Goal: Transaction & Acquisition: Register for event/course

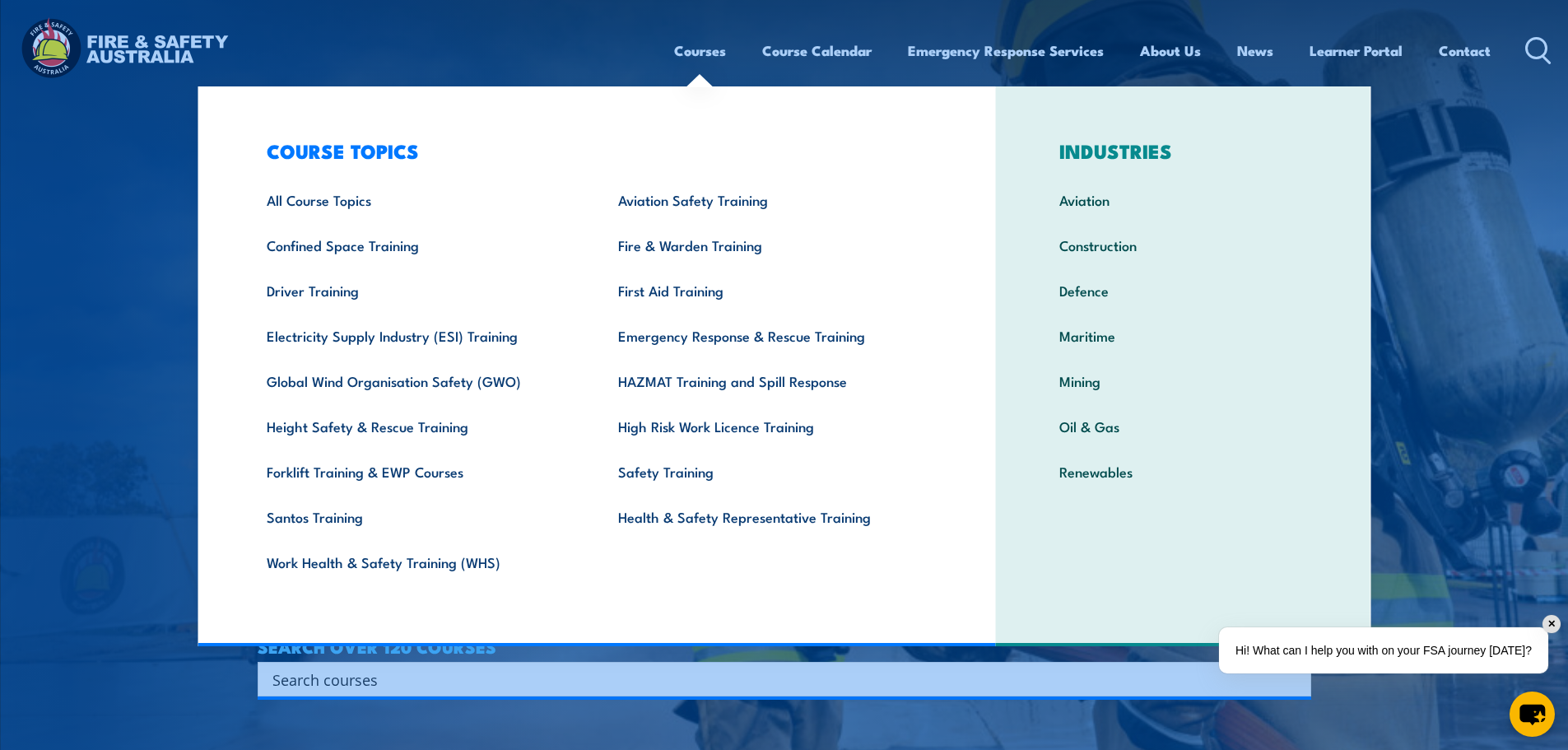
click at [1086, 468] on link "Renewables" at bounding box center [1183, 472] width 298 height 46
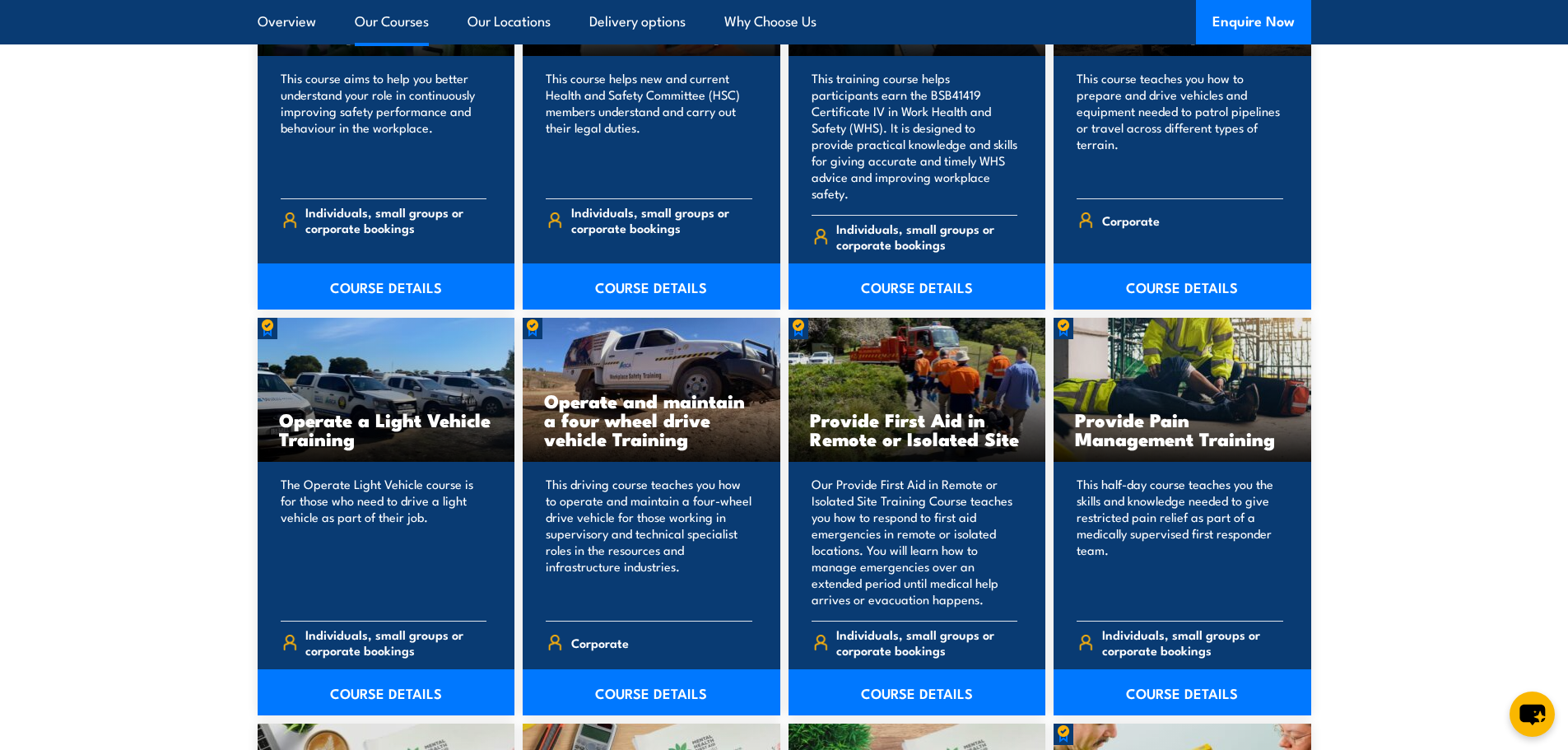
scroll to position [2305, 0]
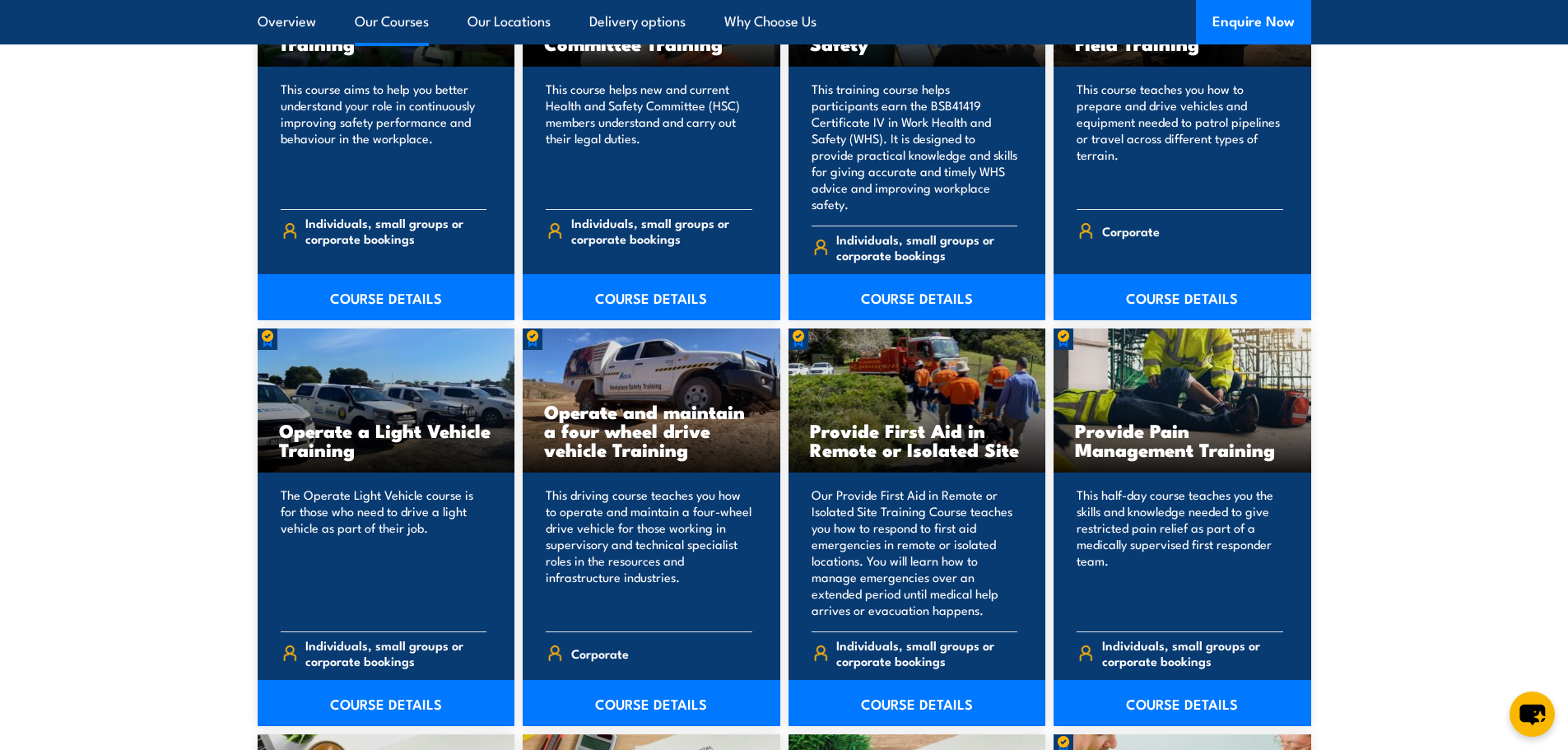
click at [380, 16] on link "Our Courses" at bounding box center [392, 22] width 74 height 44
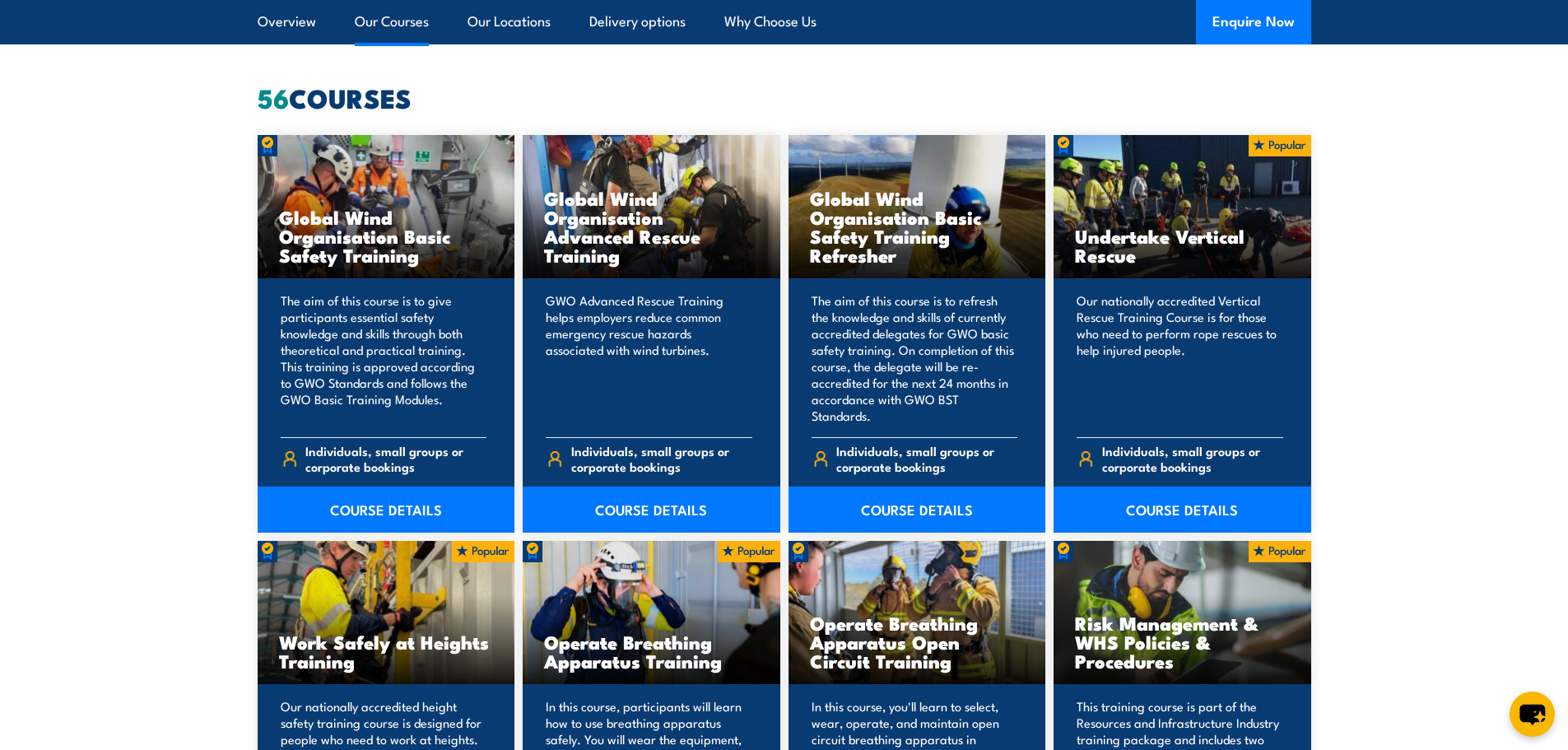
scroll to position [1249, 0]
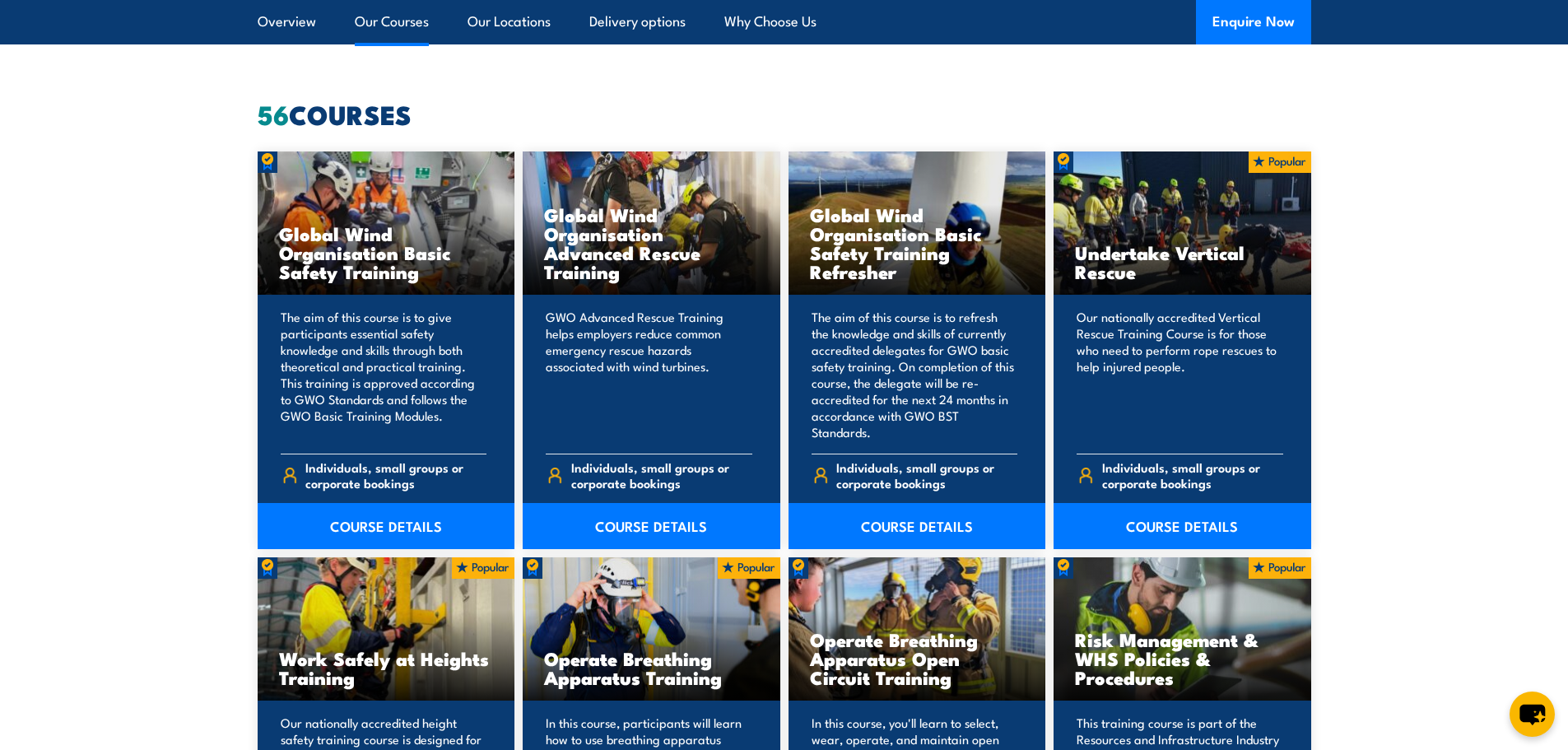
click at [387, 20] on link "Our Courses" at bounding box center [392, 22] width 74 height 44
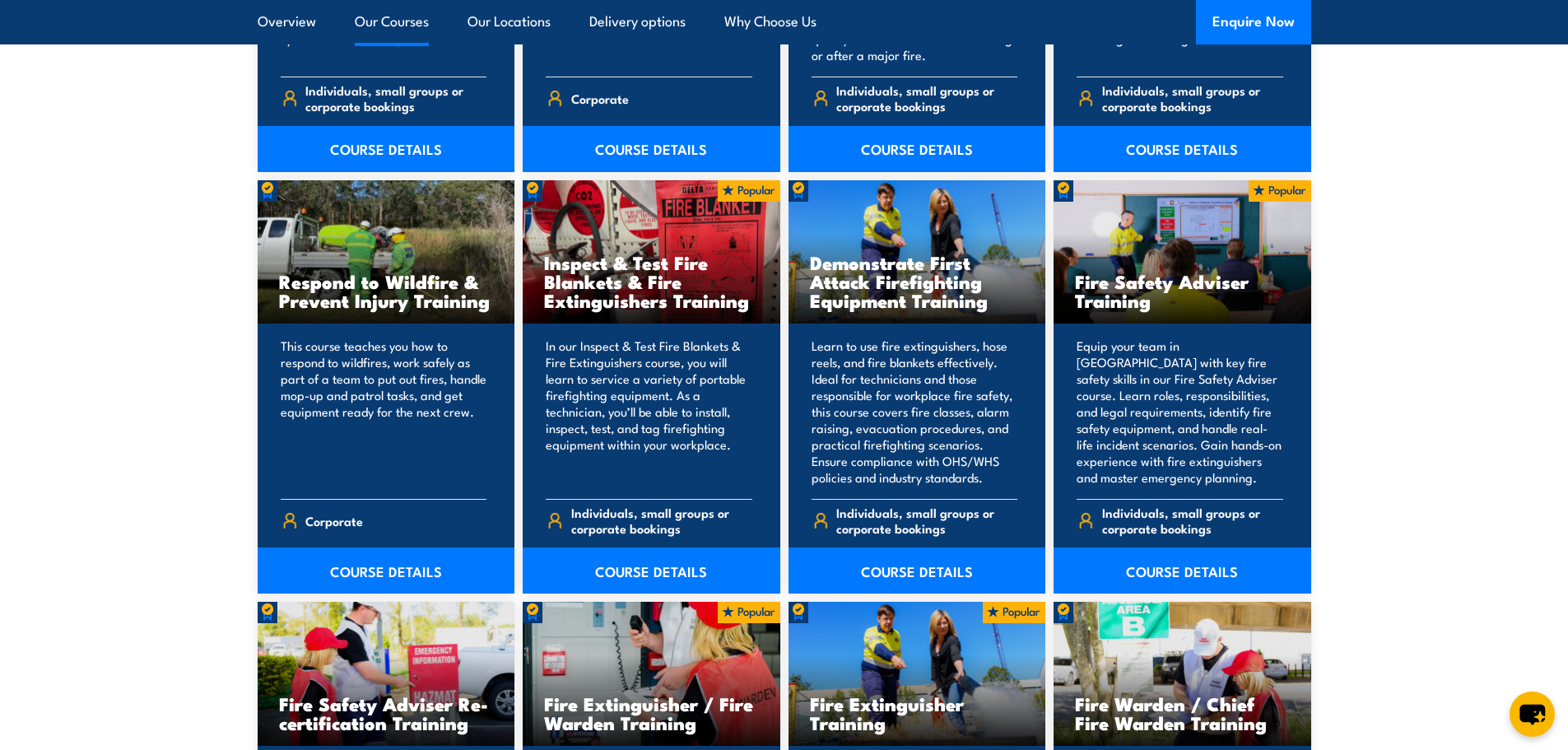
scroll to position [6024, 0]
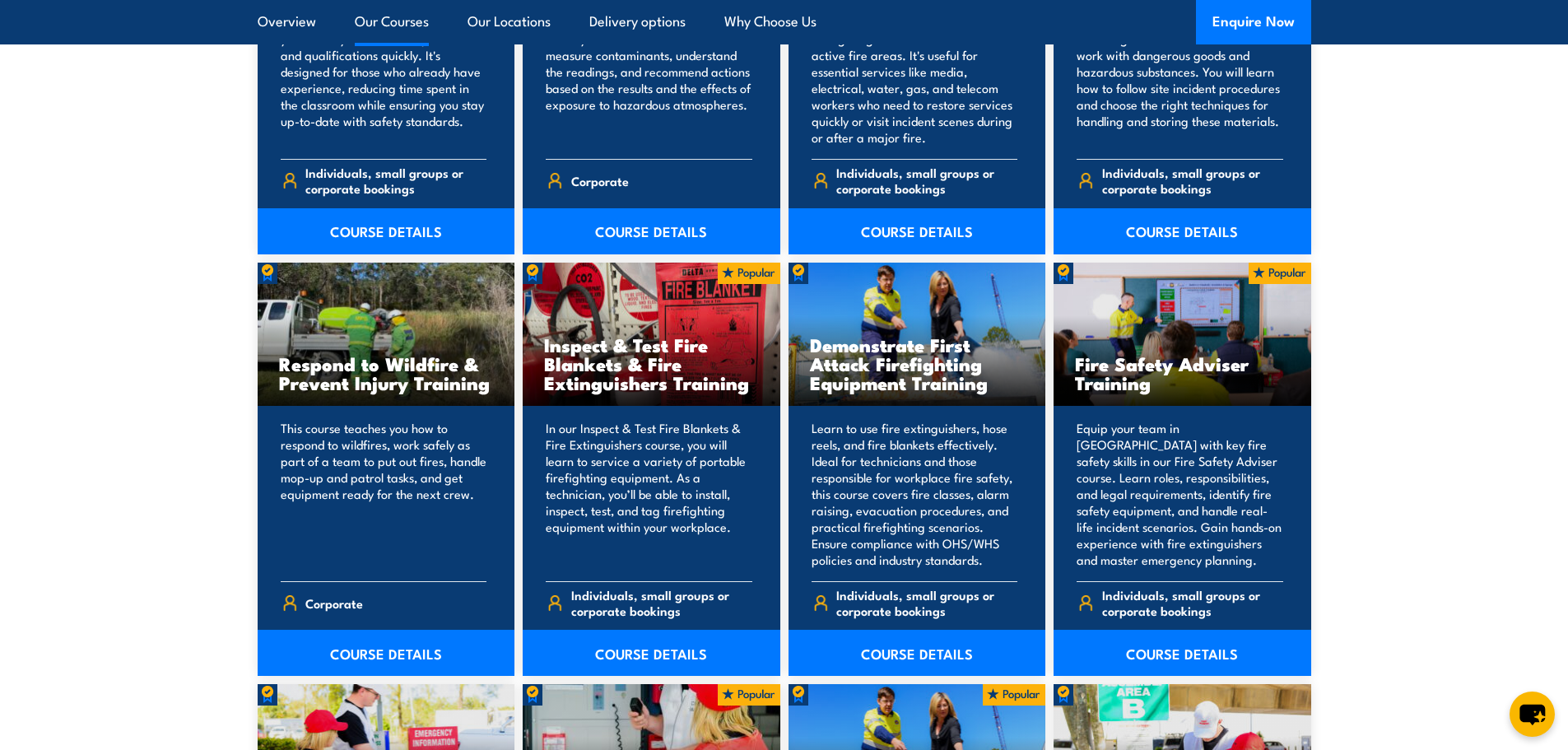
click at [623, 630] on link "COURSE DETAILS" at bounding box center [651, 653] width 257 height 46
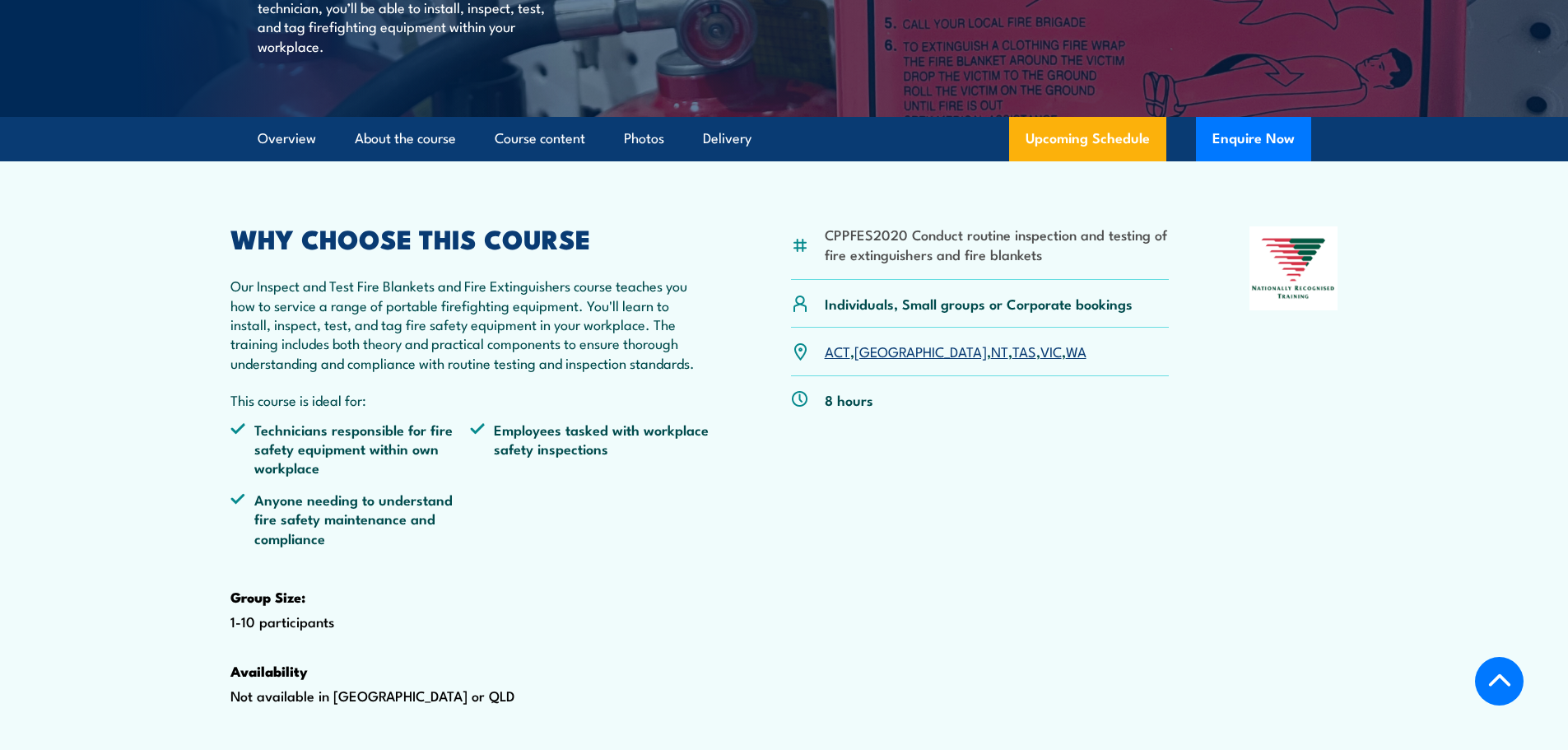
scroll to position [412, 0]
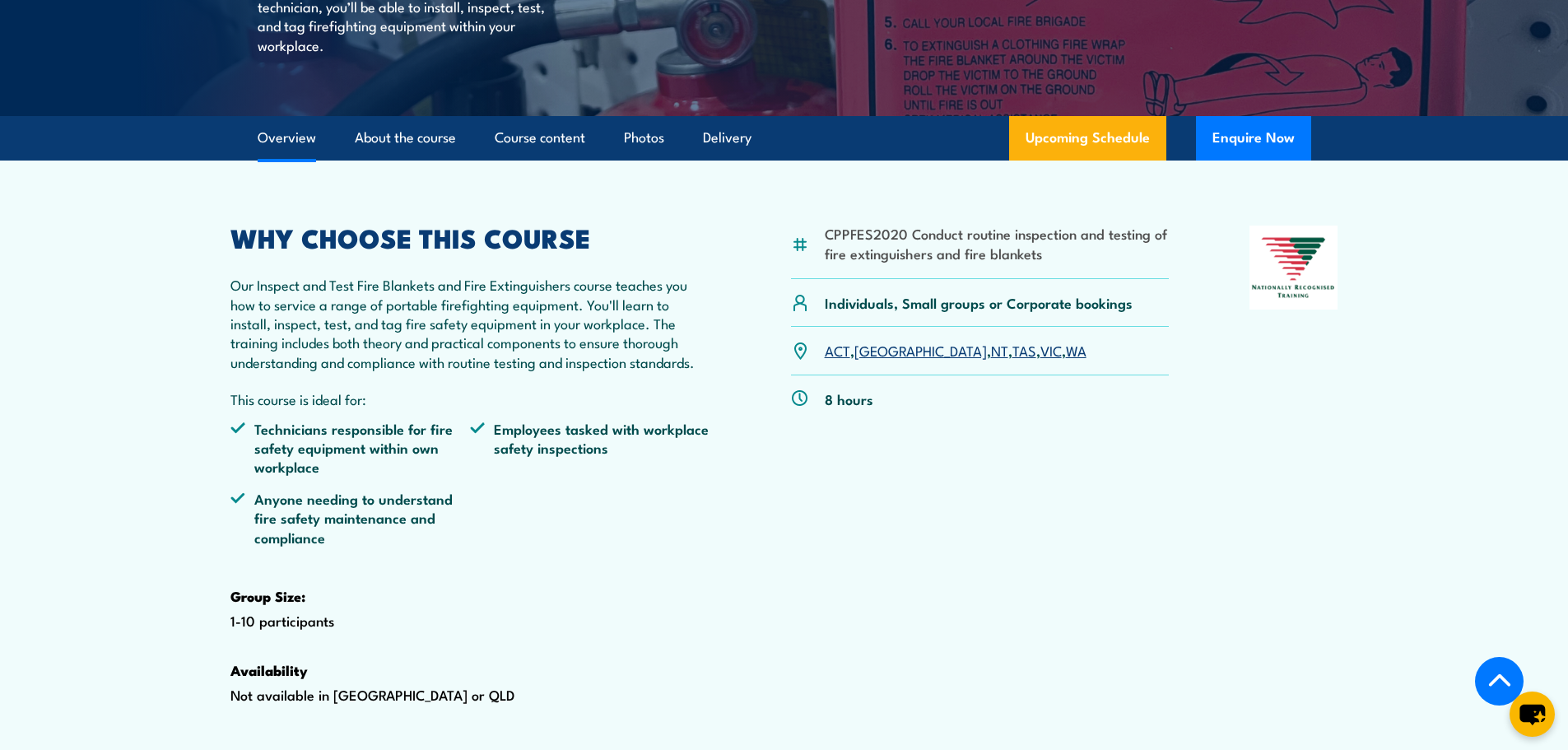
click at [1040, 360] on link "VIC" at bounding box center [1051, 350] width 21 height 19
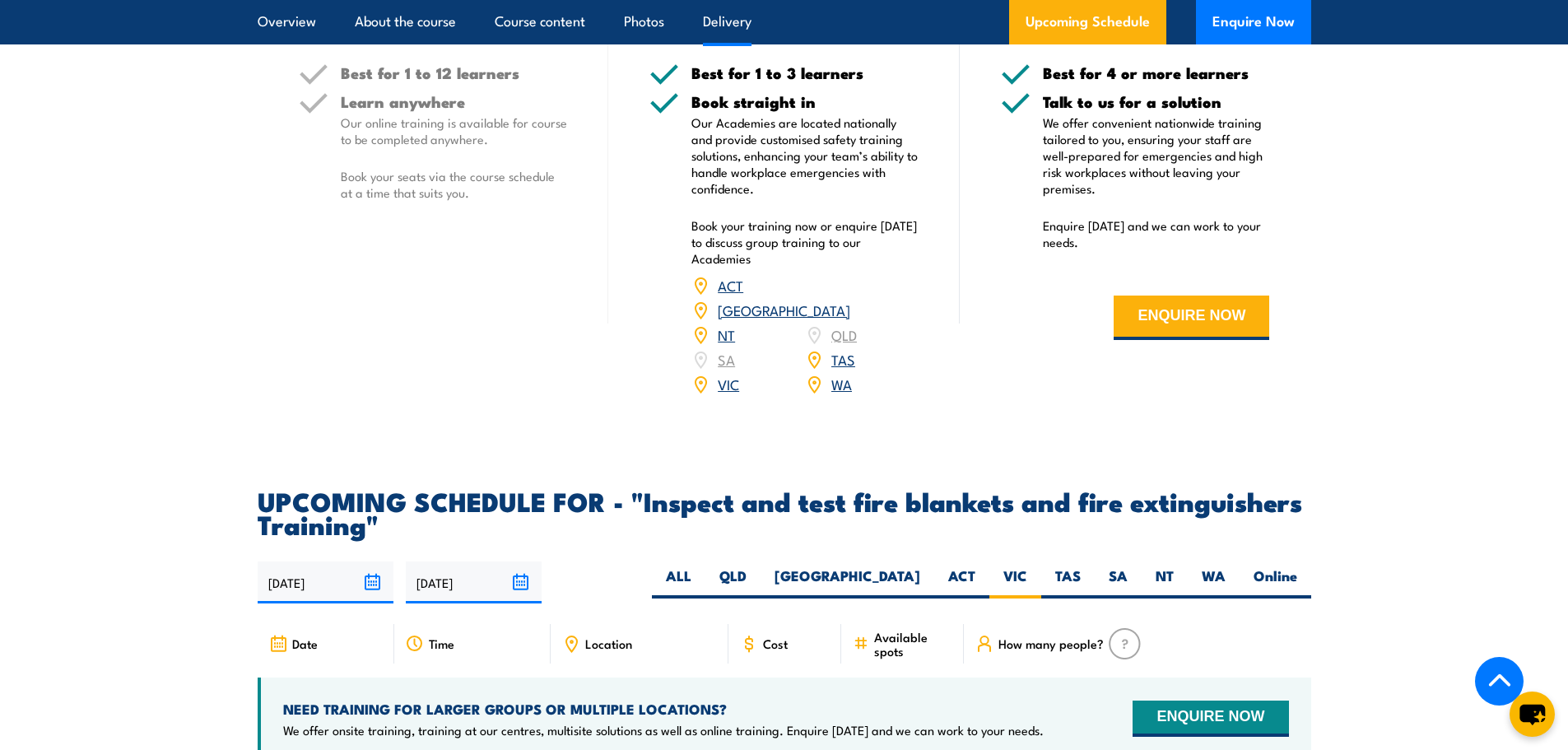
scroll to position [2234, 0]
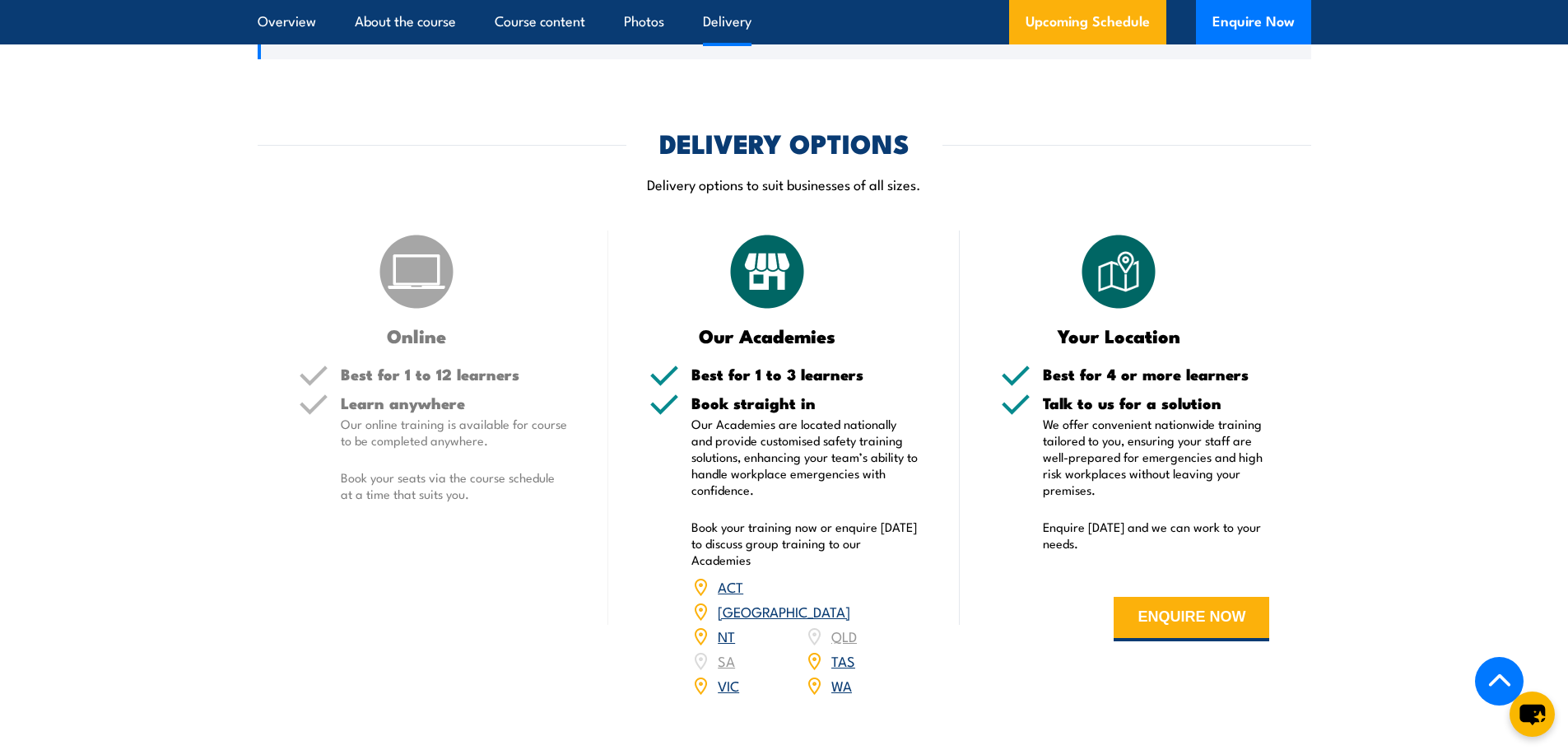
click at [1266, 59] on link "Prerequisites and Entry Requirements" at bounding box center [784, 16] width 1054 height 86
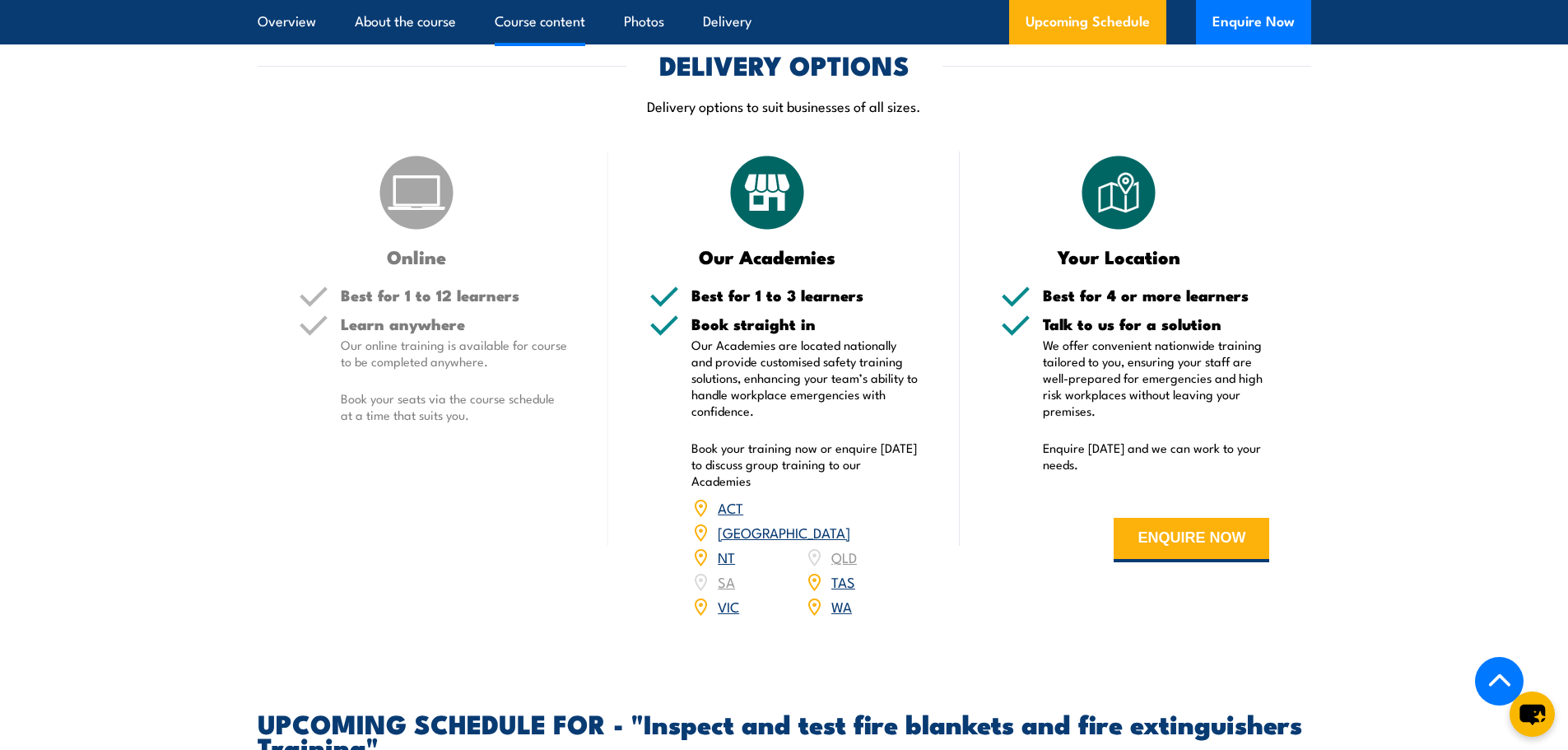
scroll to position [1897, 0]
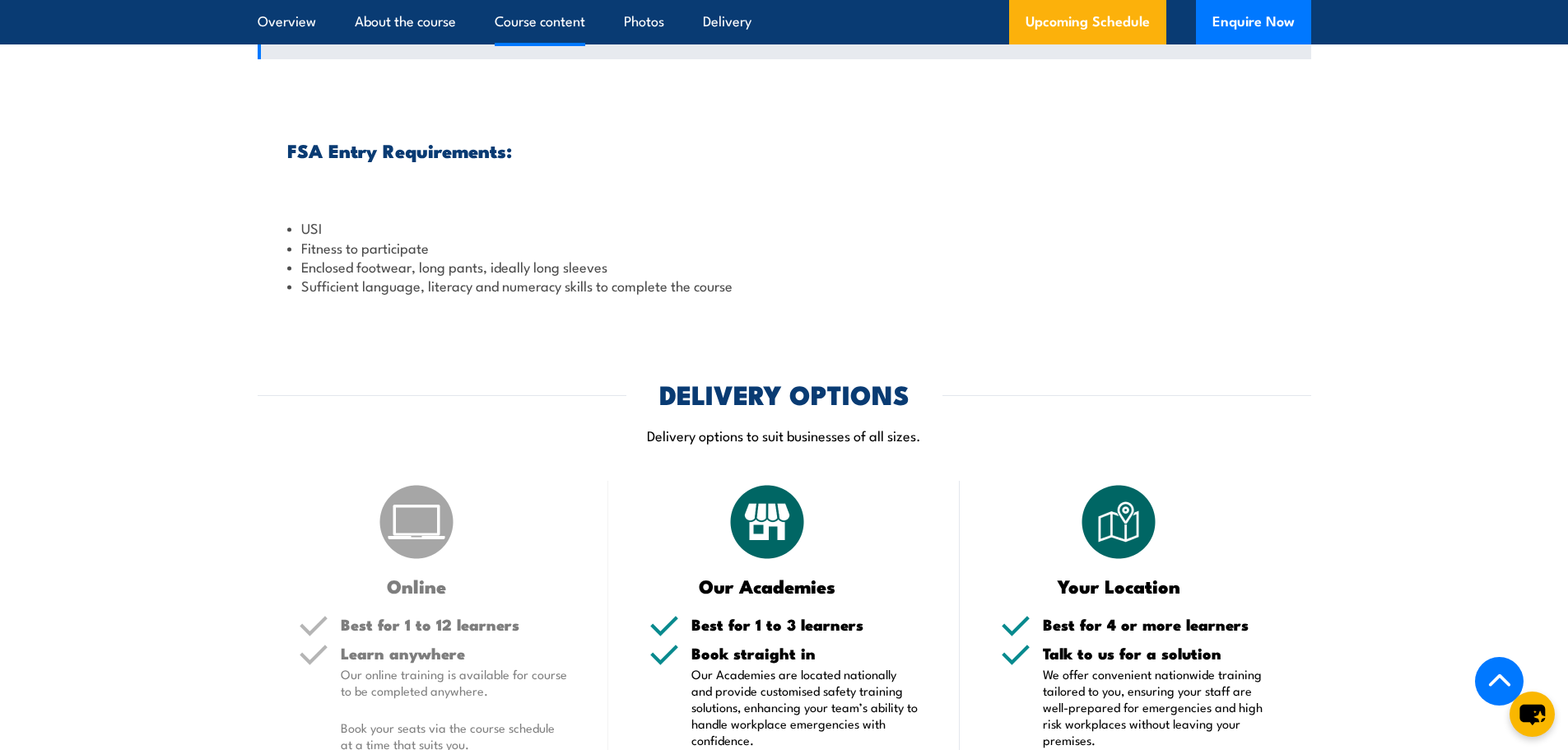
click at [1269, 23] on icon at bounding box center [1274, 16] width 22 height 13
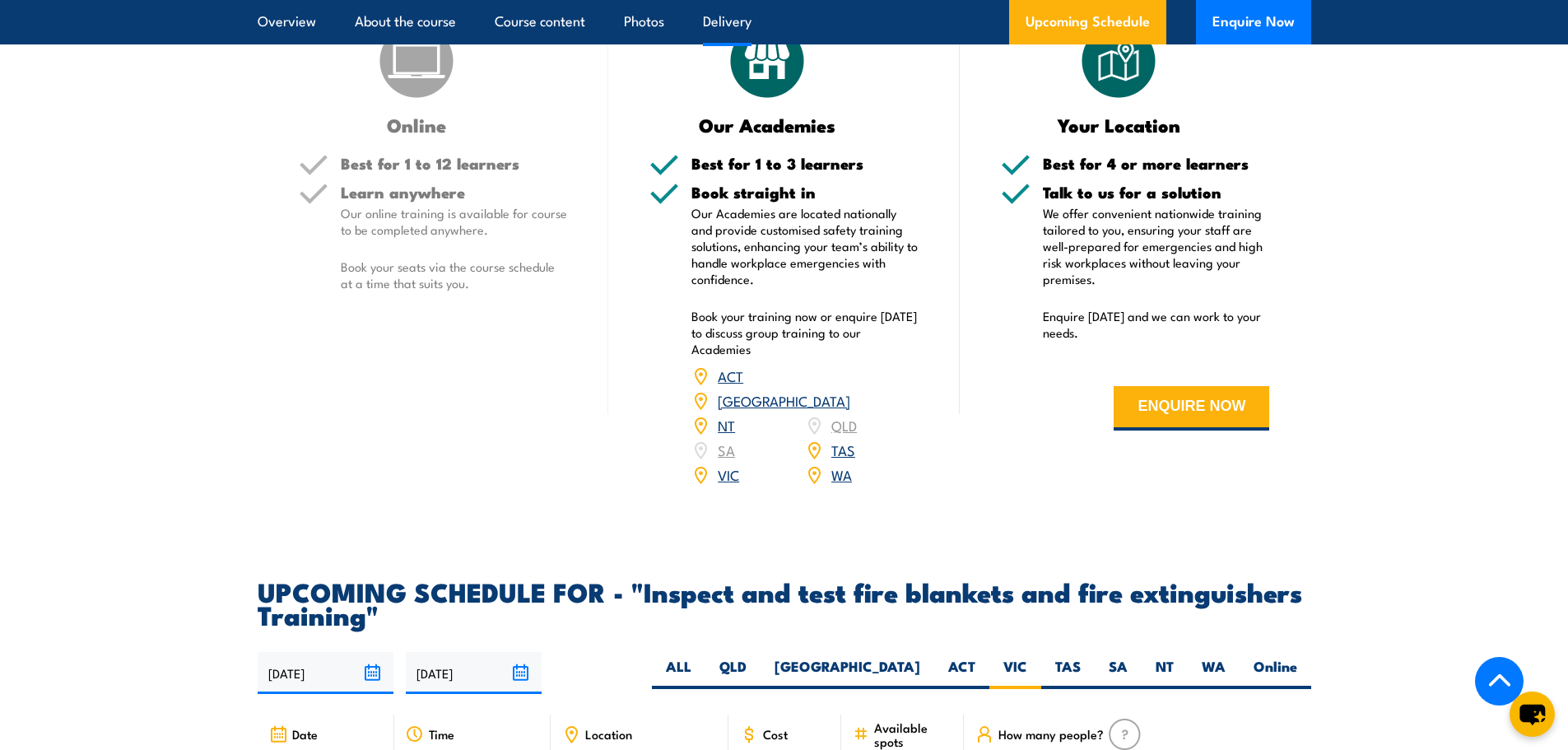
scroll to position [2144, 0]
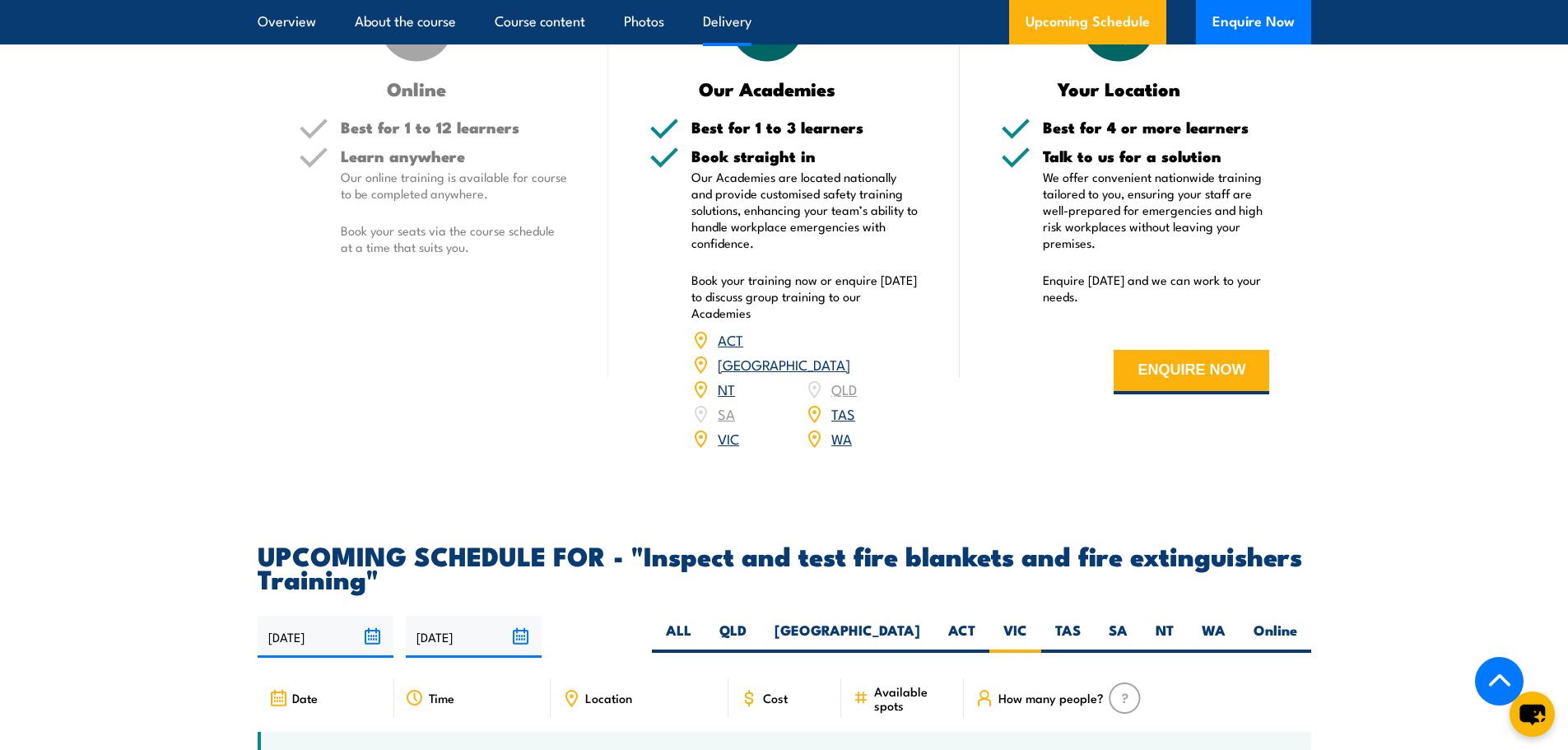
click at [727, 448] on link "VIC" at bounding box center [728, 437] width 21 height 19
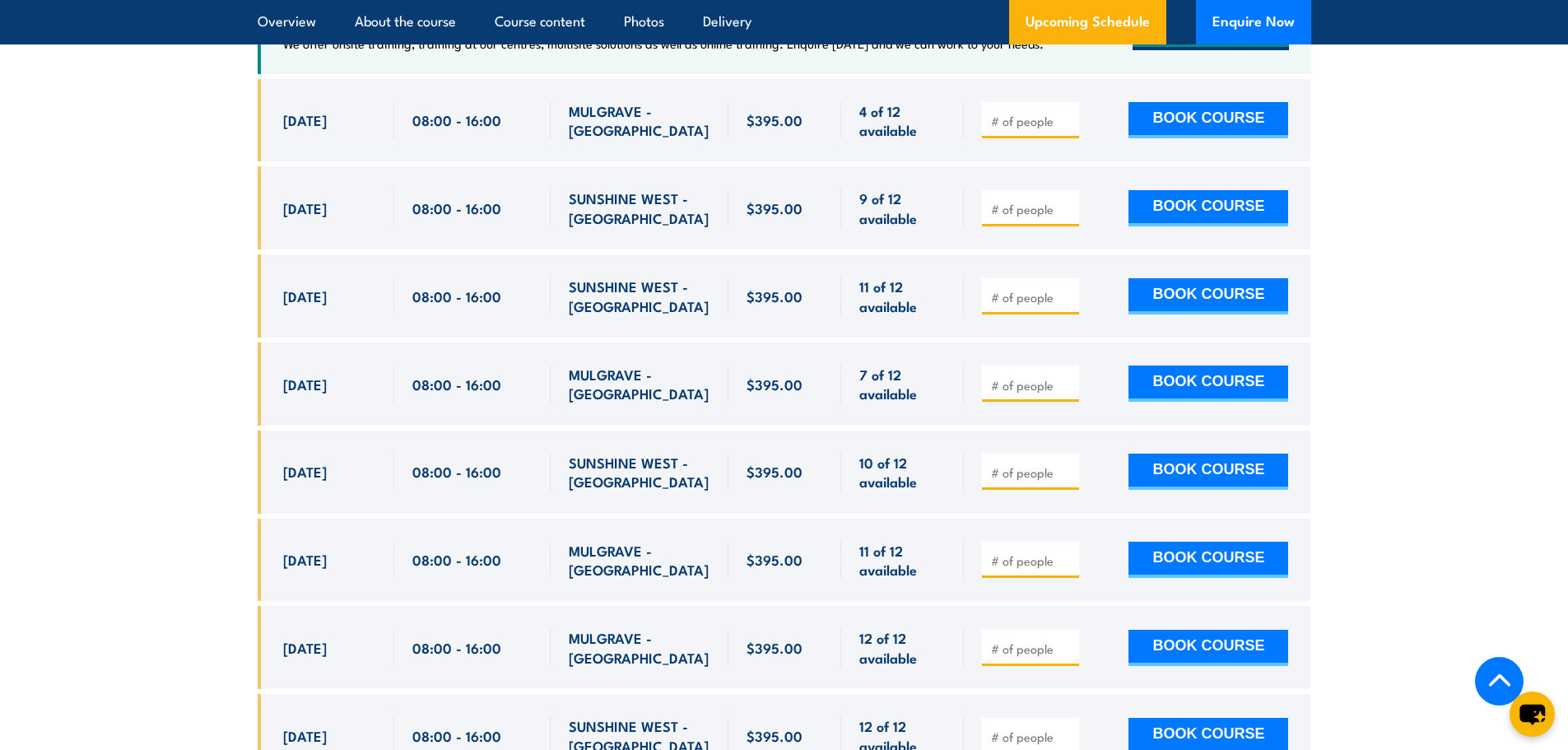
scroll to position [2473, 0]
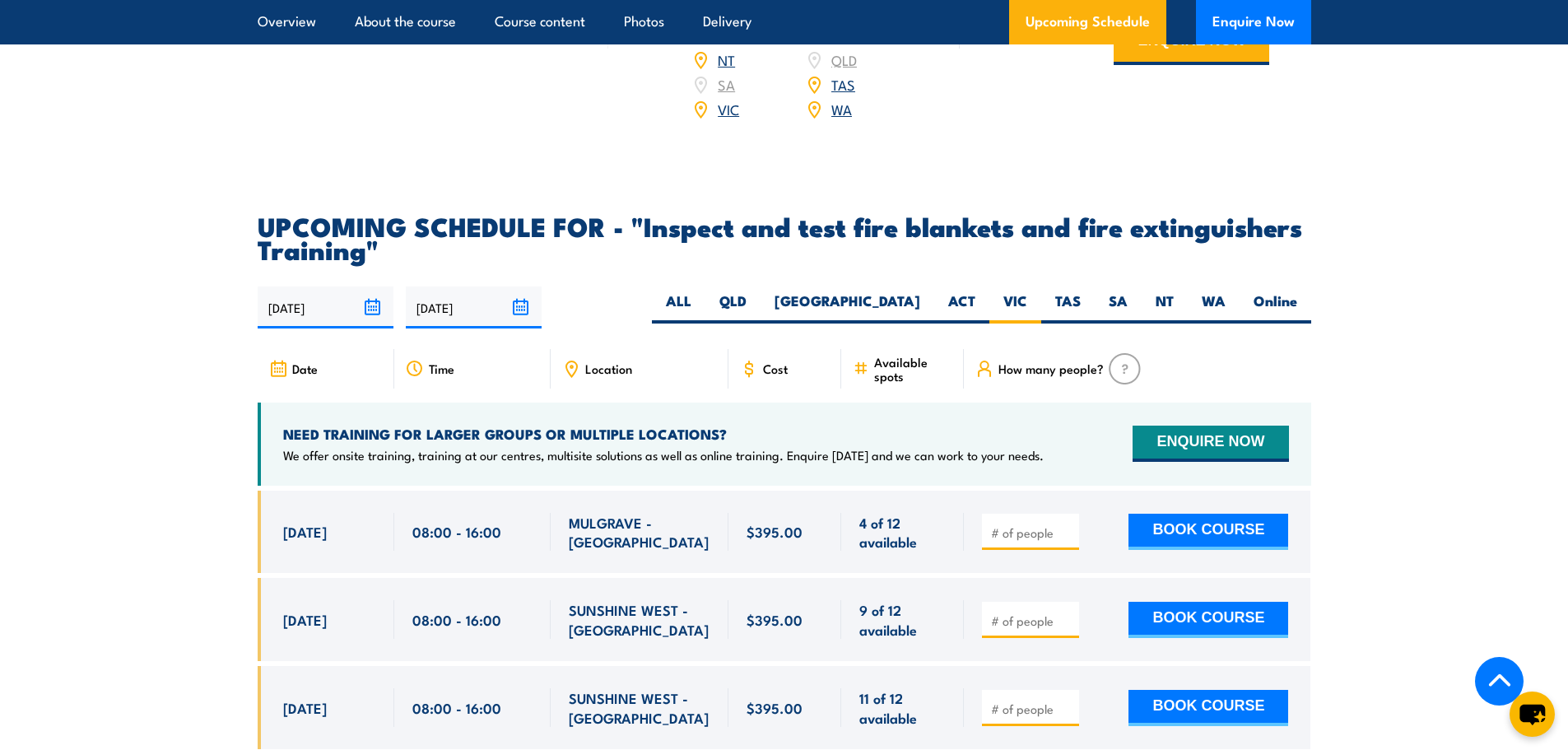
click at [541, 21] on link "Course content" at bounding box center [539, 22] width 90 height 44
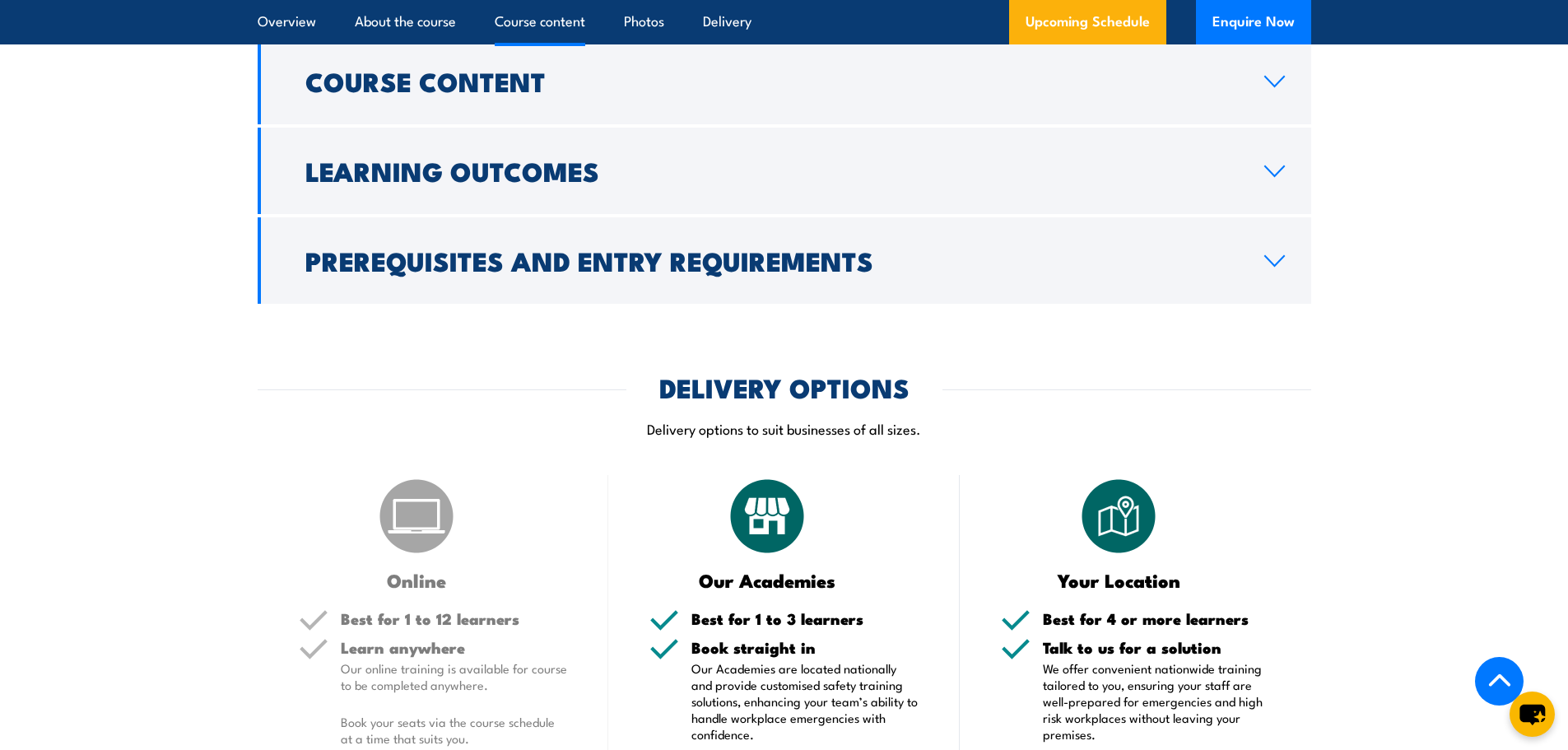
scroll to position [1646, 0]
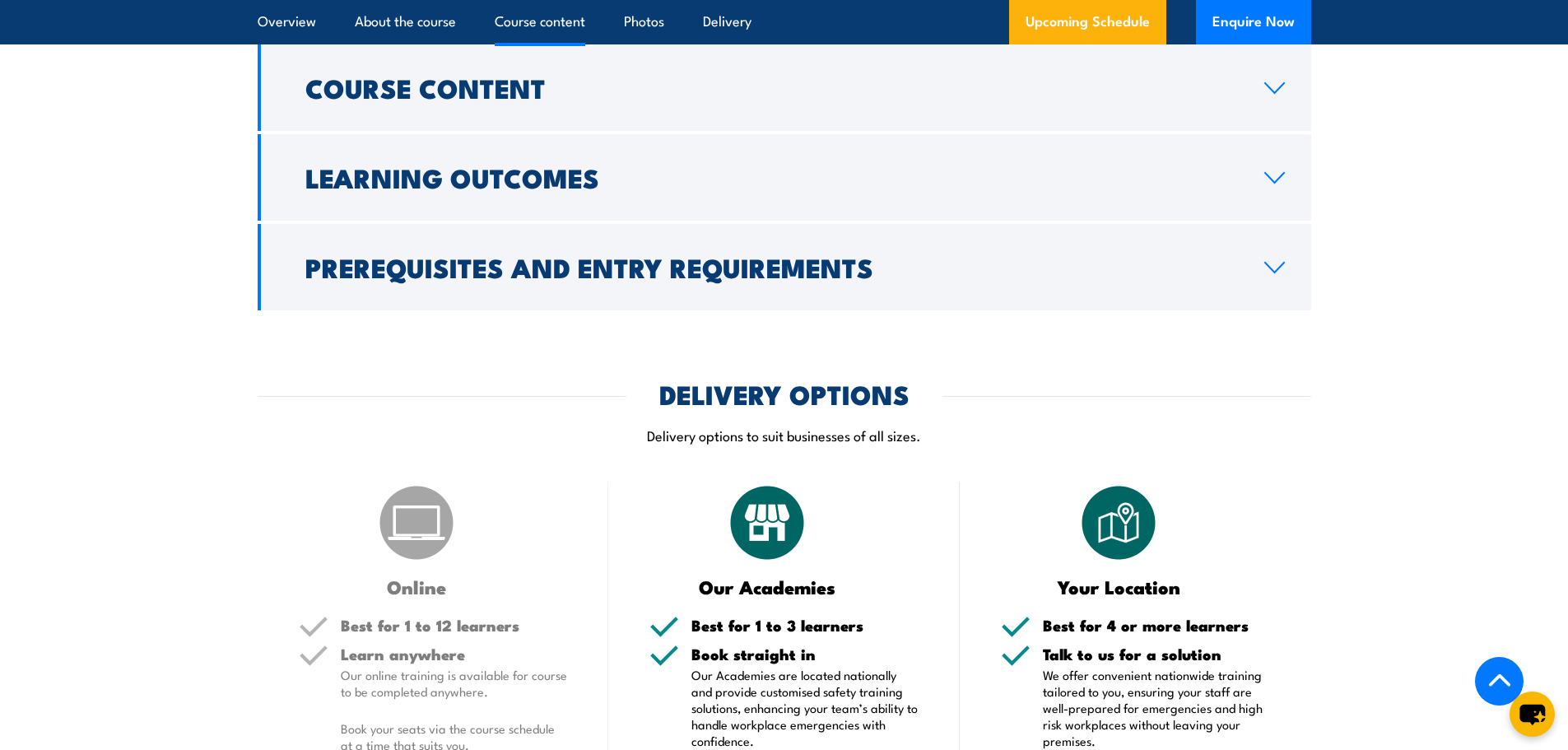
click at [743, 98] on h2 "Course Content" at bounding box center [772, 87] width 932 height 23
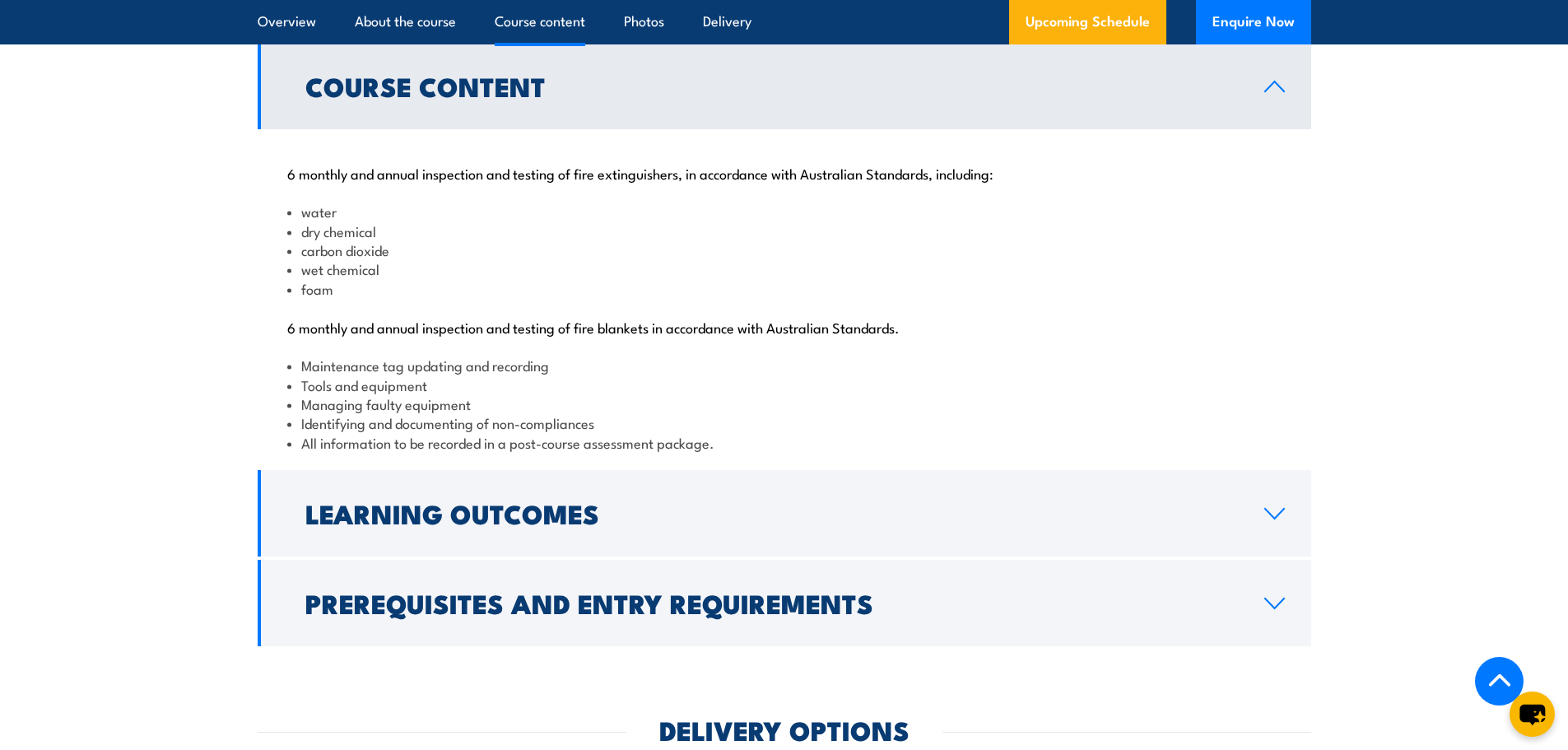
scroll to position [1728, 0]
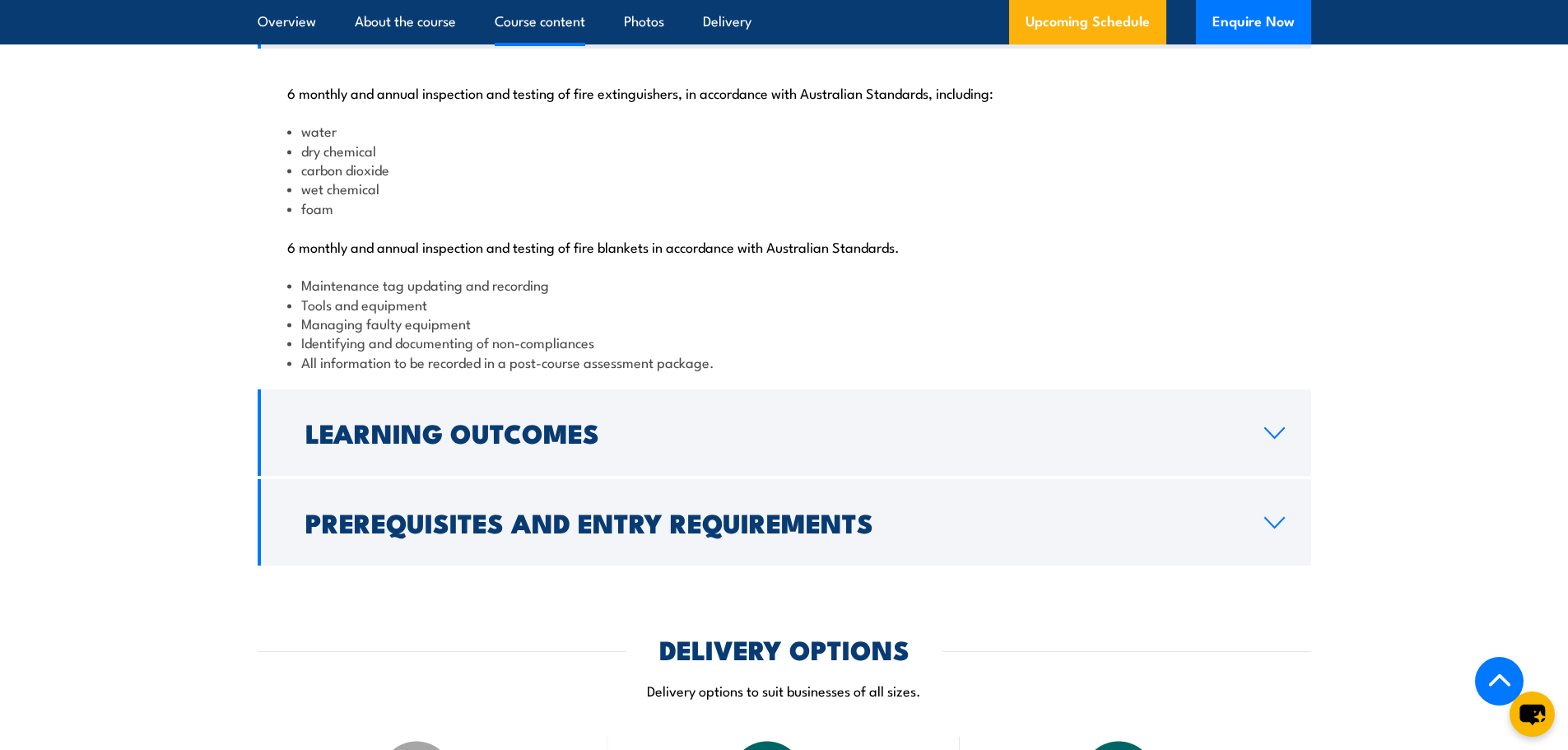
click at [1267, 440] on icon at bounding box center [1274, 433] width 22 height 13
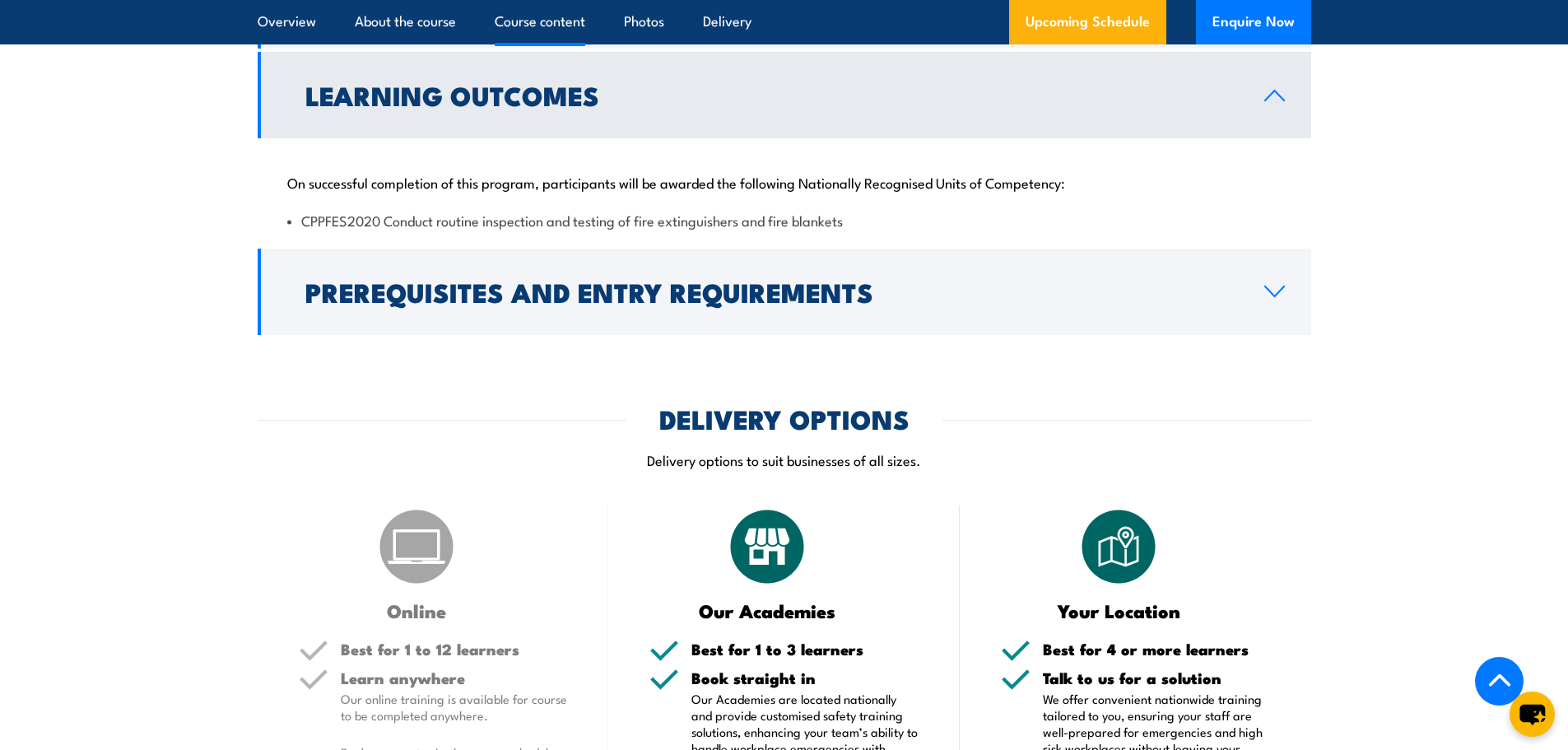
click at [1266, 138] on link "Learning Outcomes" at bounding box center [784, 95] width 1054 height 86
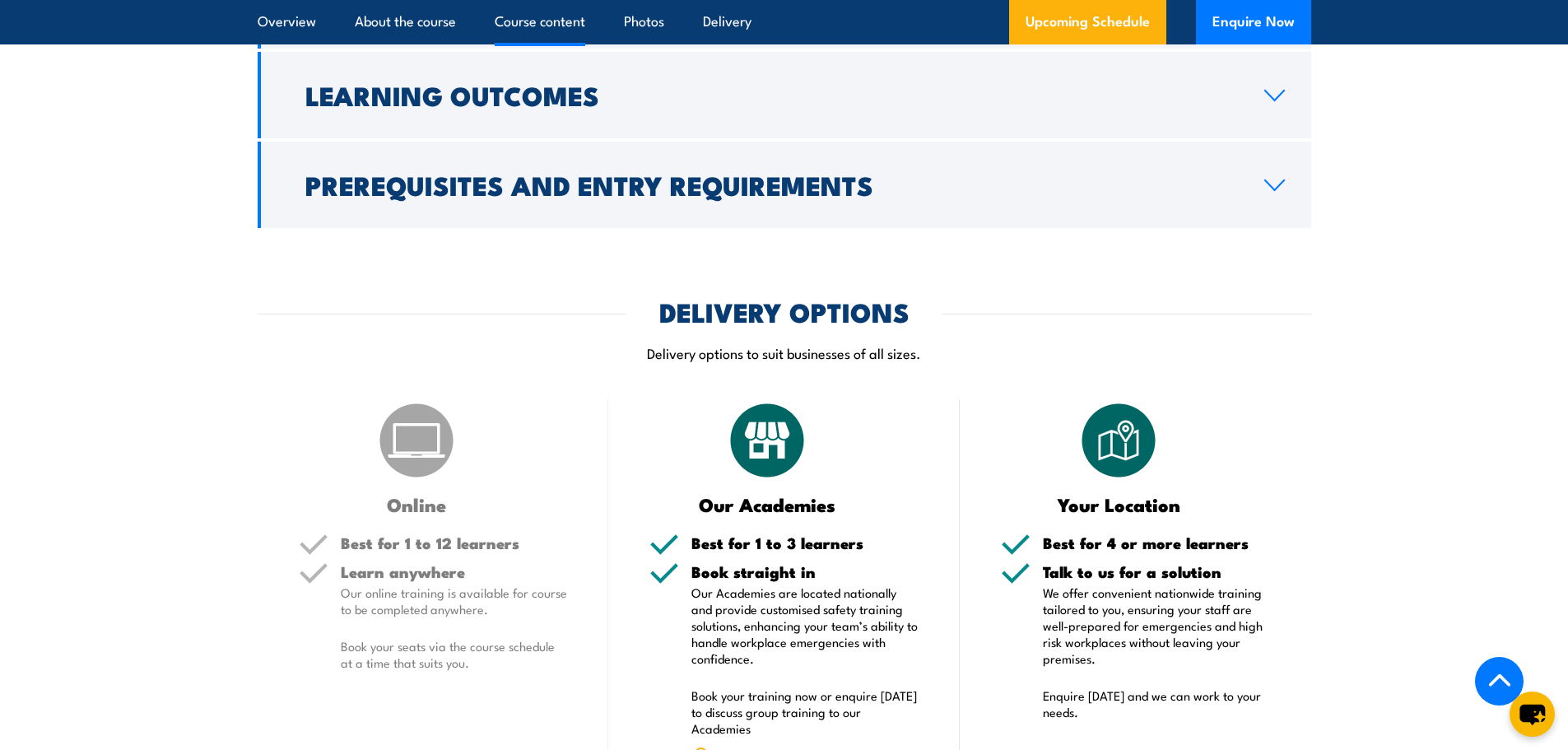
click at [1276, 191] on icon at bounding box center [1274, 184] width 22 height 13
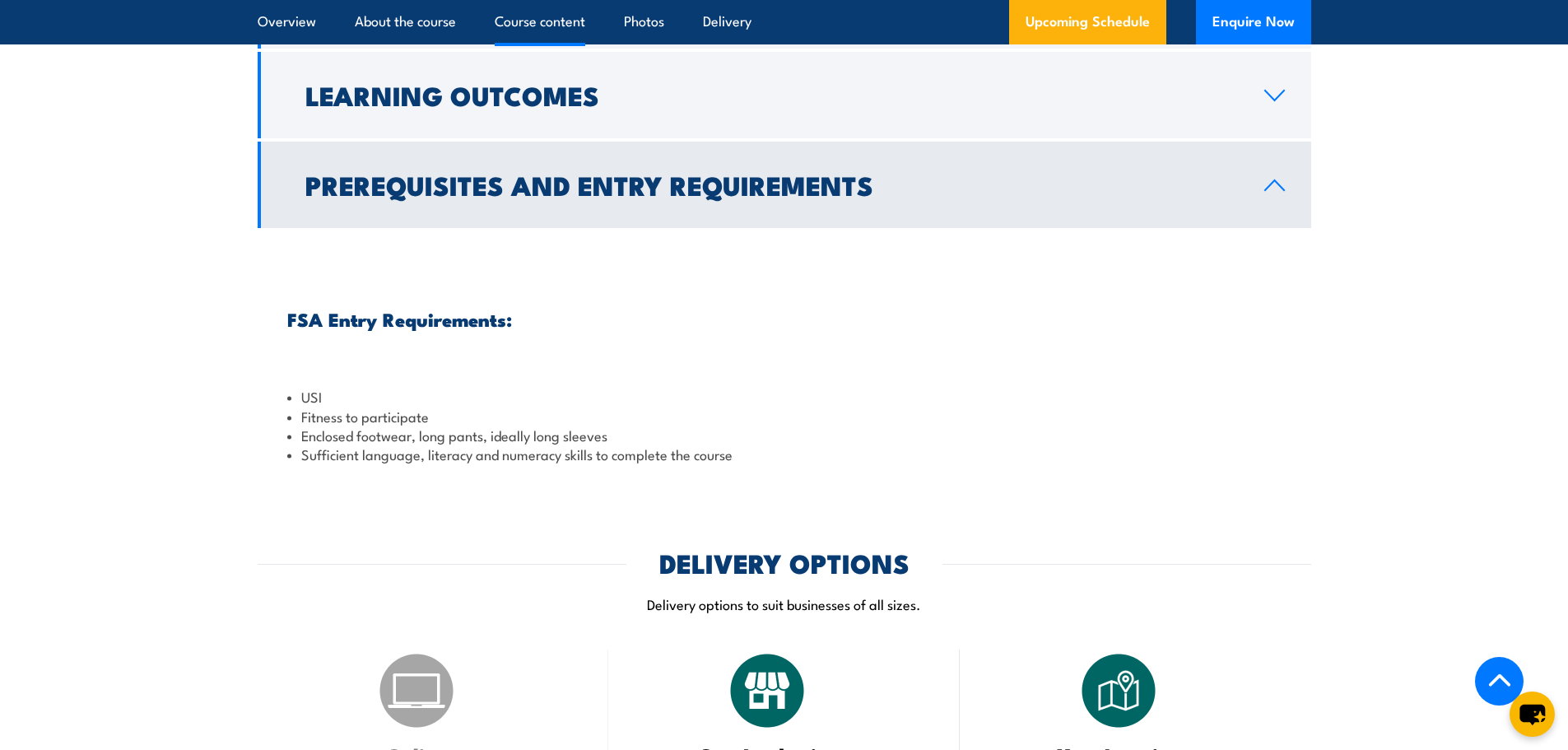
click at [1276, 191] on icon at bounding box center [1275, 184] width 19 height 10
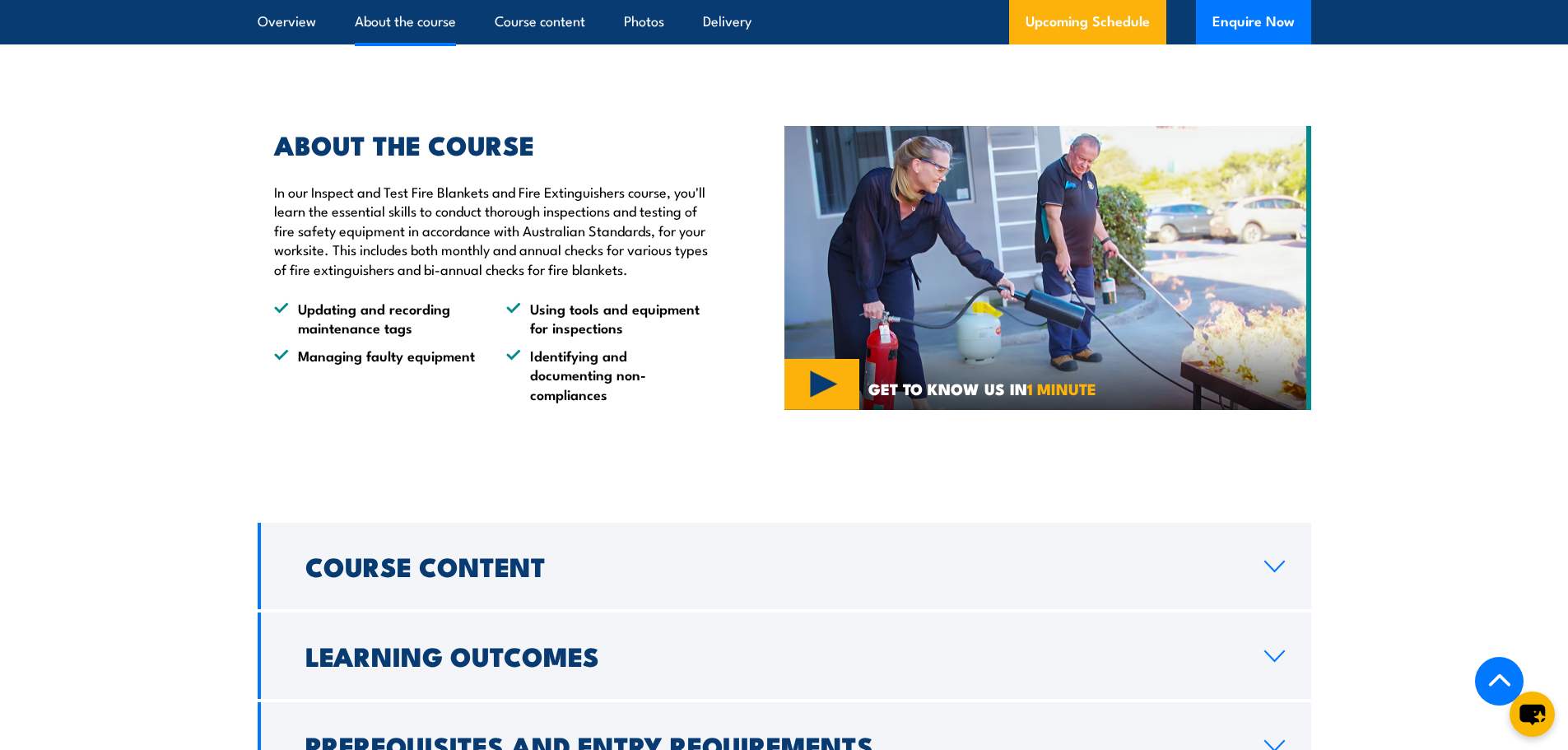
scroll to position [1151, 0]
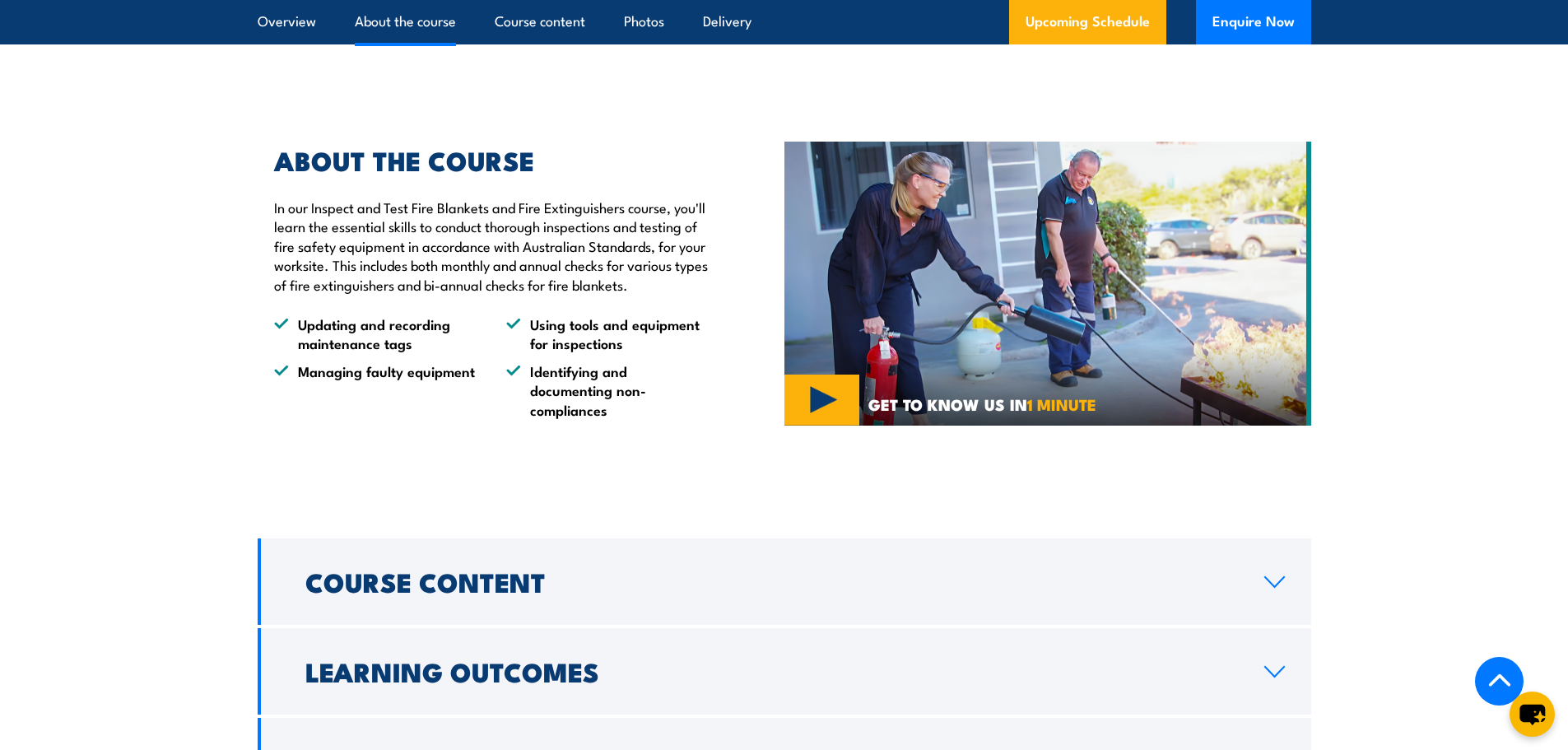
click at [822, 427] on img at bounding box center [1047, 284] width 527 height 285
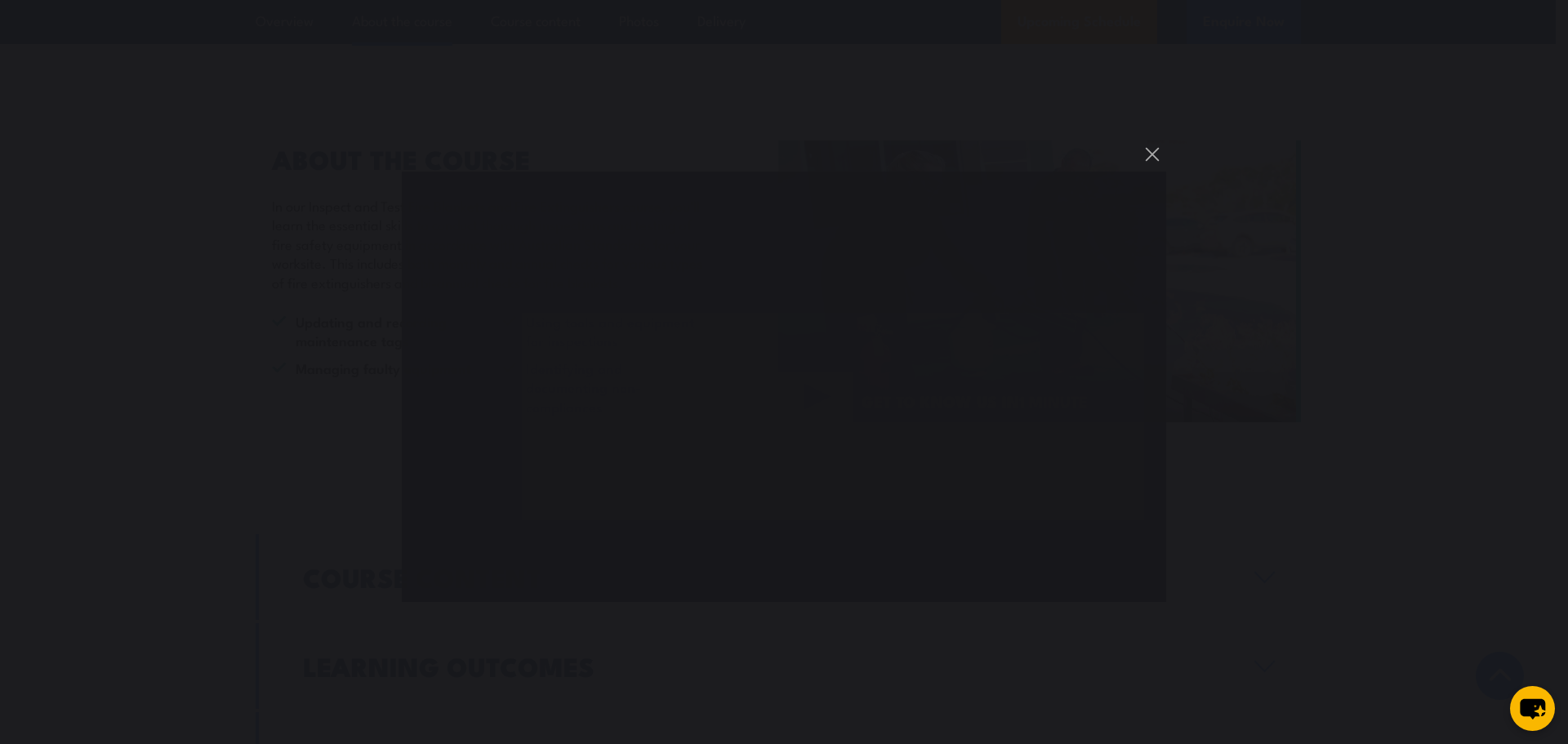
click at [1154, 153] on button "You can close this modal content with the ESC key" at bounding box center [1152, 154] width 28 height 28
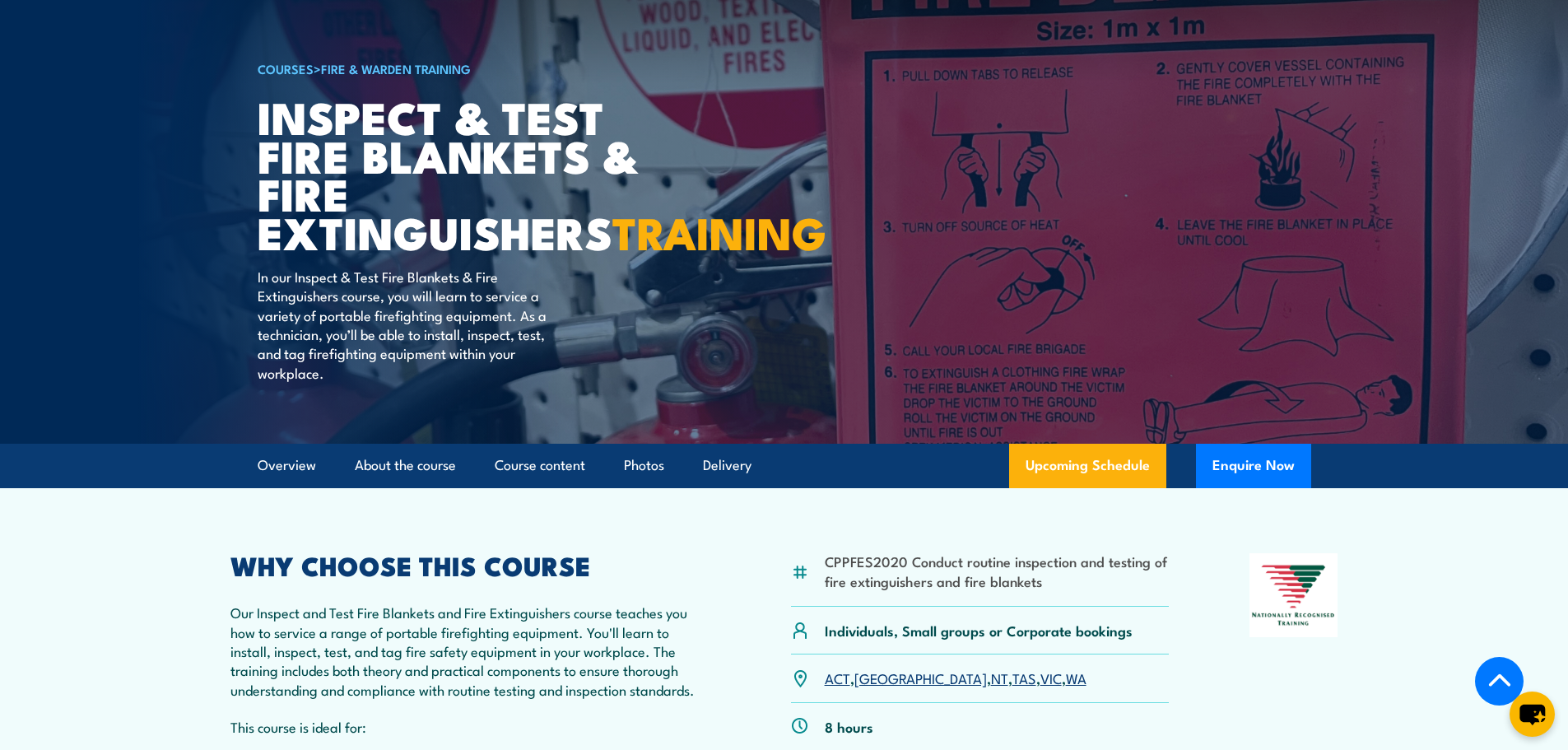
scroll to position [82, 0]
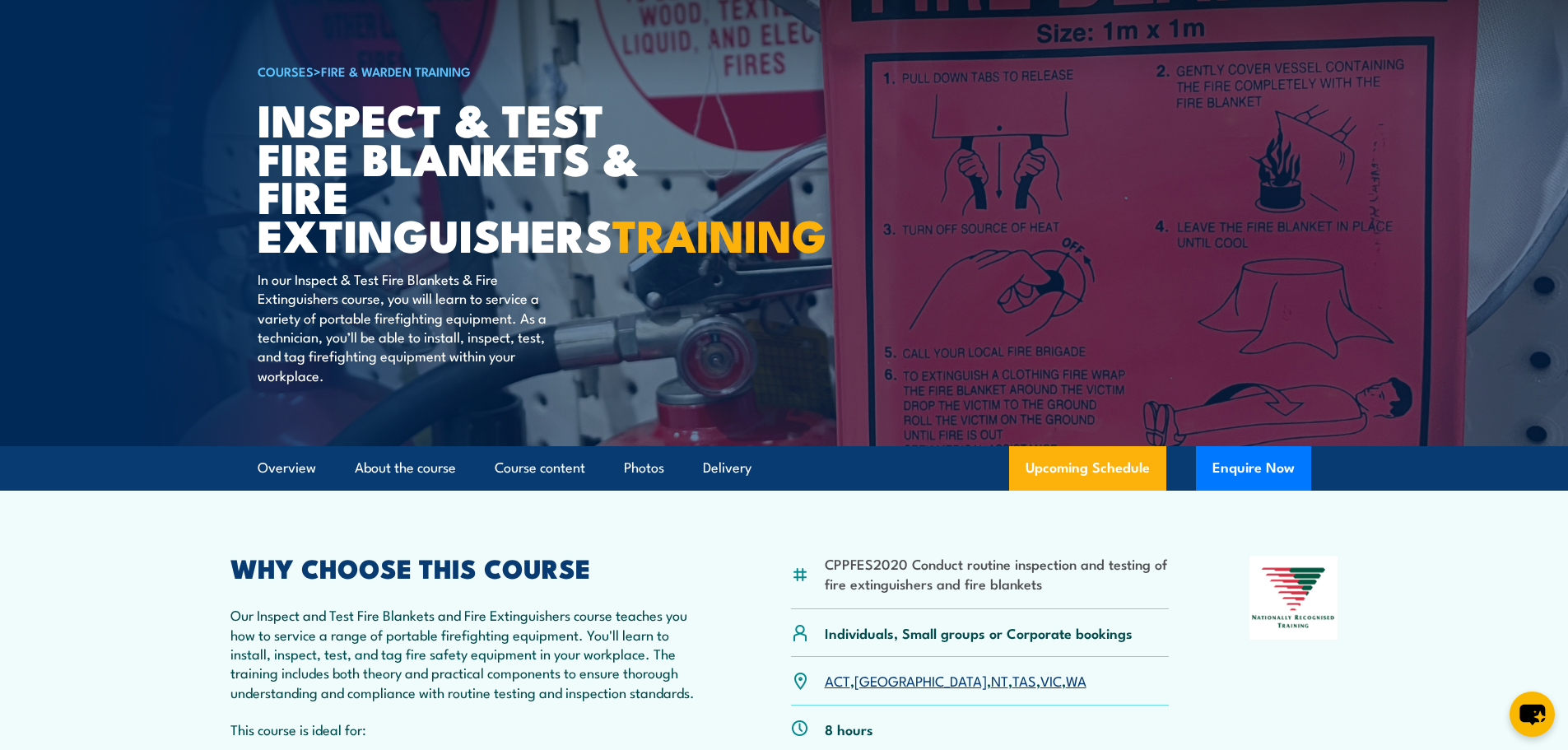
click at [646, 490] on link "Photos" at bounding box center [644, 468] width 40 height 44
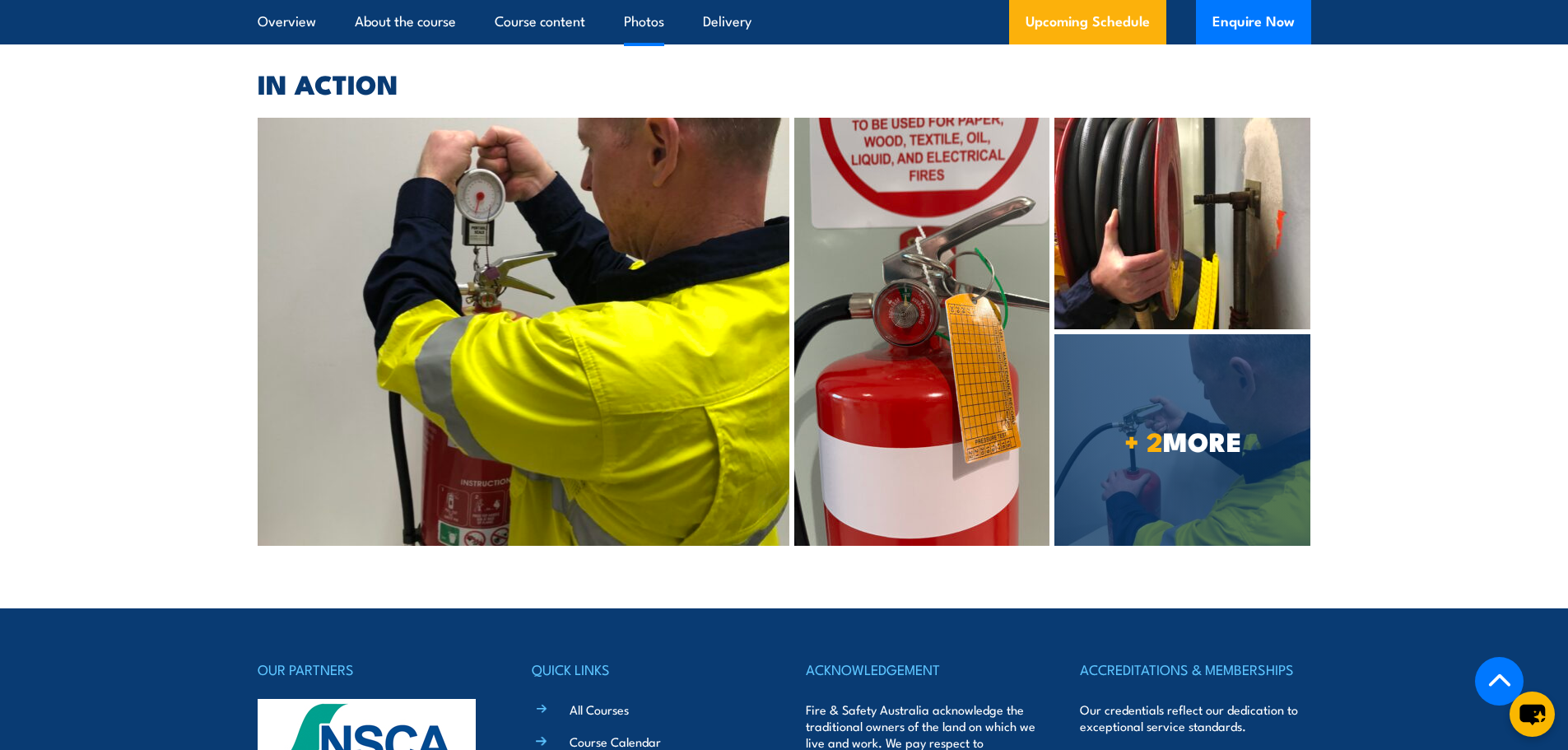
scroll to position [4323, 0]
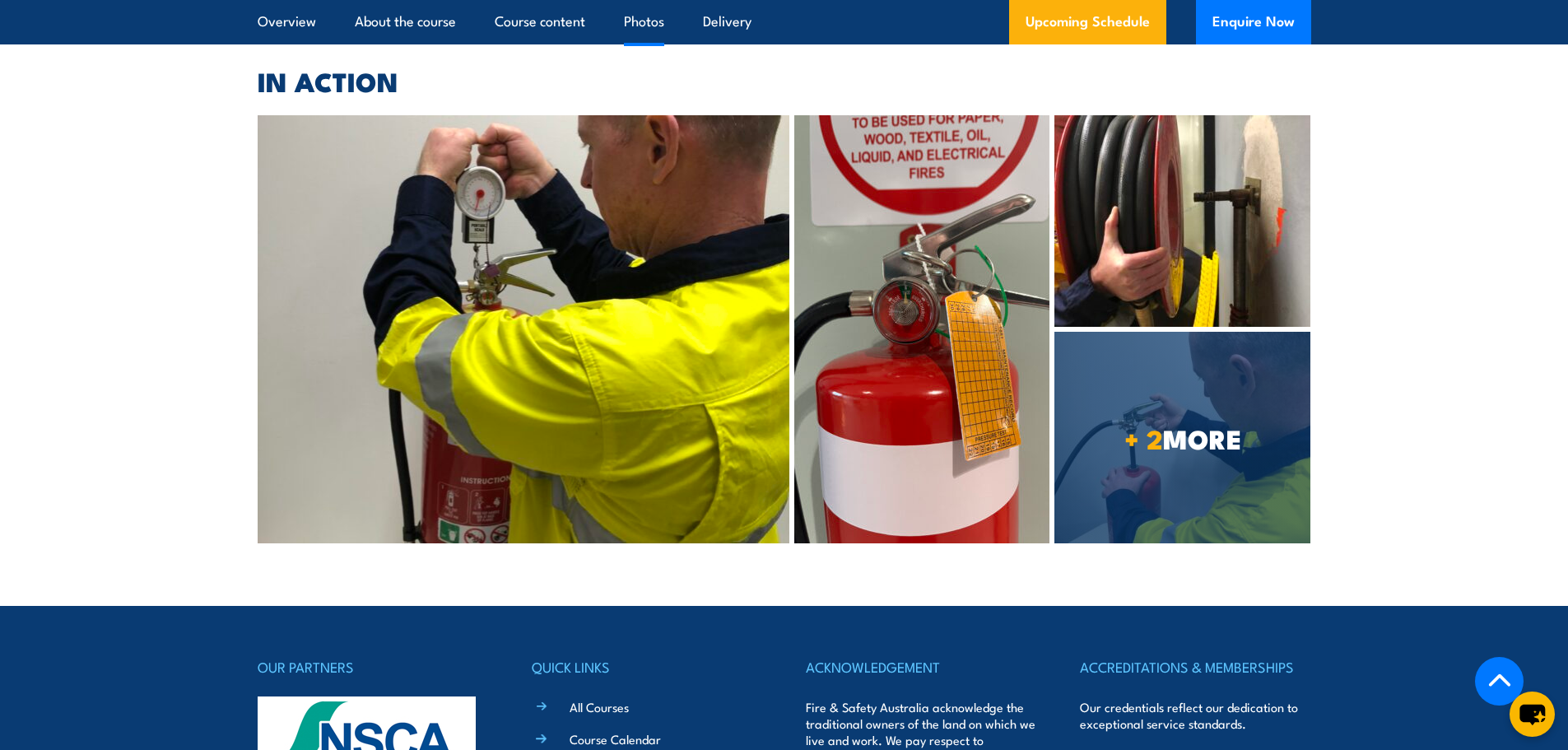
click at [1160, 450] on span "+ 2 MORE" at bounding box center [1183, 438] width 256 height 23
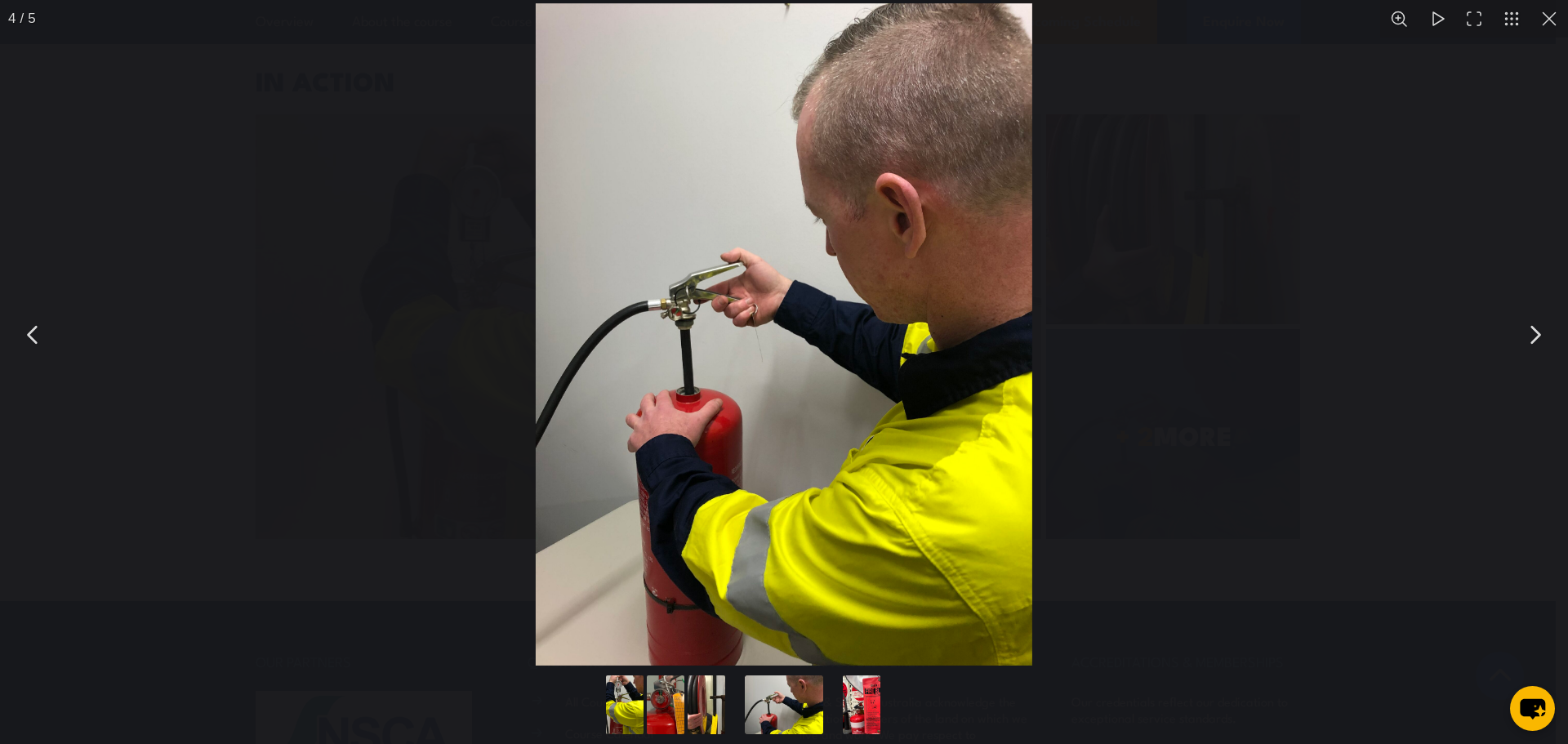
click at [1534, 336] on button "You can close this modal content with the ESC key" at bounding box center [1534, 335] width 41 height 41
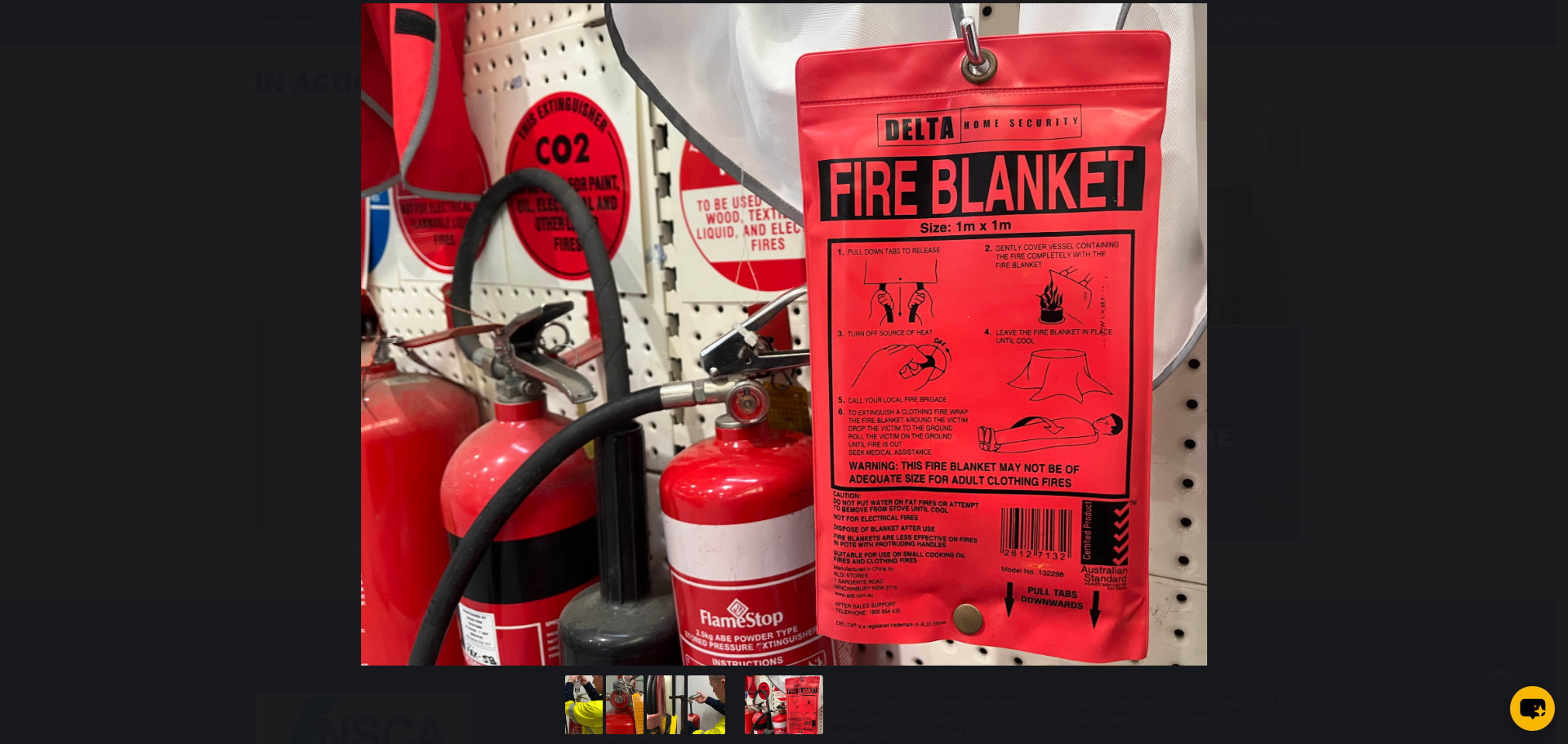
click at [1534, 336] on button "You can close this modal content with the ESC key" at bounding box center [1534, 335] width 41 height 41
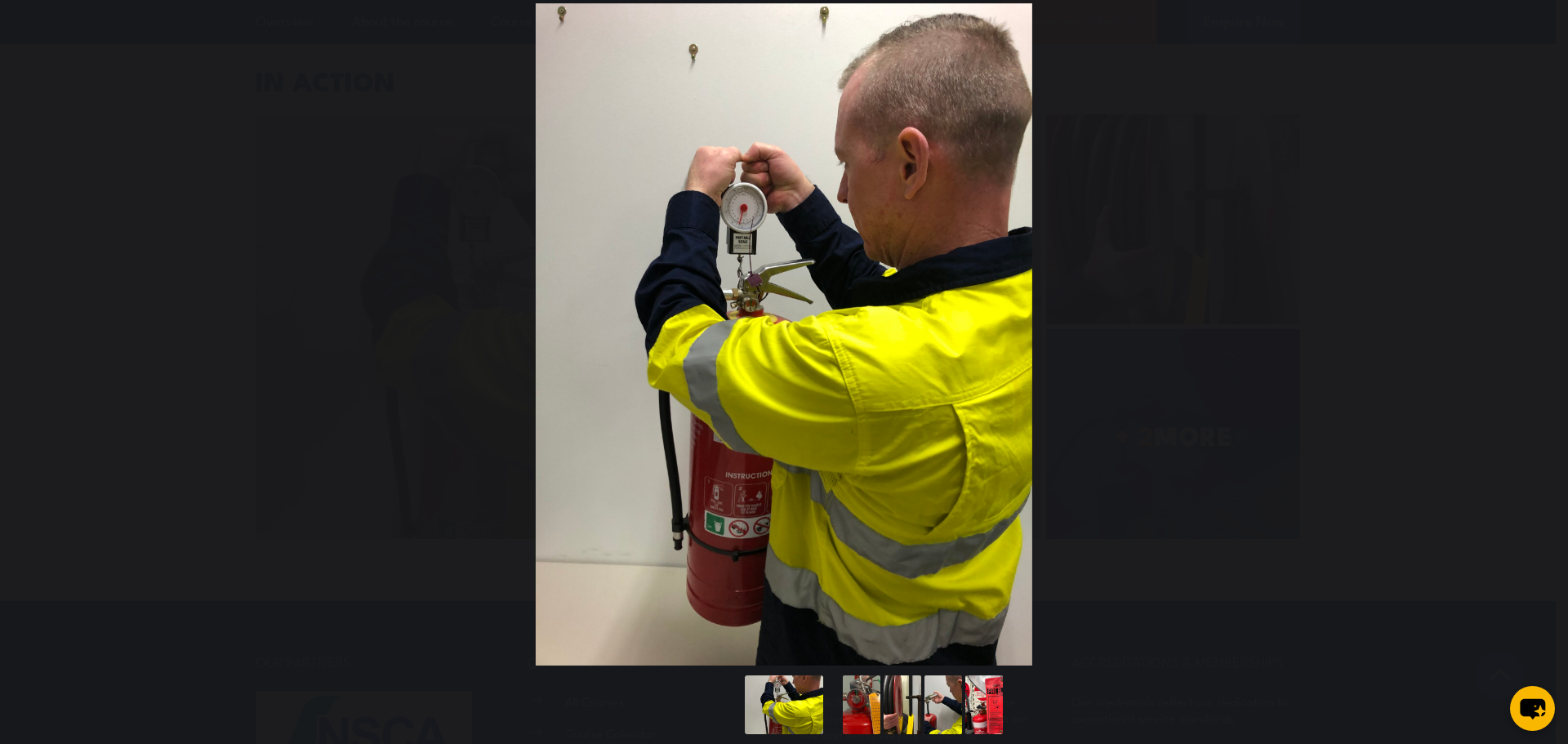
click at [1534, 336] on button "You can close this modal content with the ESC key" at bounding box center [1534, 335] width 41 height 41
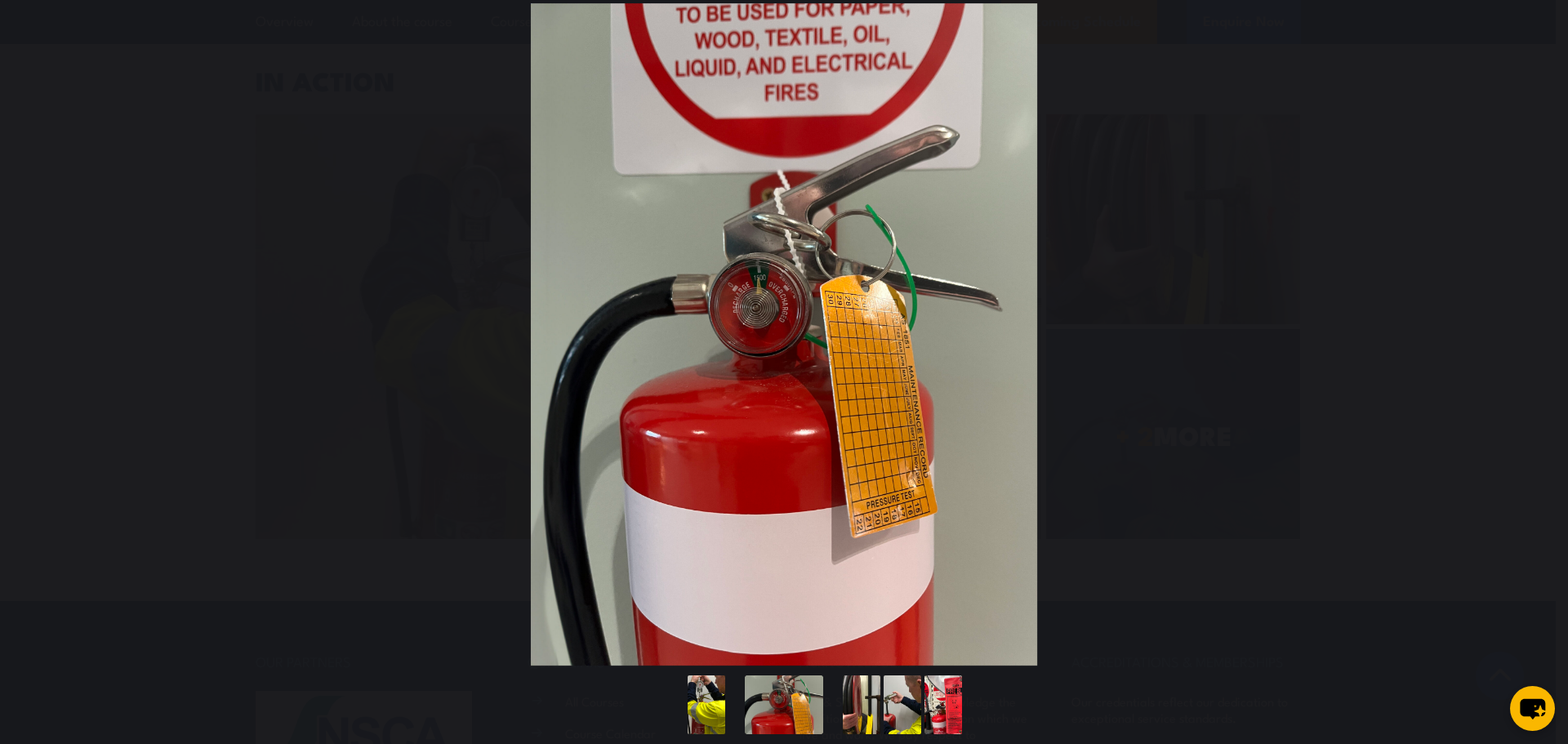
click at [1534, 336] on button "You can close this modal content with the ESC key" at bounding box center [1534, 335] width 41 height 41
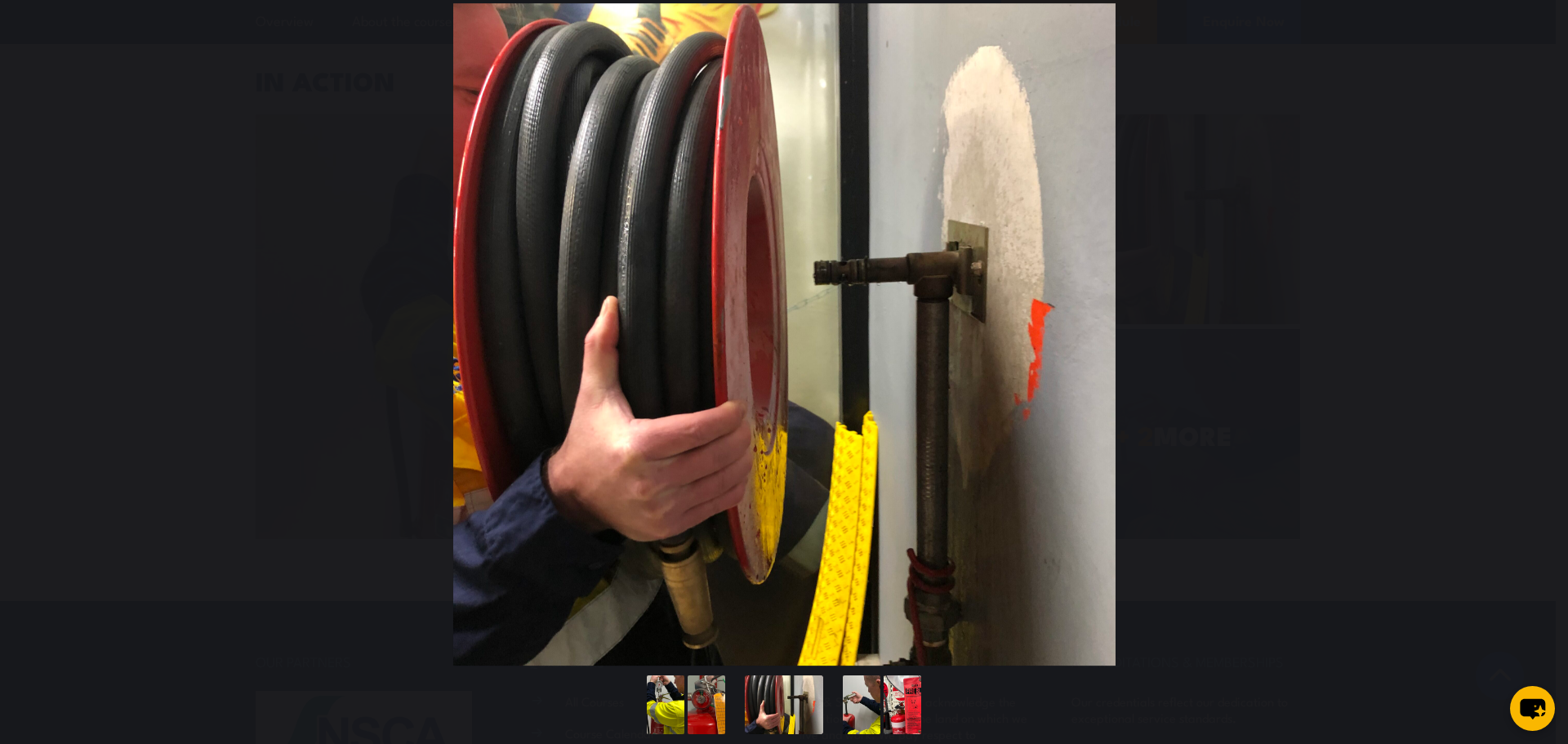
click at [1534, 336] on button "You can close this modal content with the ESC key" at bounding box center [1534, 335] width 41 height 41
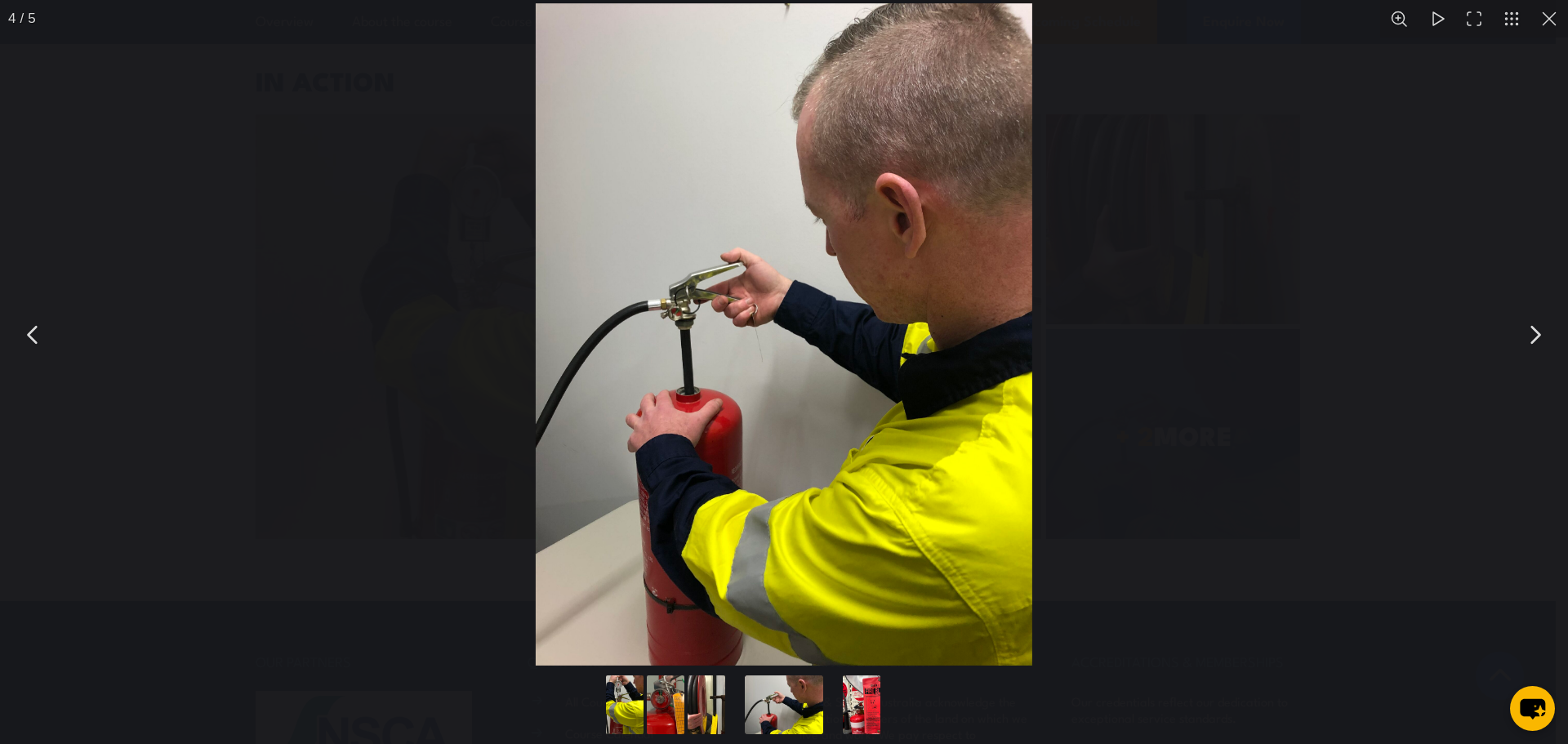
click at [1549, 17] on button "You can close this modal content with the ESC key" at bounding box center [1549, 18] width 37 height 37
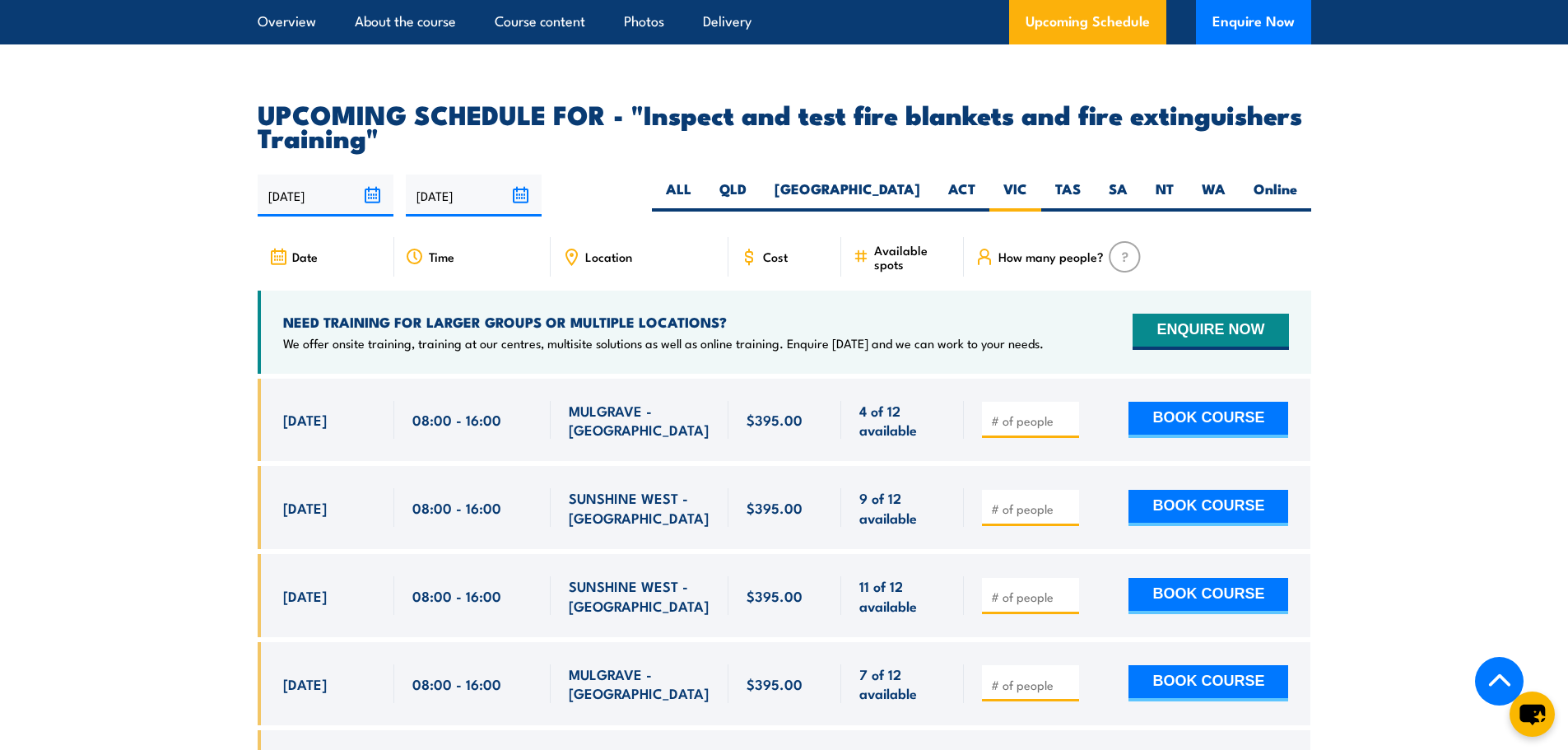
scroll to position [2594, 0]
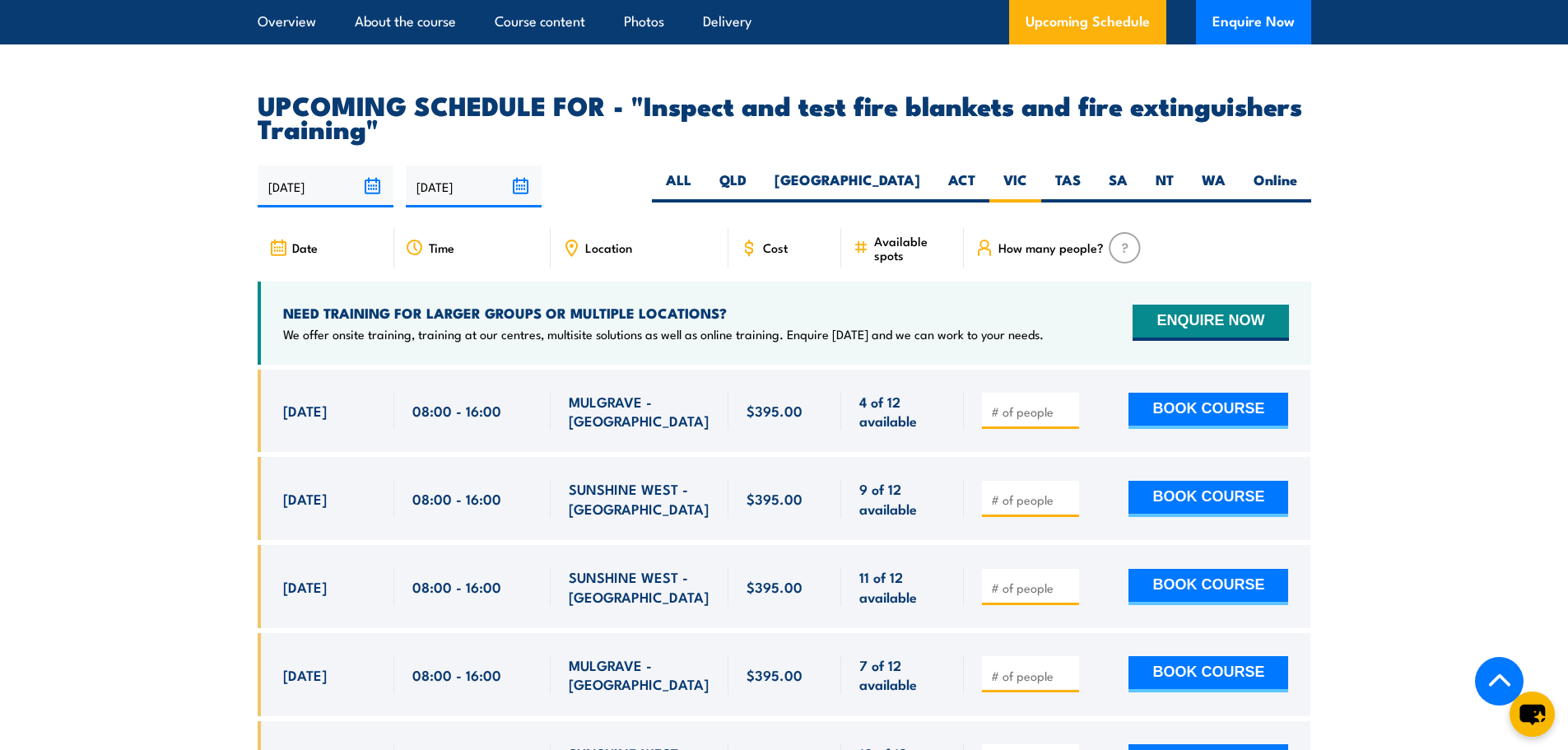
drag, startPoint x: 1509, startPoint y: 9, endPoint x: 114, endPoint y: 147, distance: 1401.8
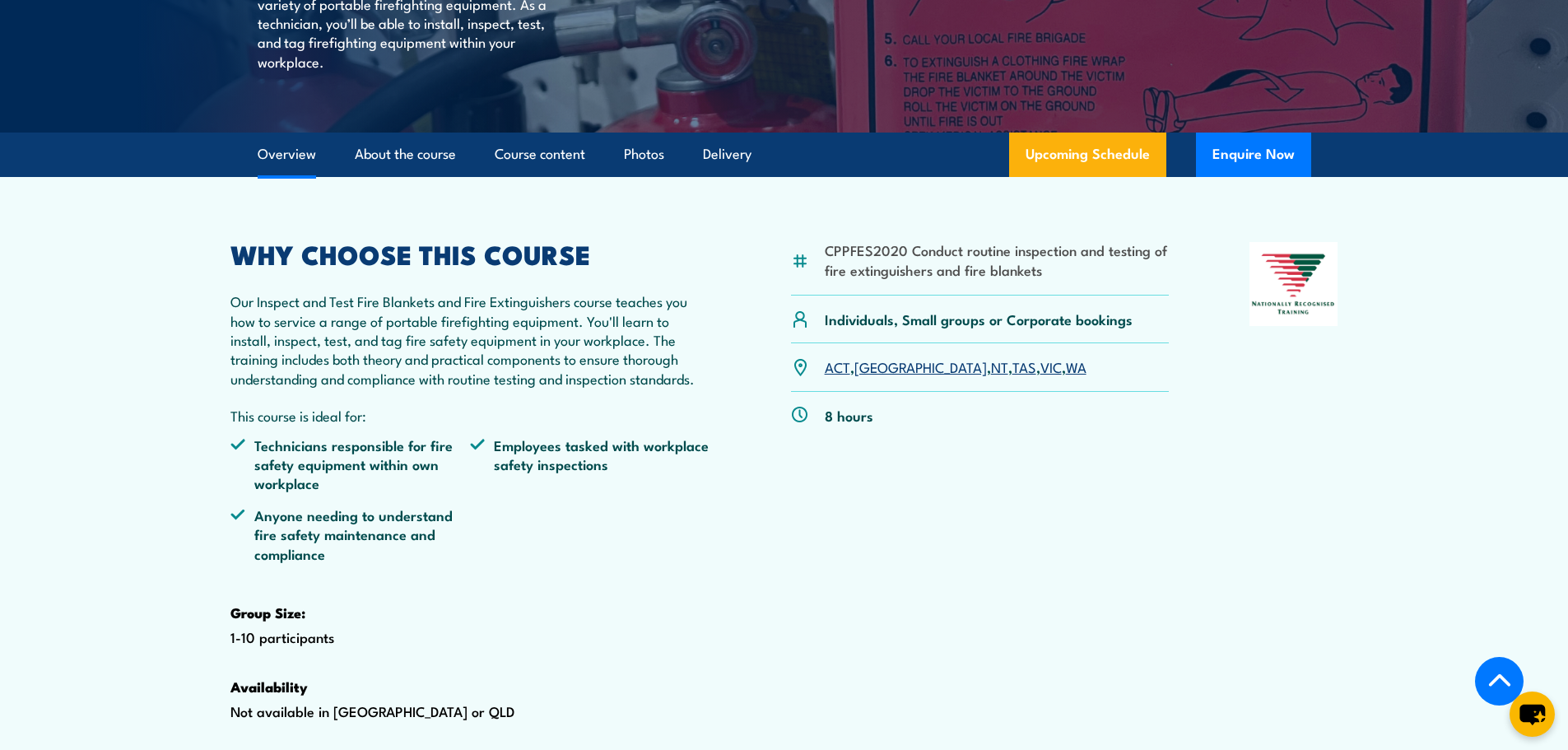
scroll to position [494, 0]
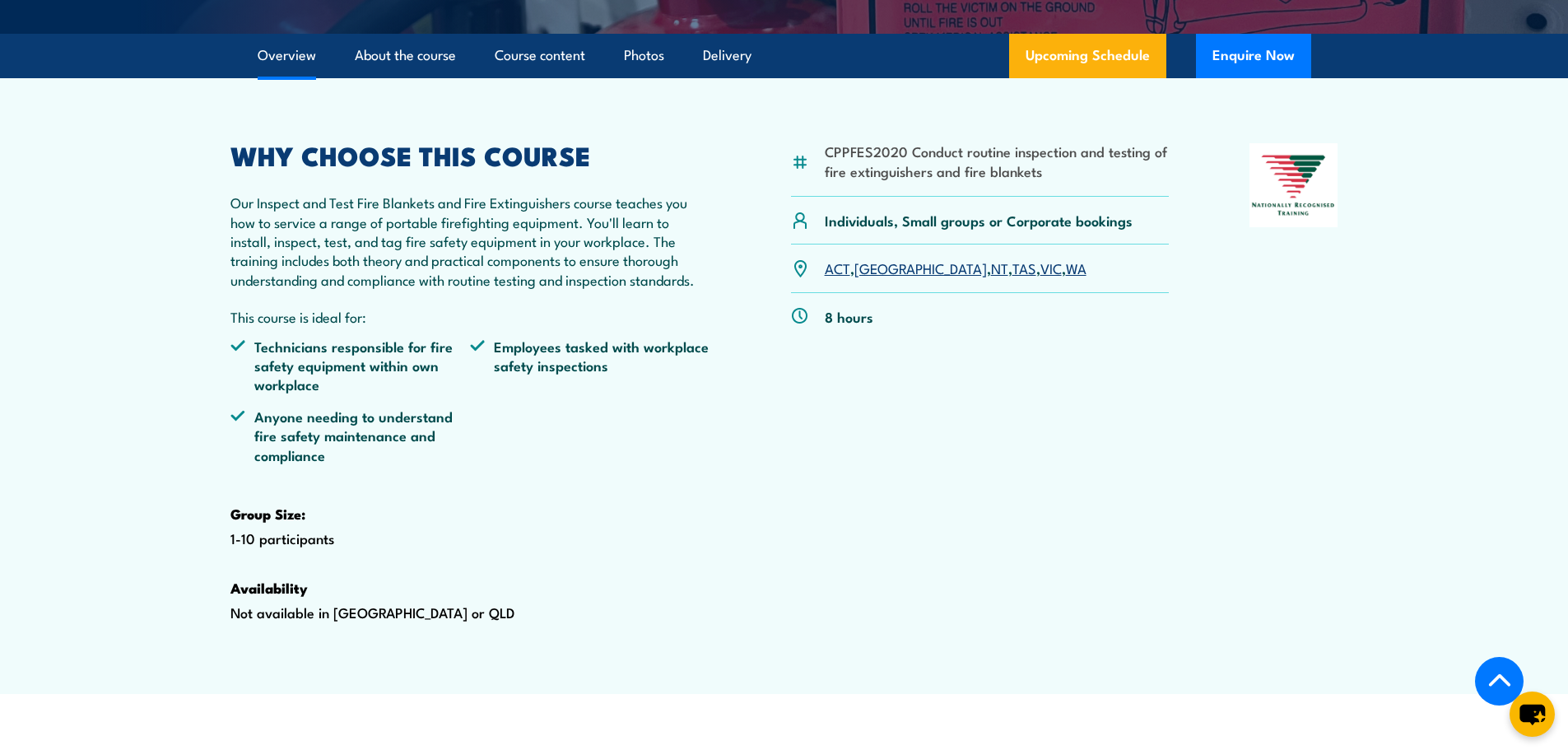
click at [1040, 278] on link "VIC" at bounding box center [1051, 267] width 21 height 19
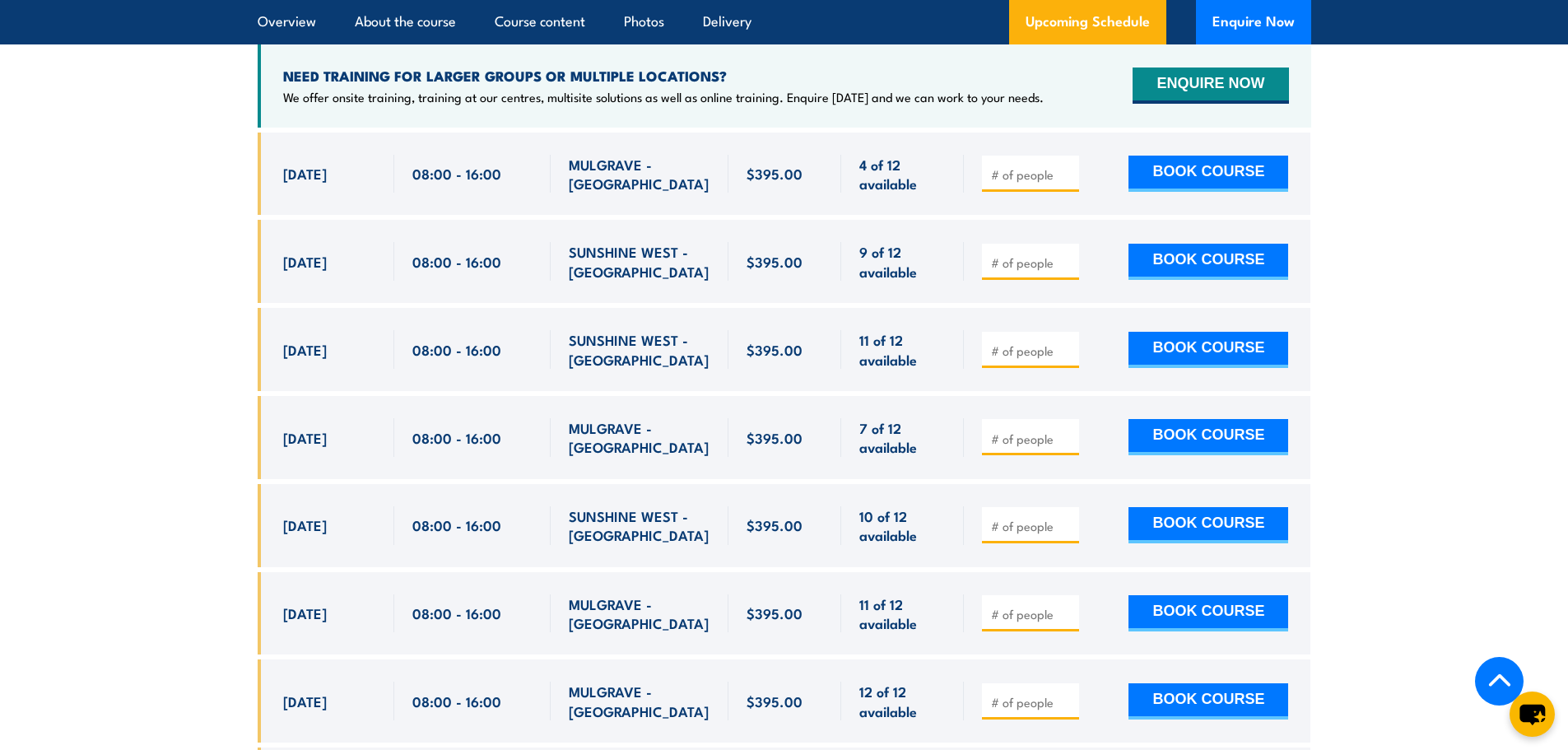
scroll to position [2802, 0]
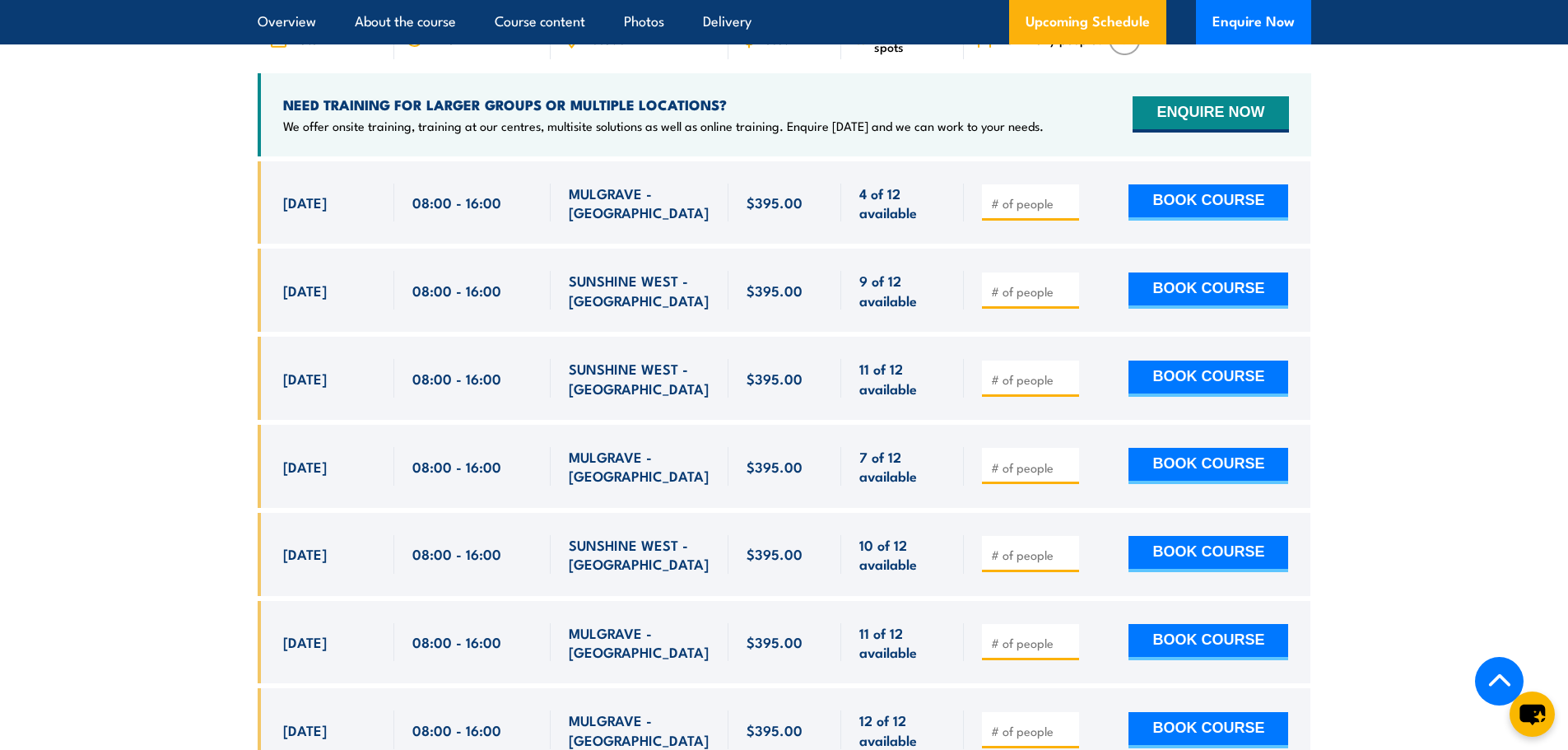
click at [1028, 388] on input "number" at bounding box center [1032, 379] width 83 height 17
type input "1"
click at [1066, 388] on input "1" at bounding box center [1032, 379] width 83 height 17
click at [1067, 388] on input "1" at bounding box center [1032, 379] width 83 height 17
click at [156, 373] on section "UPCOMING SCHEDULE FOR - "Inspect and test fire blankets and fire extinguishers …" at bounding box center [784, 385] width 1568 height 1000
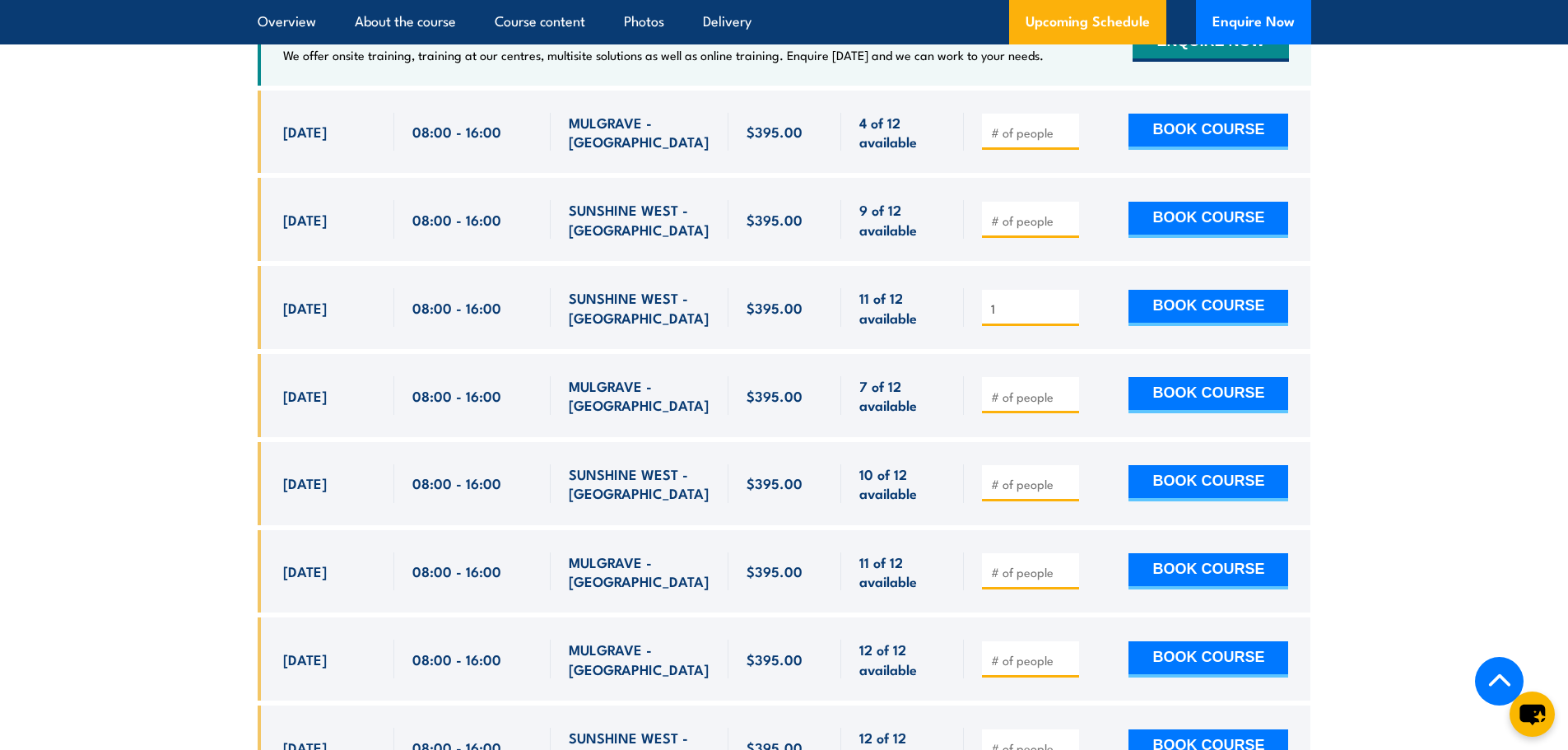
scroll to position [2885, 0]
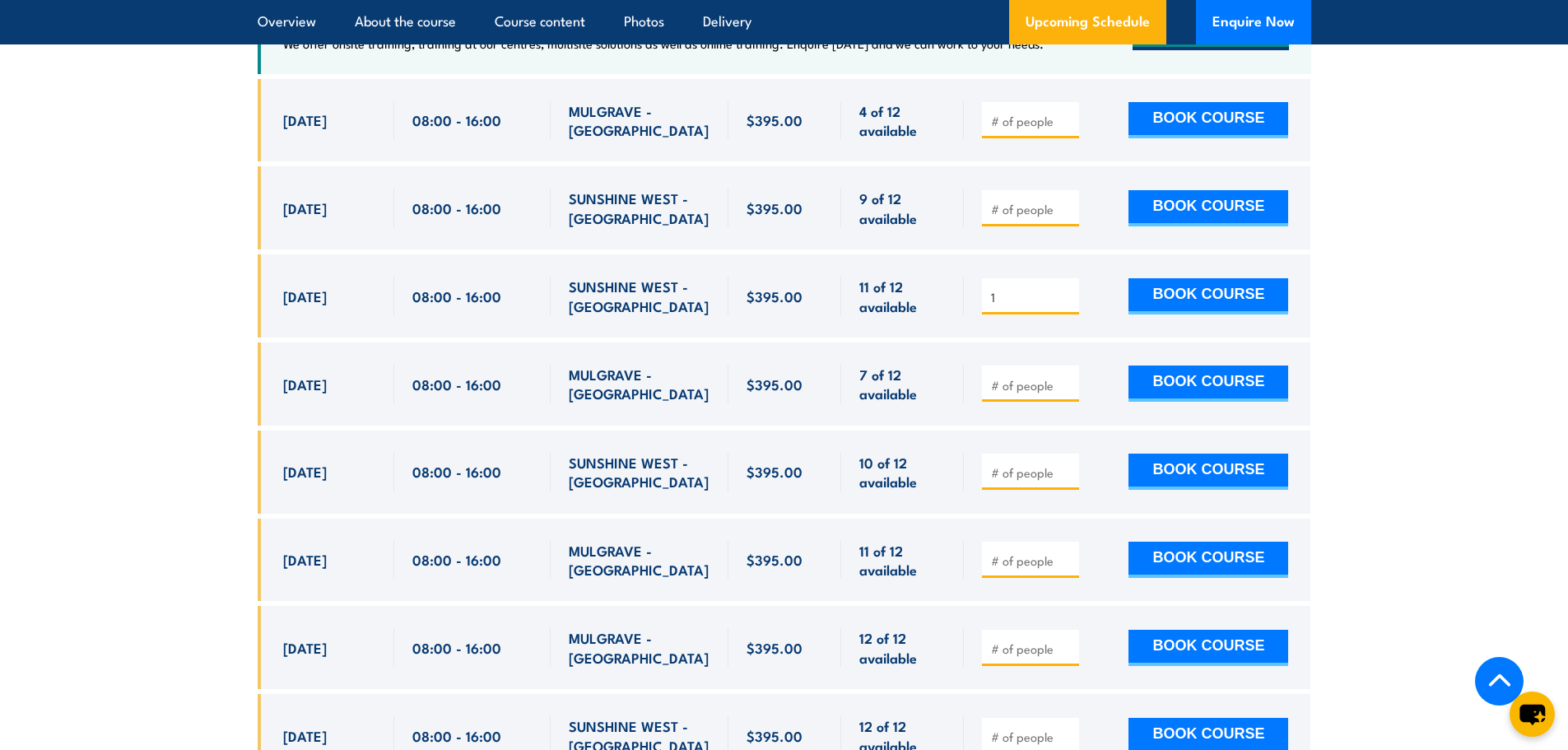
click at [1176, 314] on button "BOOK COURSE" at bounding box center [1208, 296] width 160 height 36
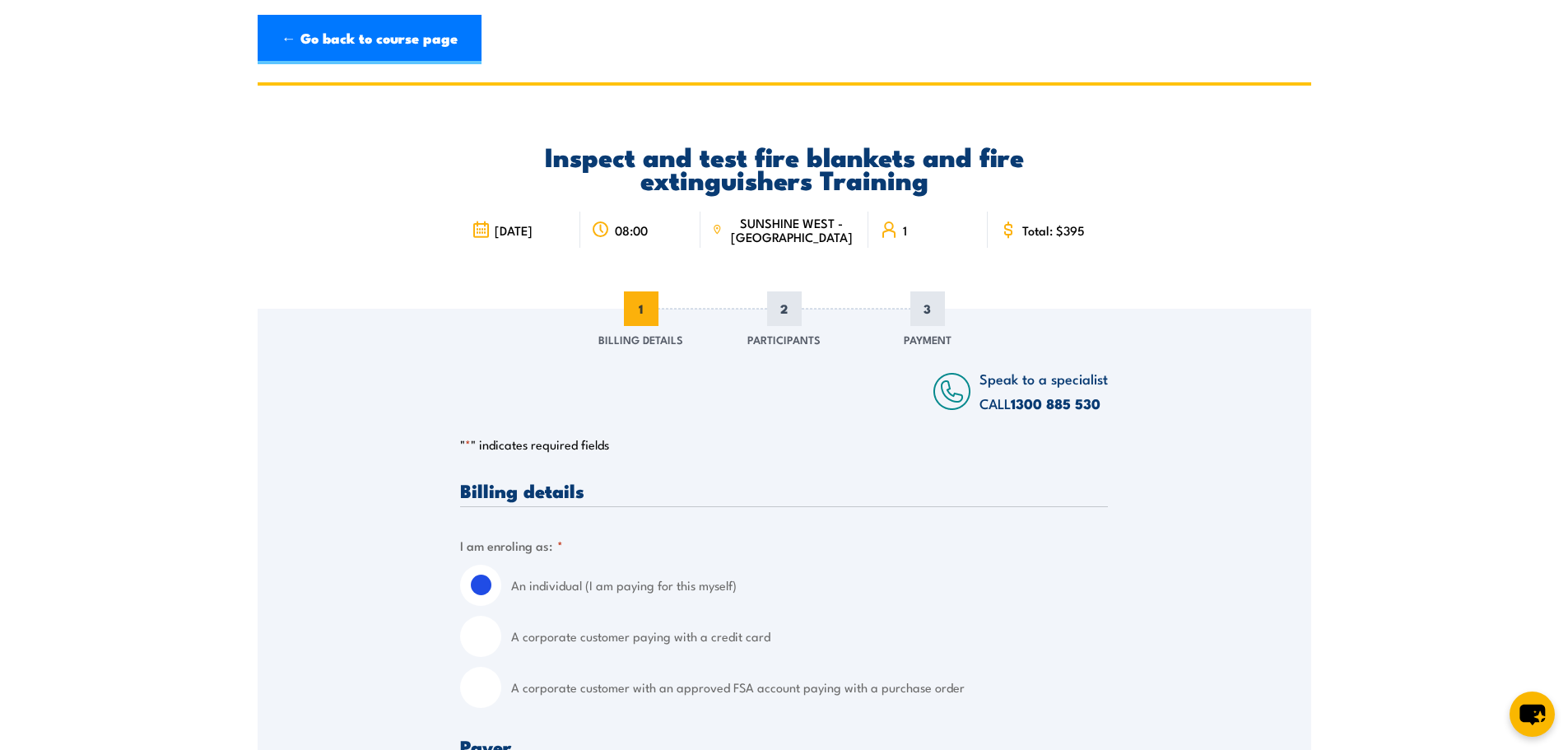
click at [340, 43] on link "← Go back to course page" at bounding box center [369, 40] width 224 height 49
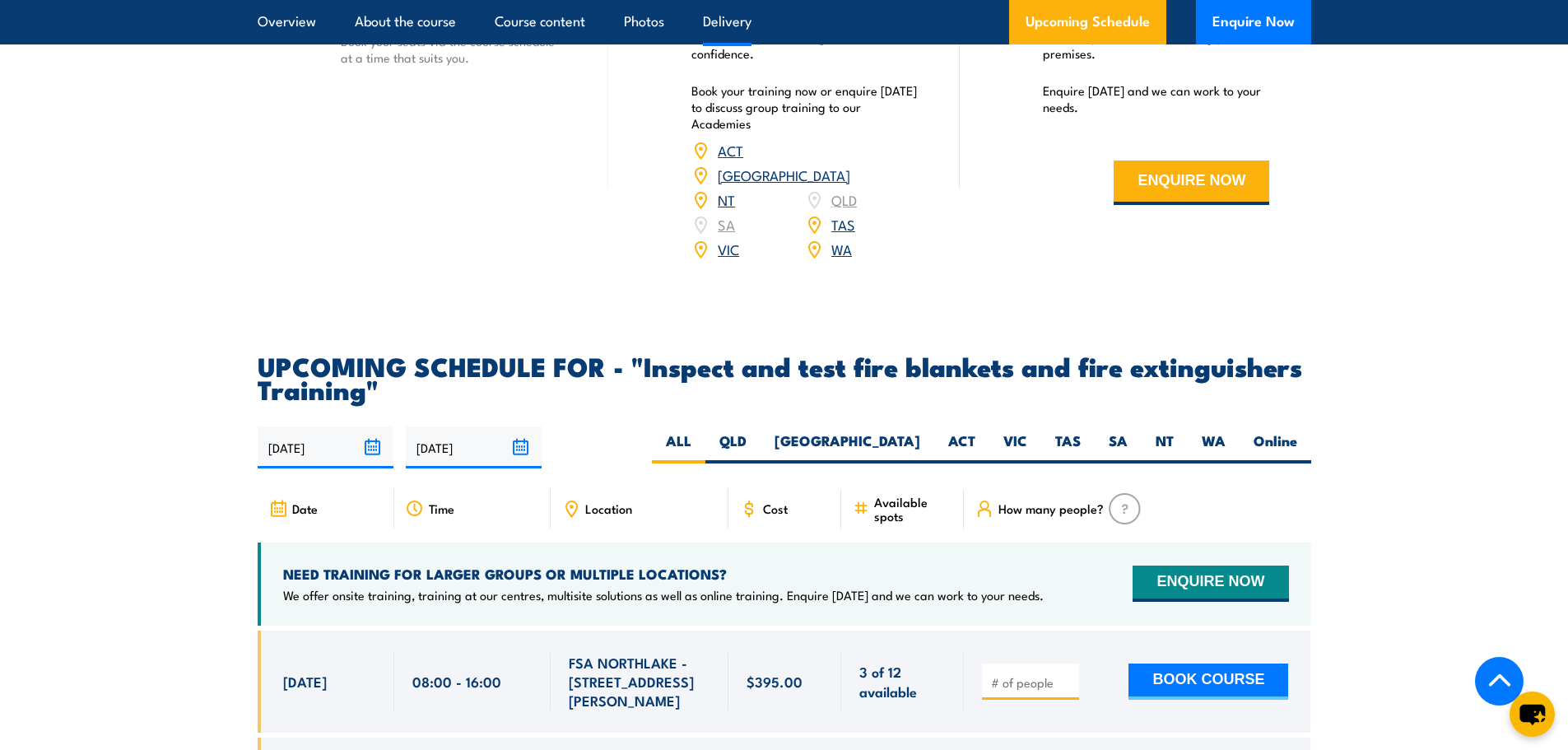
scroll to position [2646, 0]
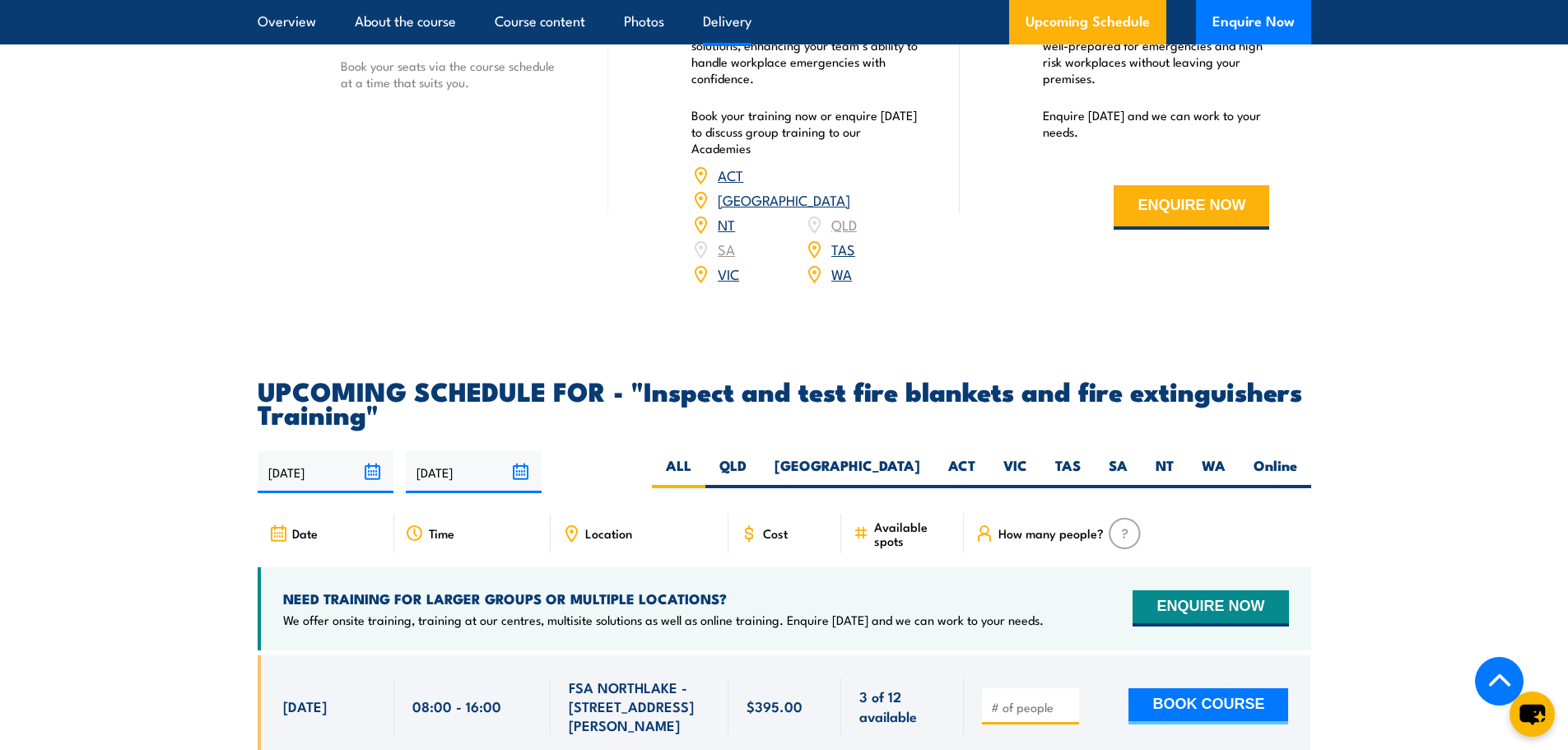
click at [281, 26] on link "Overview" at bounding box center [286, 22] width 59 height 44
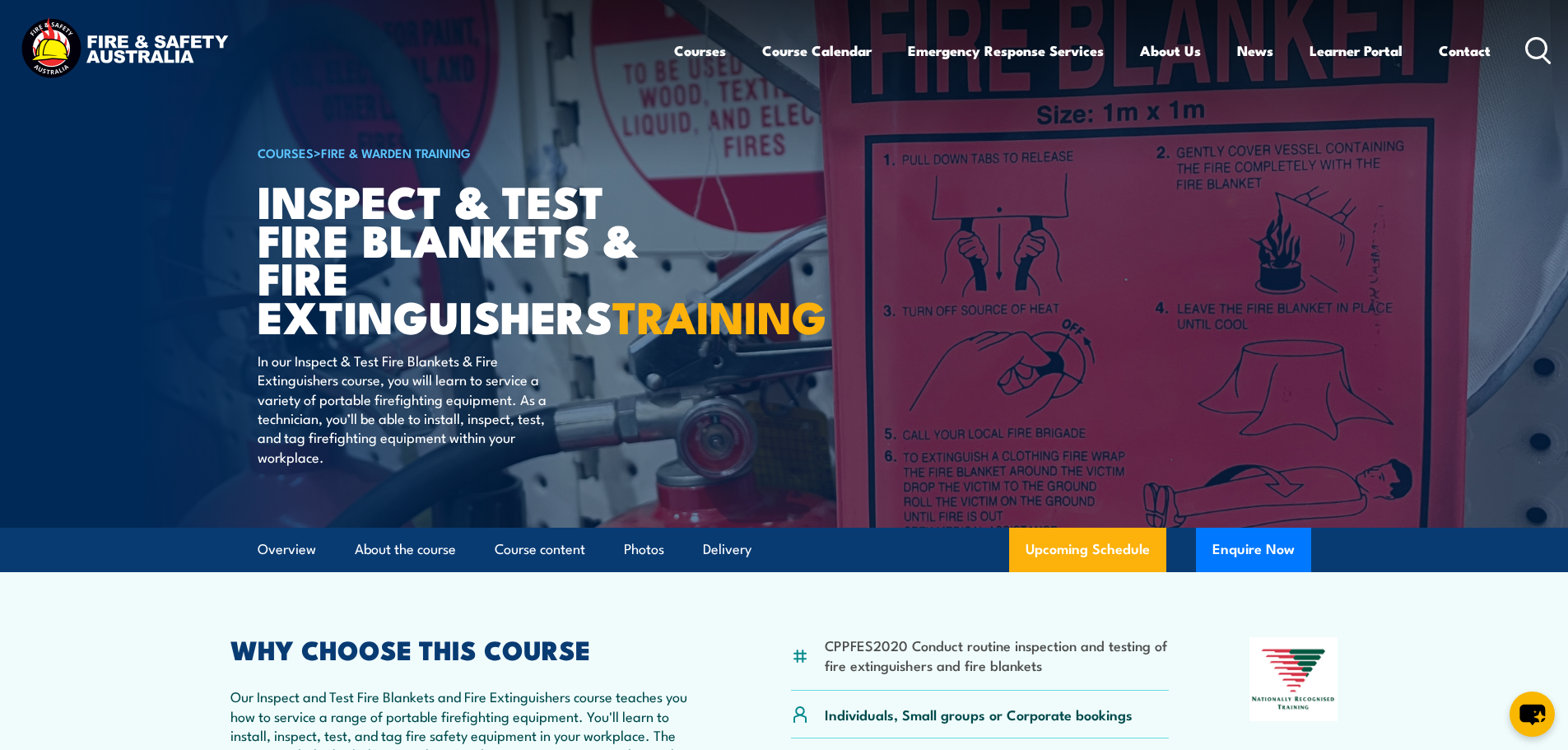
click at [0, 0] on link "Safety Advisers" at bounding box center [0, 0] width 0 height 0
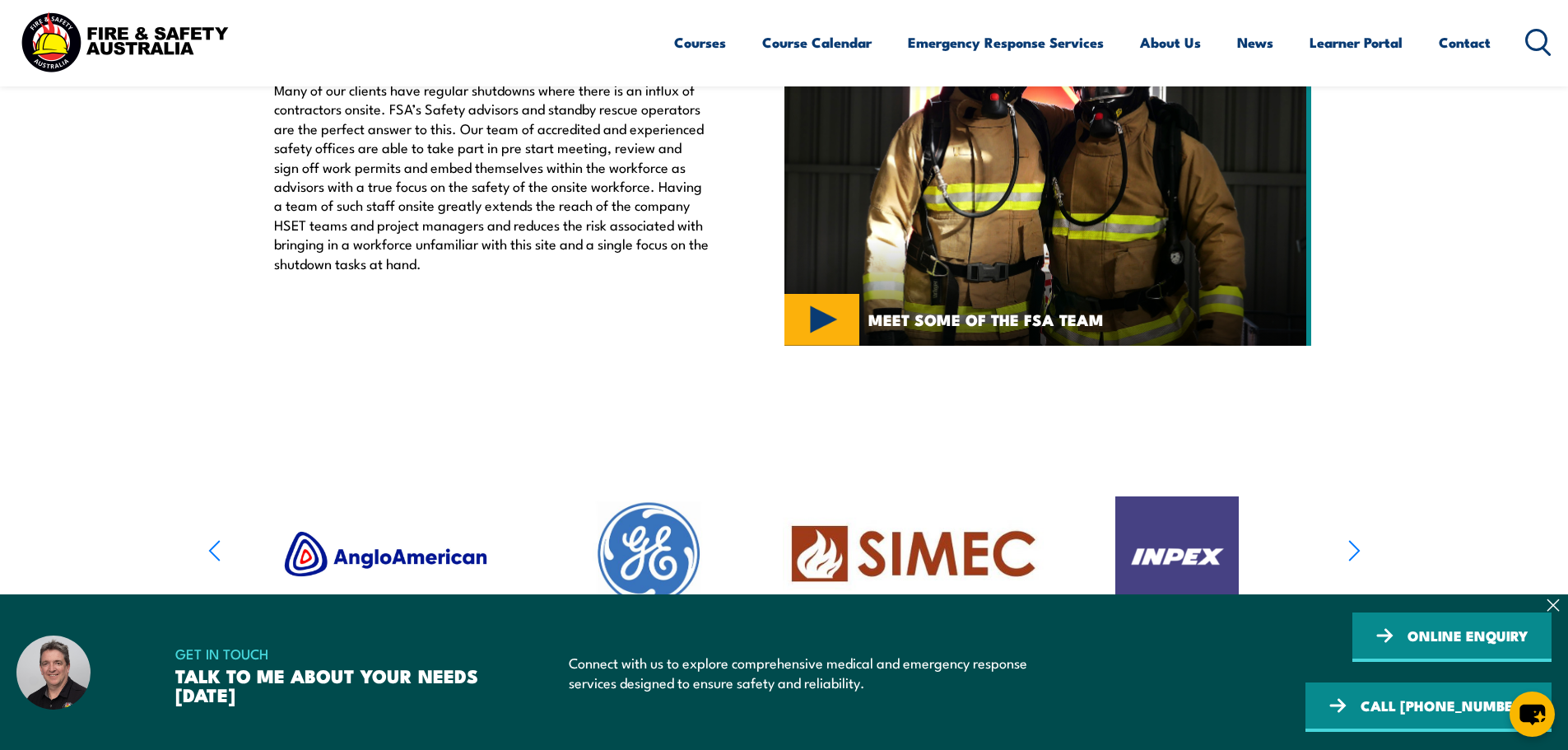
scroll to position [659, 0]
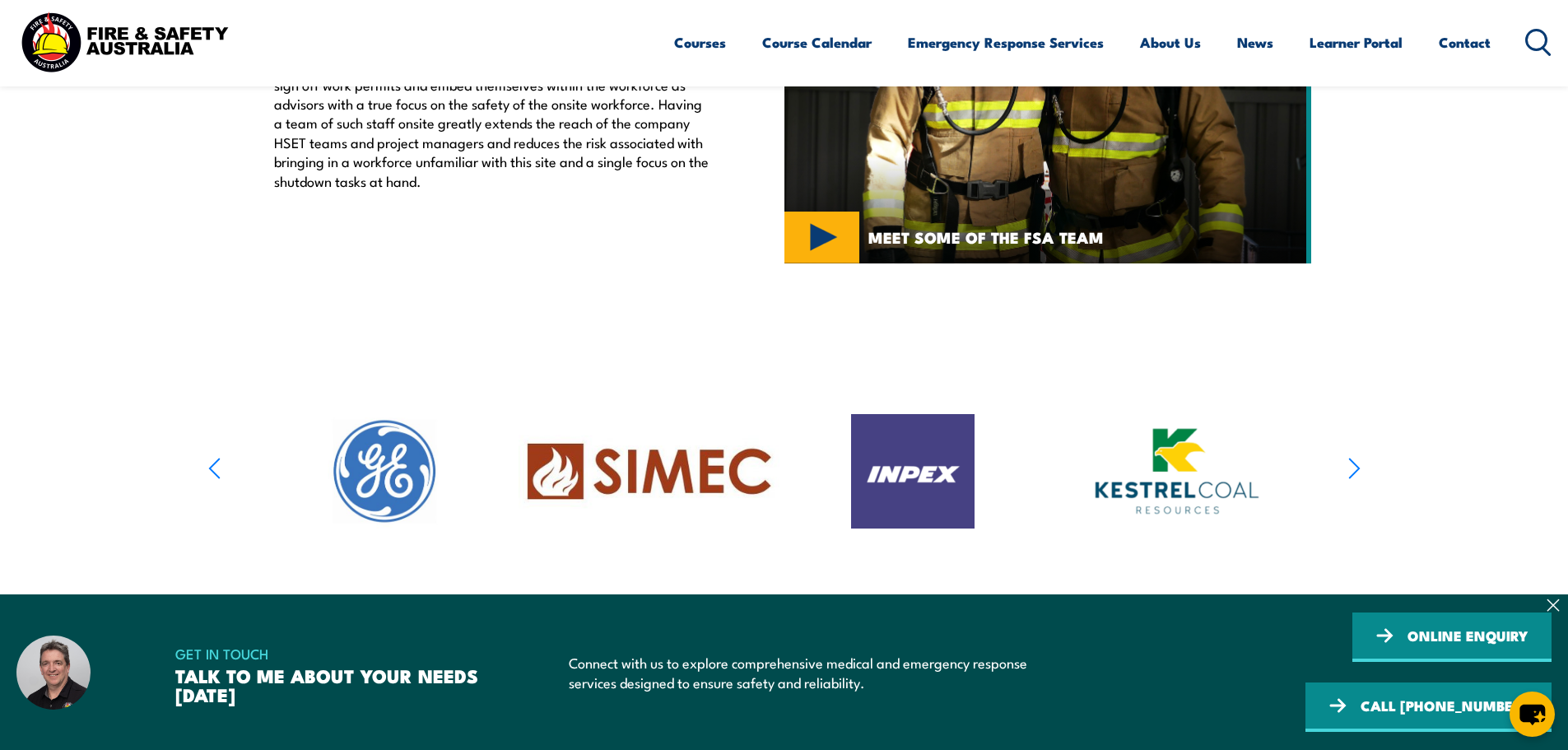
click at [210, 469] on icon "button" at bounding box center [213, 468] width 10 height 19
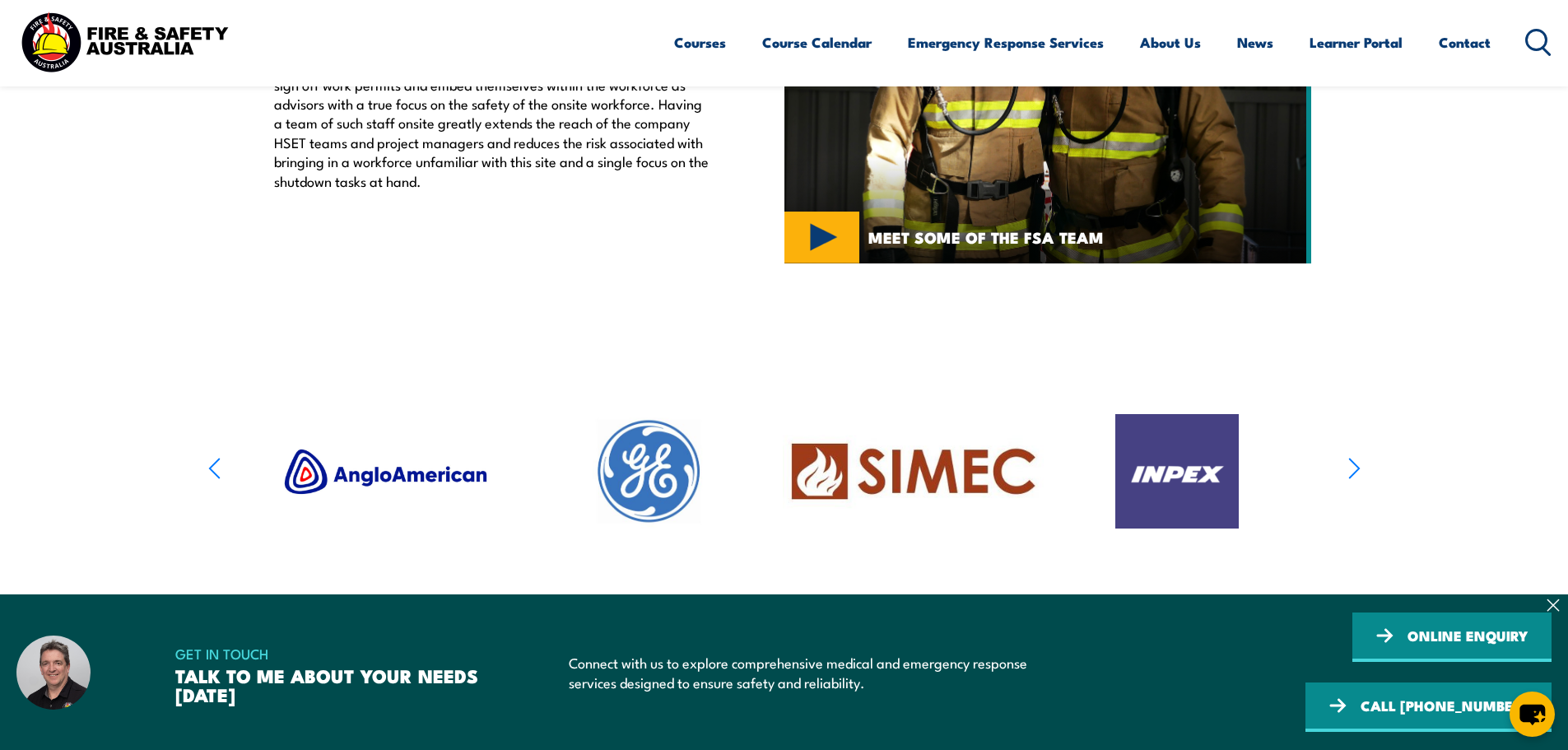
click at [210, 469] on icon "button" at bounding box center [213, 468] width 10 height 19
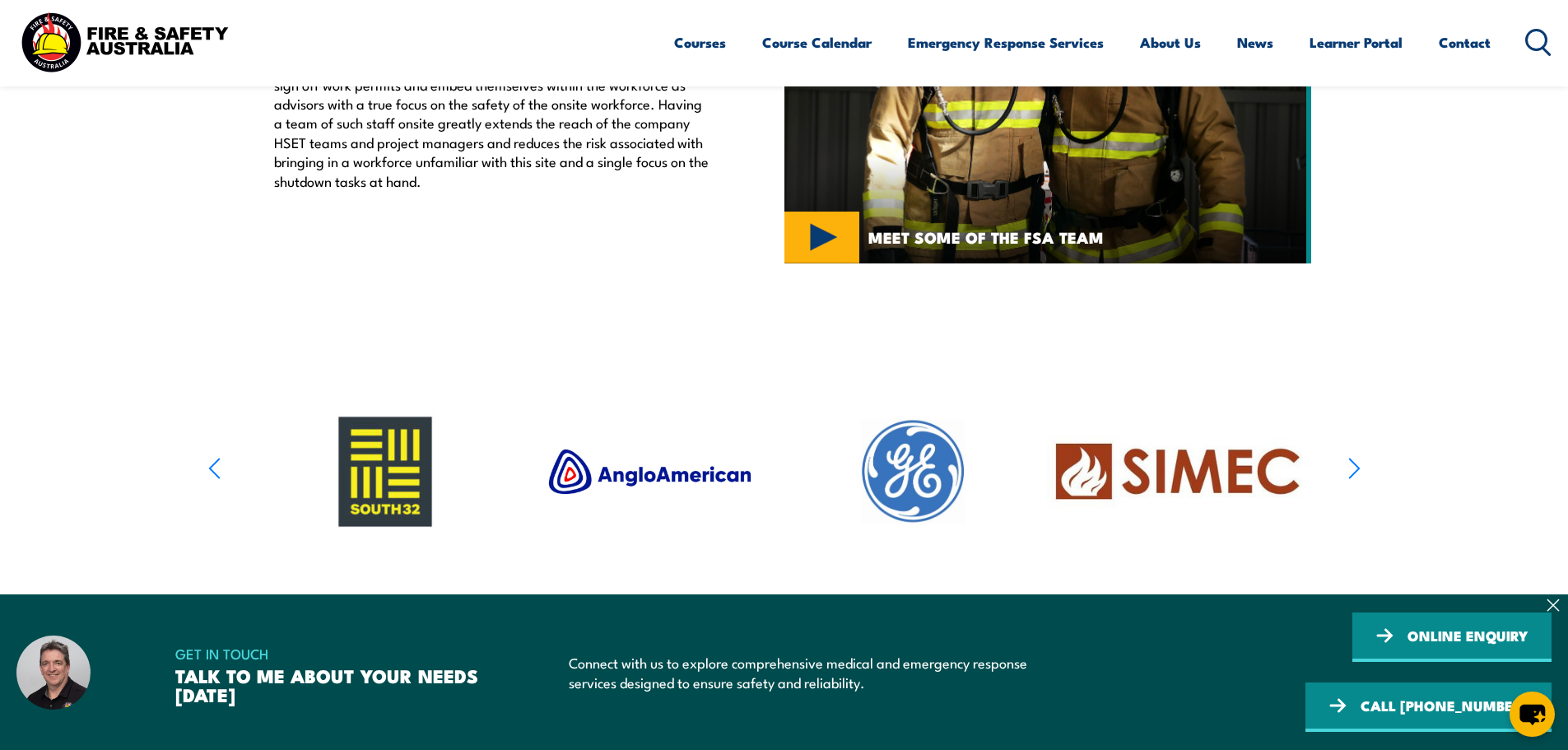
click at [210, 469] on icon "button" at bounding box center [213, 468] width 10 height 19
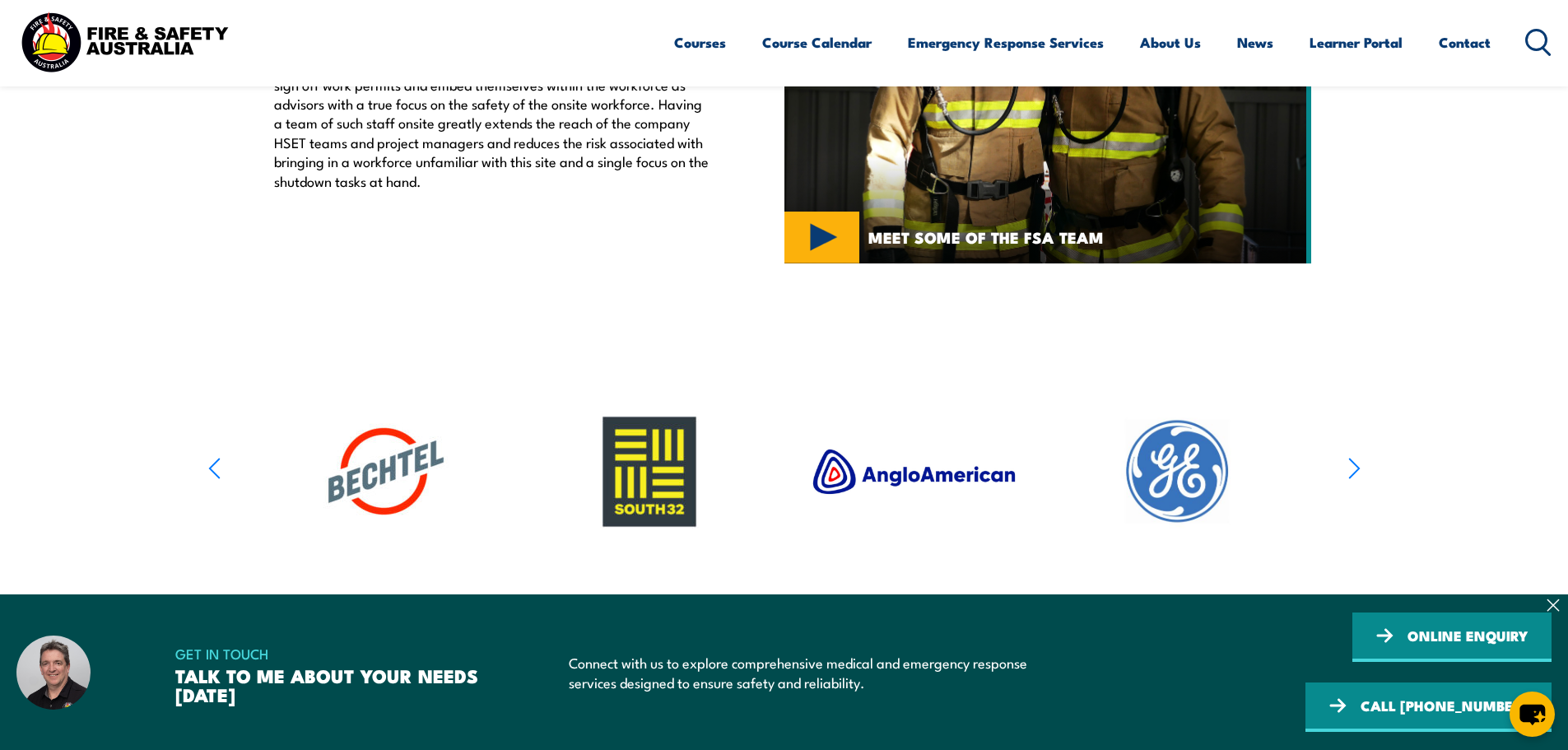
click at [210, 469] on icon "button" at bounding box center [213, 468] width 10 height 19
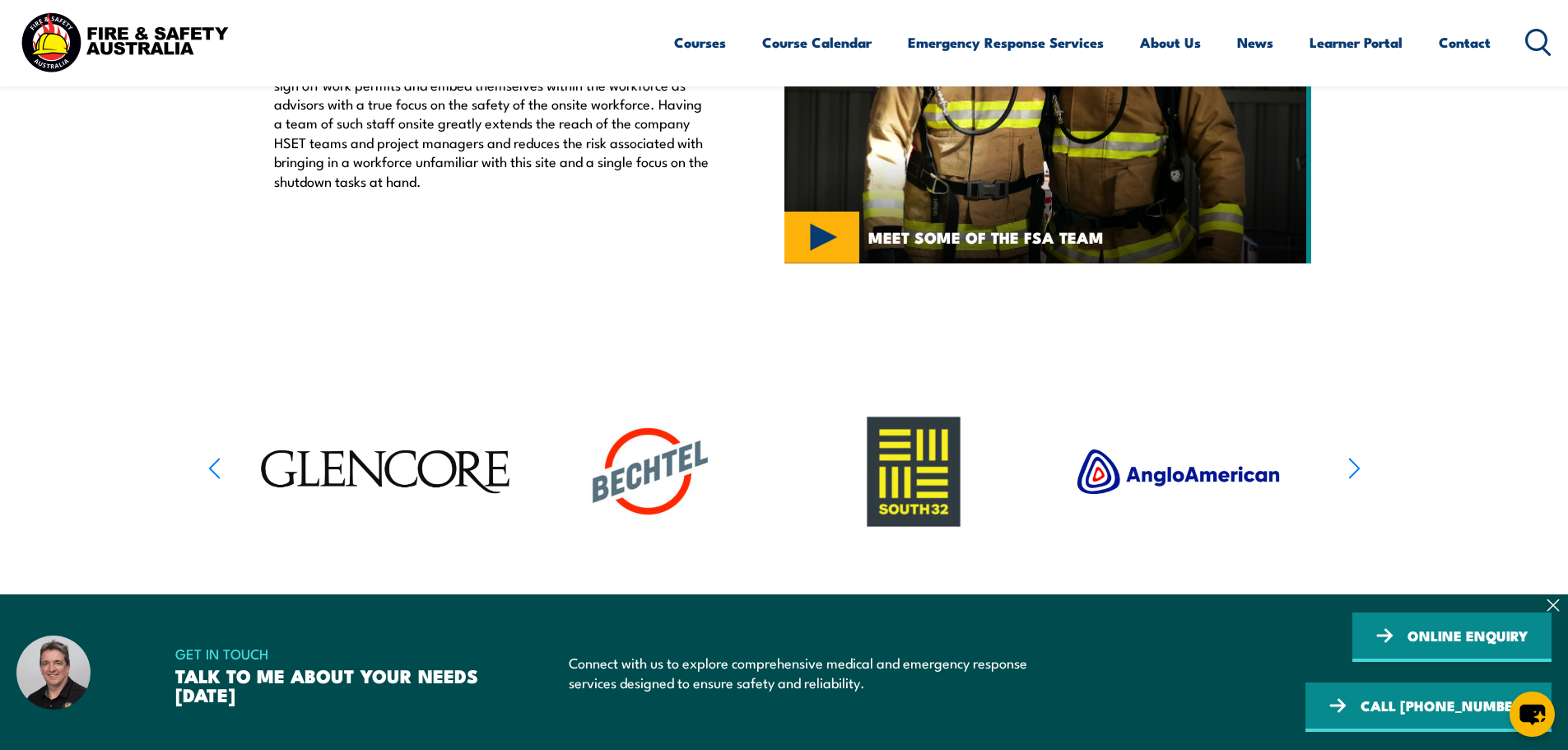
click at [210, 469] on icon "button" at bounding box center [213, 468] width 10 height 19
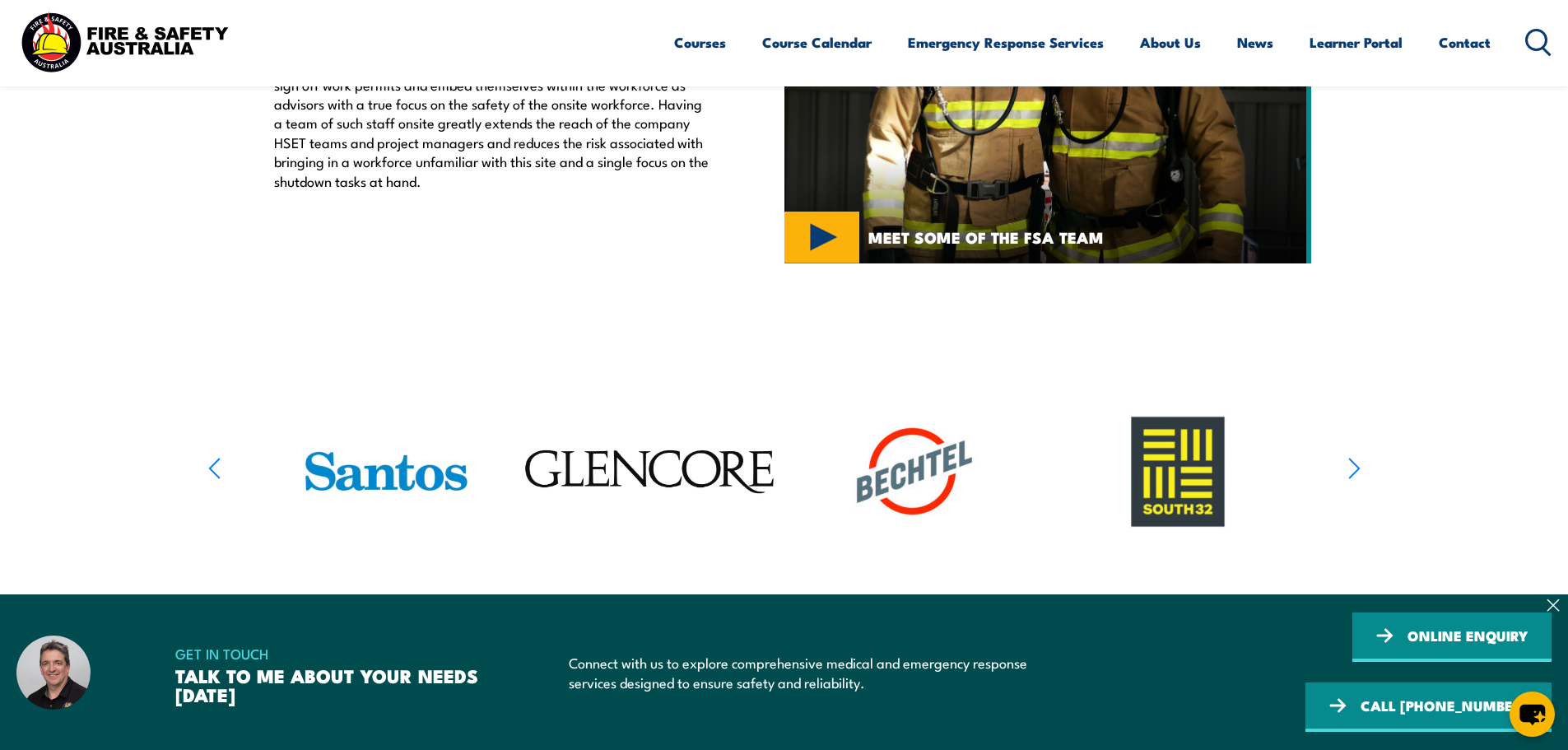
click at [210, 469] on icon "button" at bounding box center [213, 468] width 10 height 19
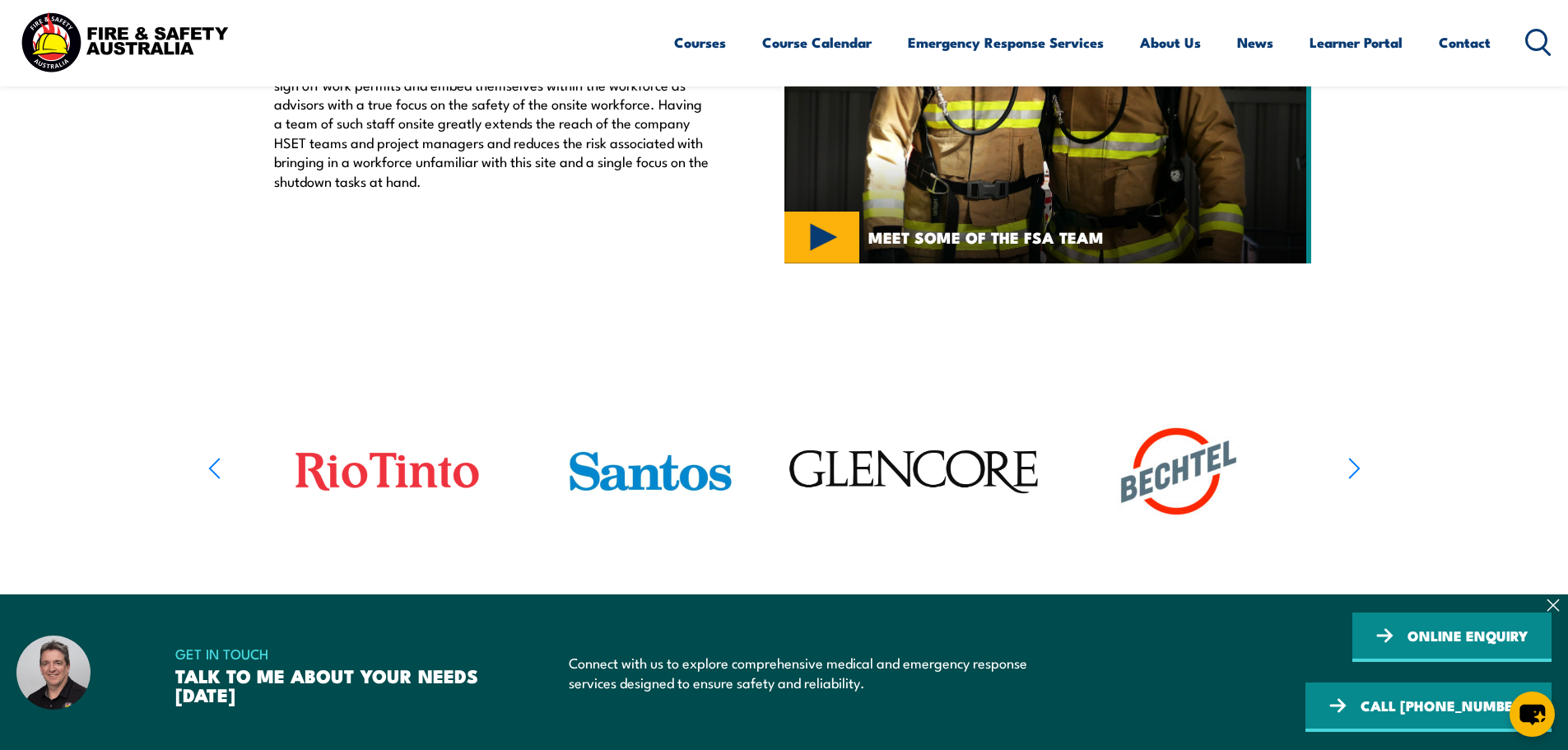
click at [210, 469] on icon "button" at bounding box center [213, 468] width 10 height 19
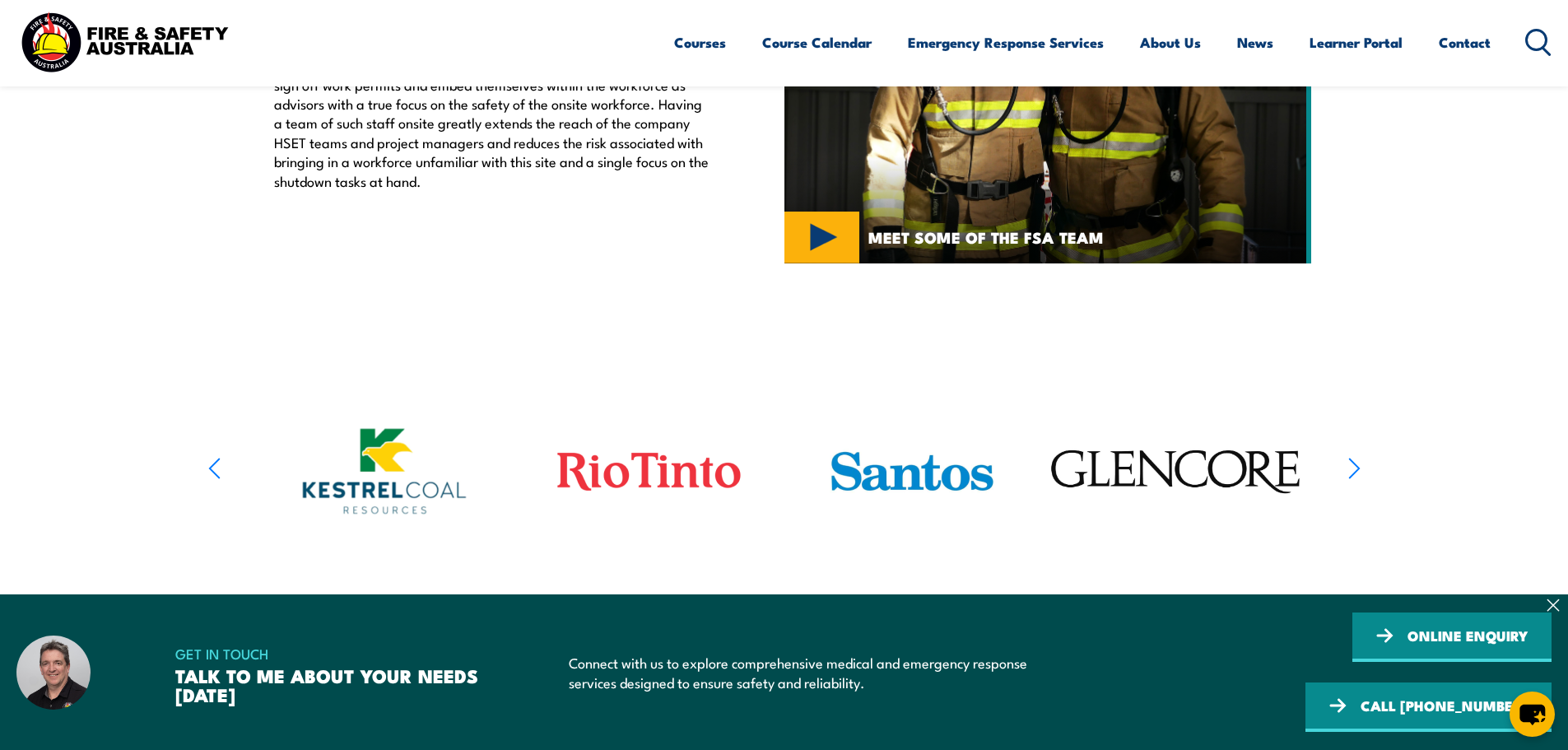
click at [210, 469] on icon "button" at bounding box center [213, 468] width 10 height 19
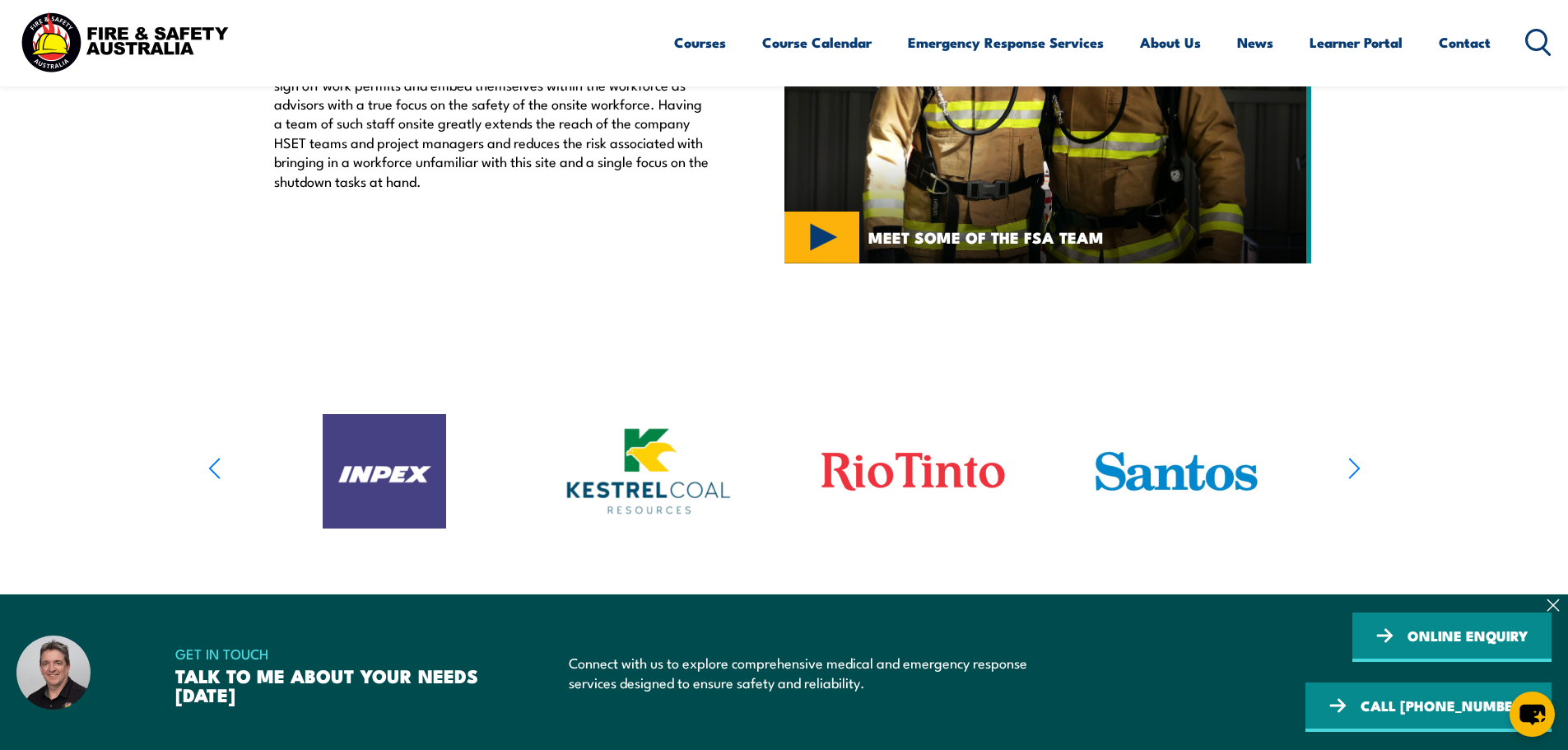
click at [210, 469] on icon "button" at bounding box center [213, 468] width 10 height 19
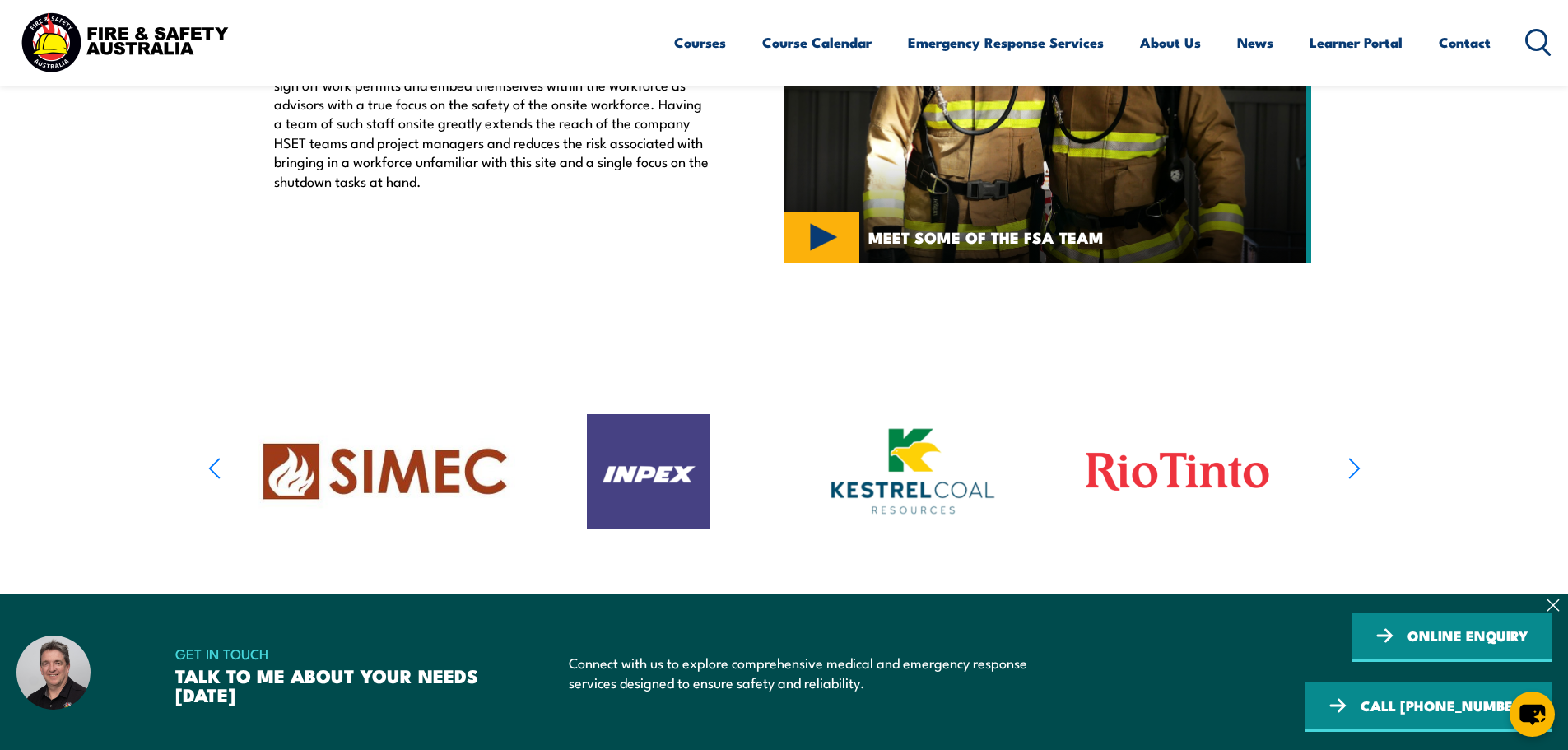
click at [210, 469] on icon "button" at bounding box center [213, 468] width 10 height 19
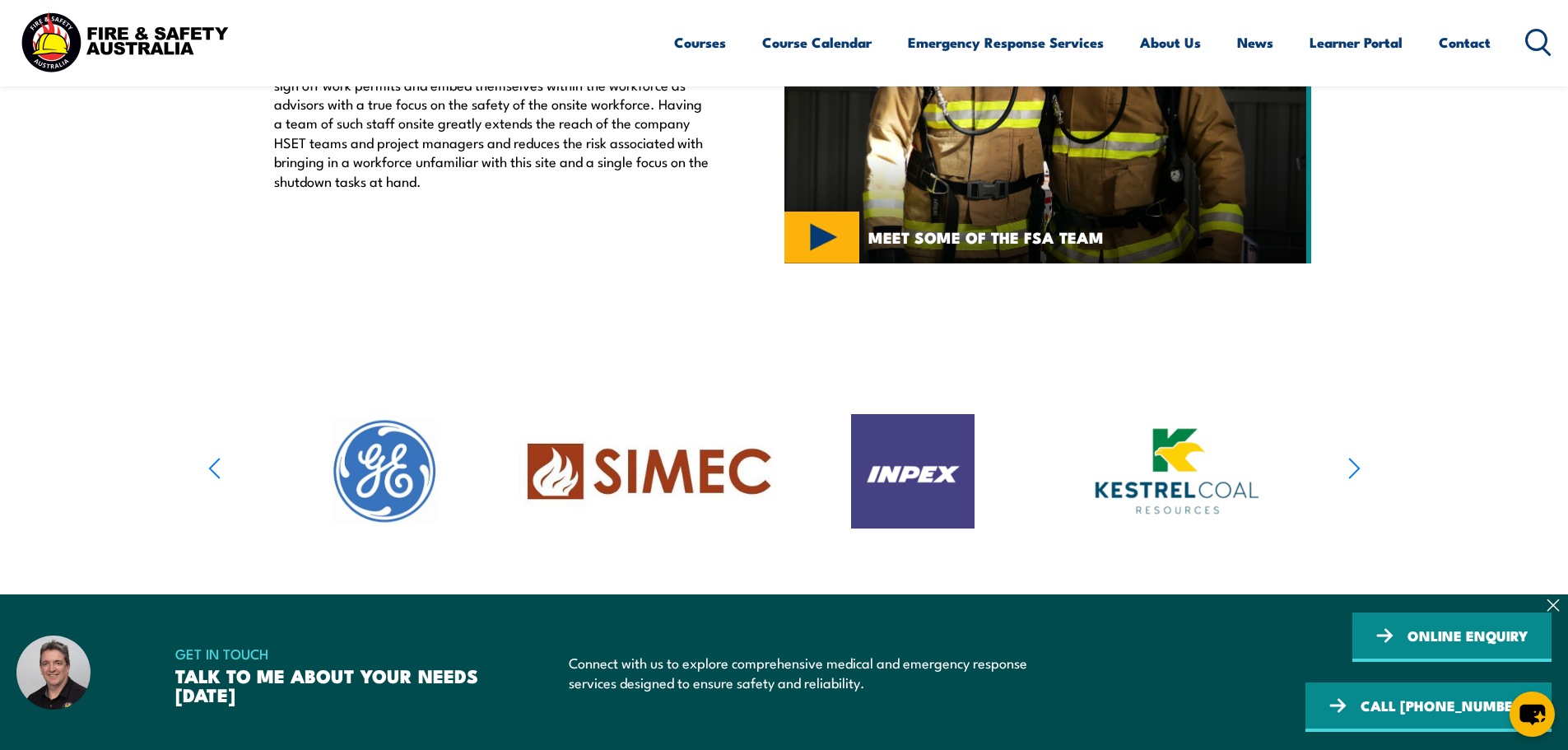
click at [210, 469] on icon "button" at bounding box center [213, 468] width 10 height 19
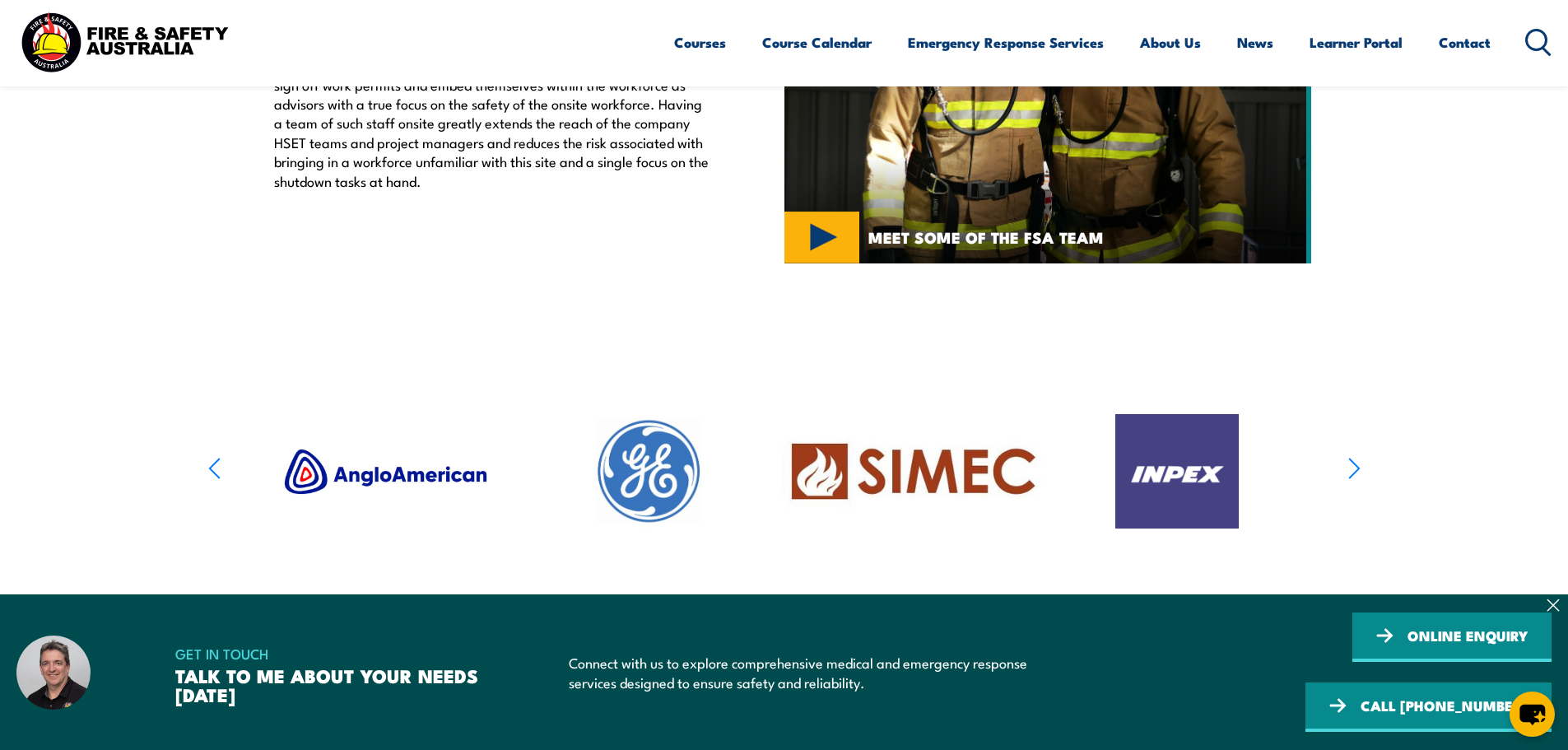
click at [210, 469] on icon "button" at bounding box center [213, 468] width 10 height 19
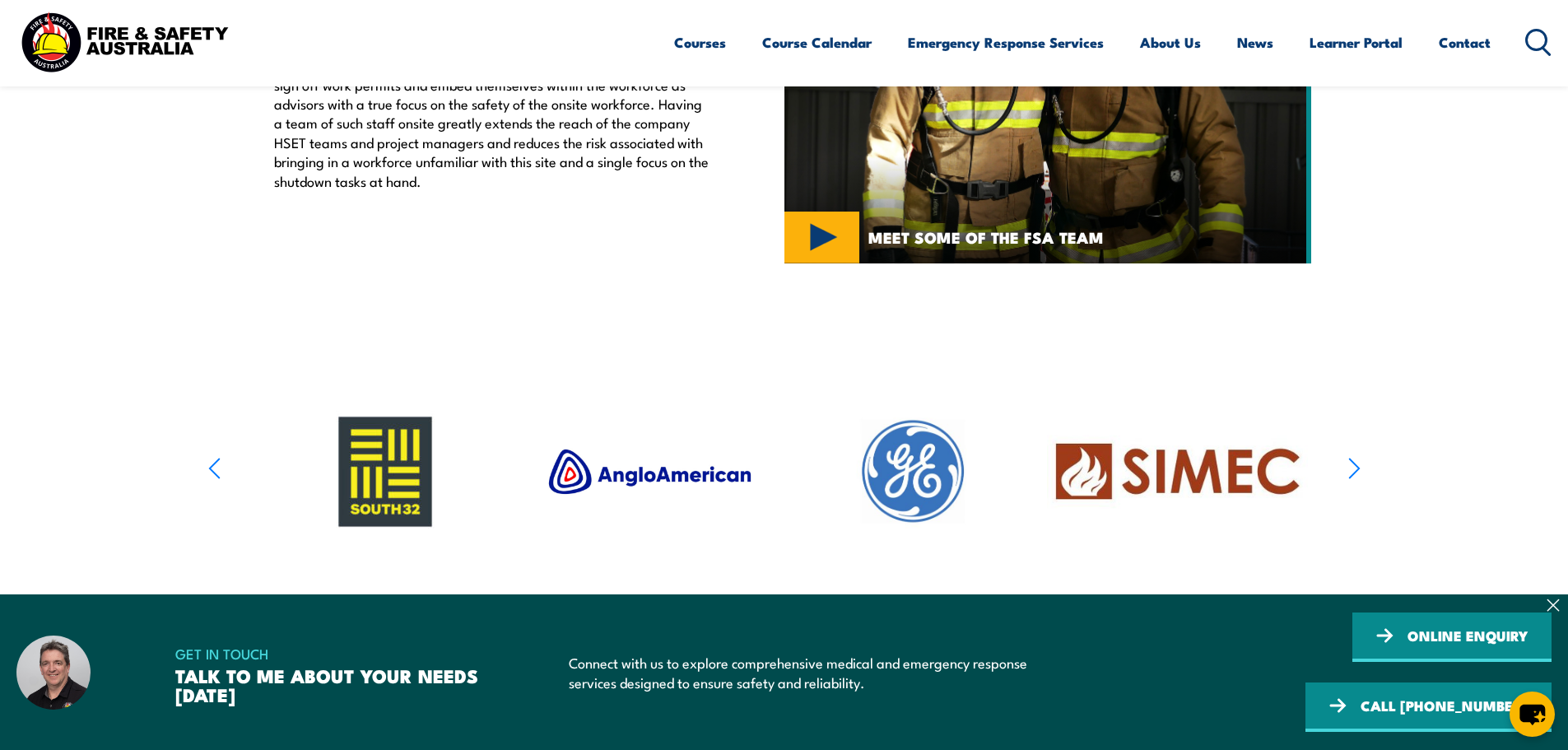
click at [210, 469] on icon "button" at bounding box center [213, 468] width 10 height 19
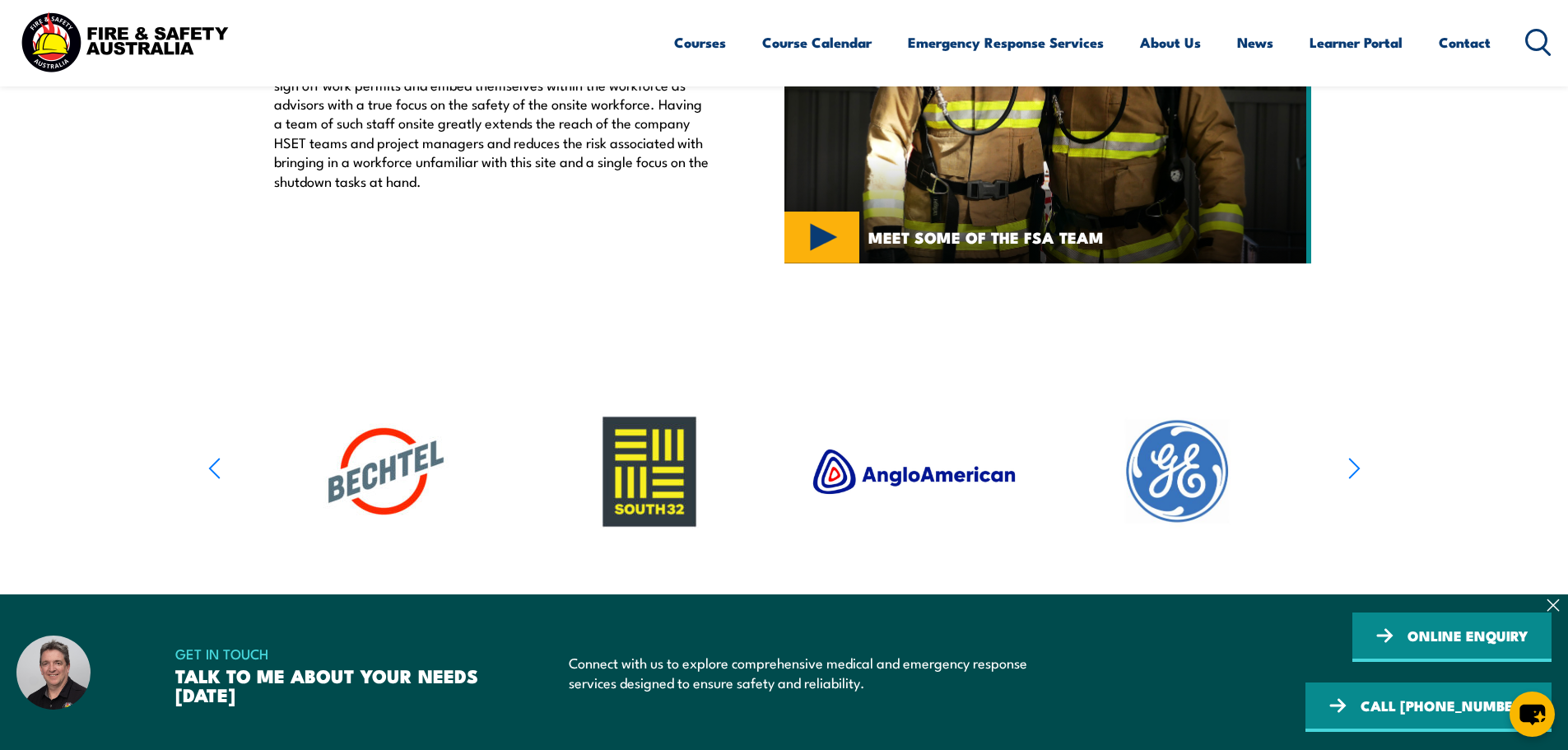
click at [210, 469] on icon "button" at bounding box center [213, 468] width 10 height 19
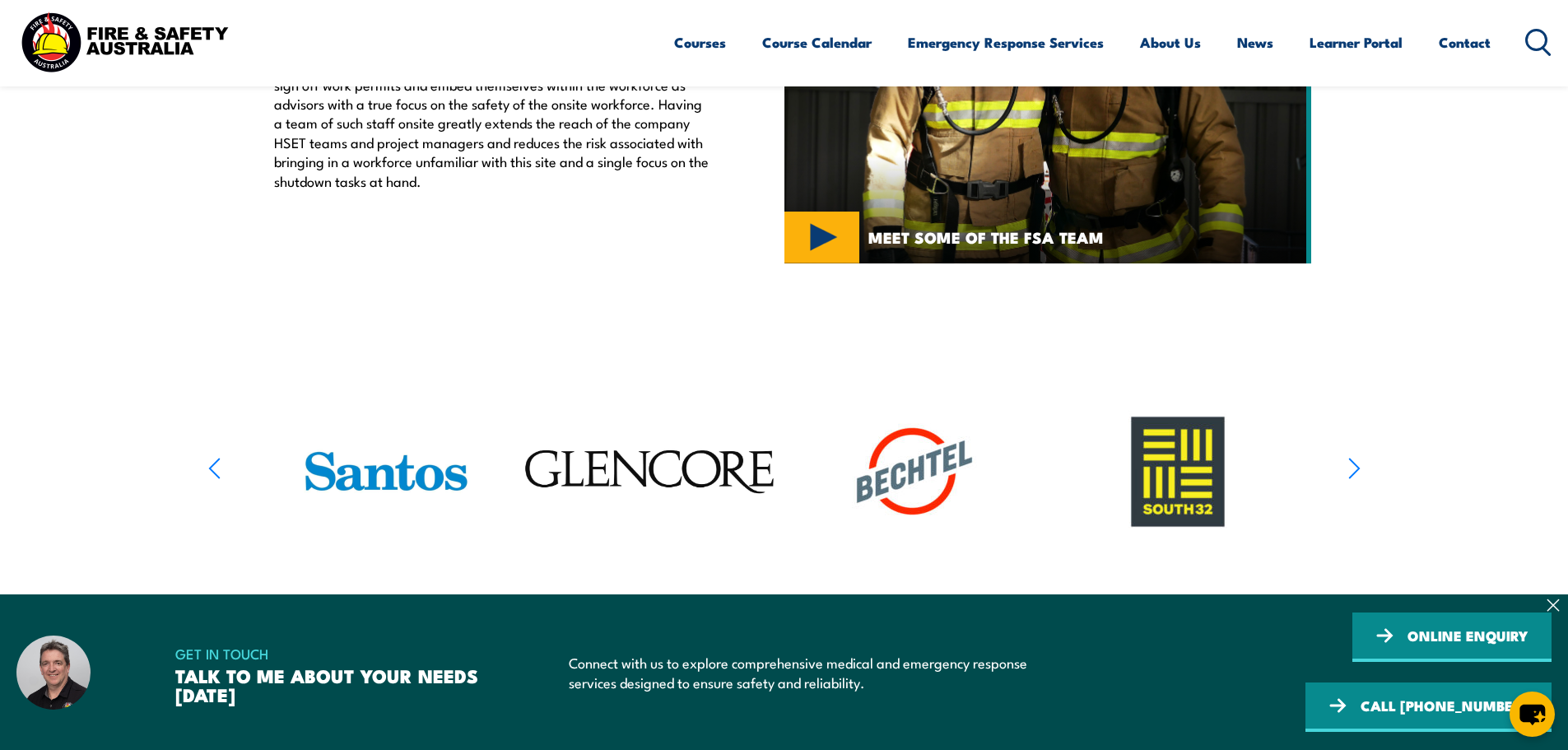
click at [210, 469] on icon "button" at bounding box center [213, 468] width 10 height 19
click at [1553, 611] on icon at bounding box center [1552, 604] width 13 height 13
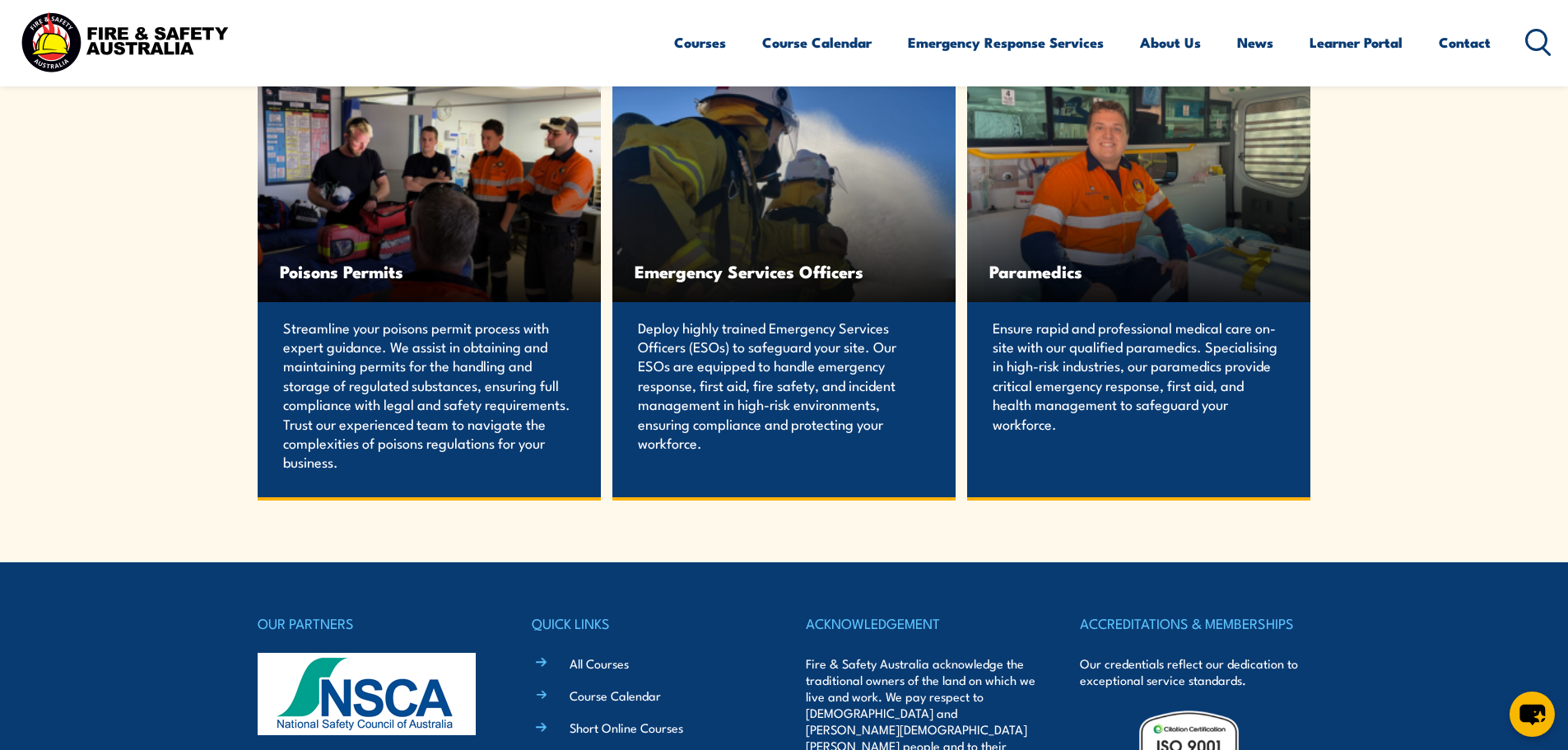
scroll to position [3211, 0]
